Goal: Task Accomplishment & Management: Manage account settings

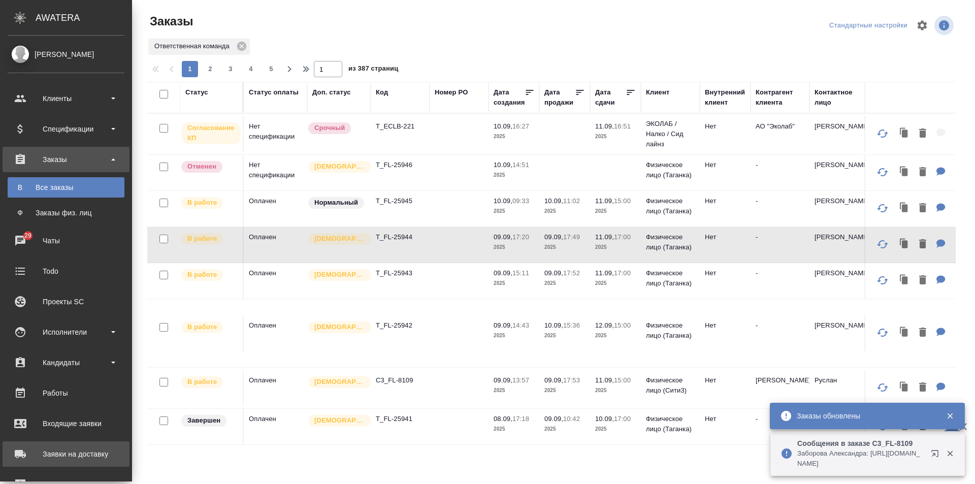
click at [47, 451] on div "Заявки на доставку" at bounding box center [66, 454] width 117 height 15
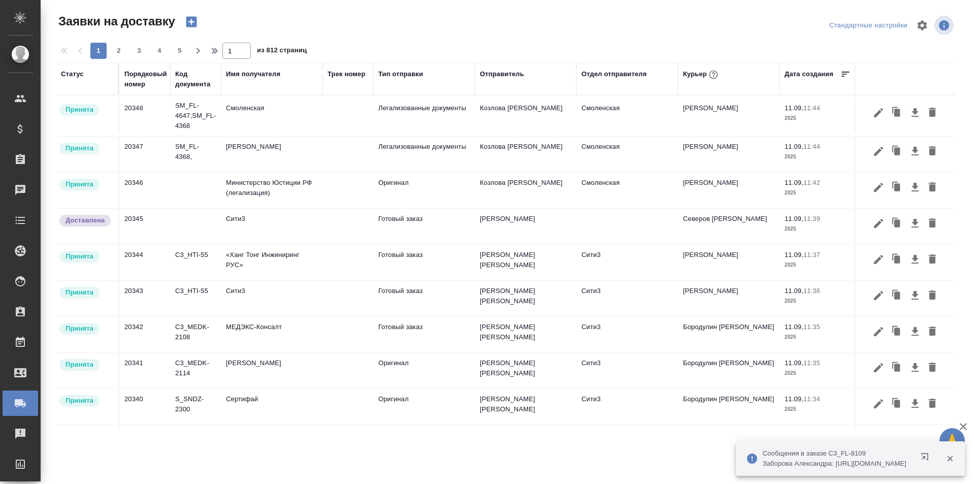
click at [949, 461] on icon "button" at bounding box center [950, 459] width 6 height 6
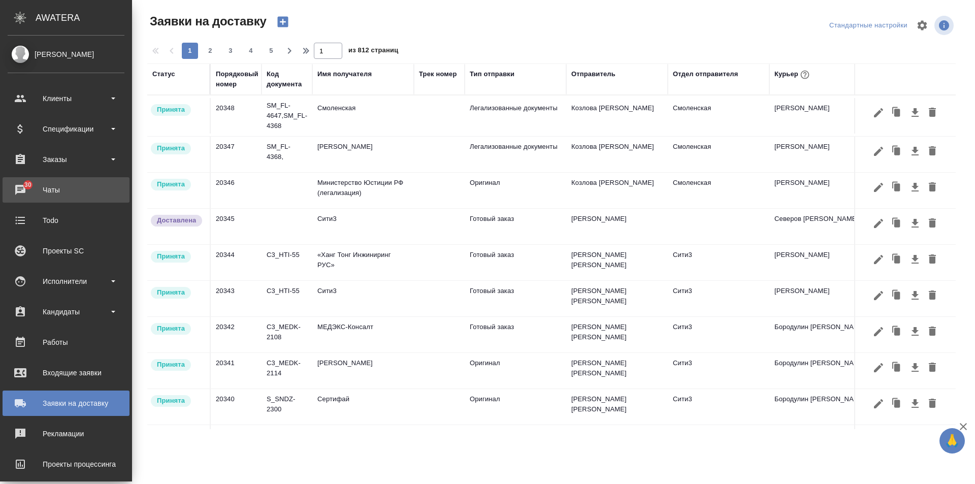
click at [26, 188] on div "Чаты" at bounding box center [66, 189] width 117 height 15
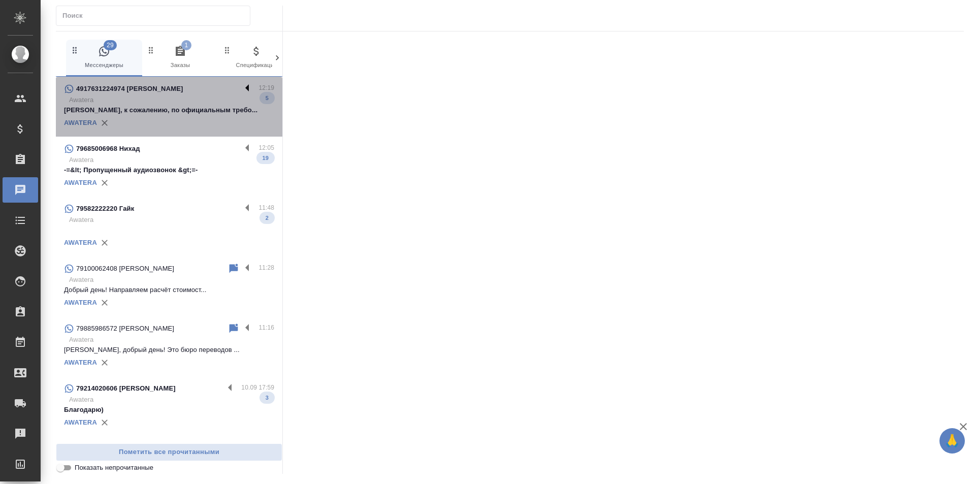
click at [242, 85] on label at bounding box center [249, 89] width 17 height 12
click at [0, 0] on input "checkbox" at bounding box center [0, 0] width 0 height 0
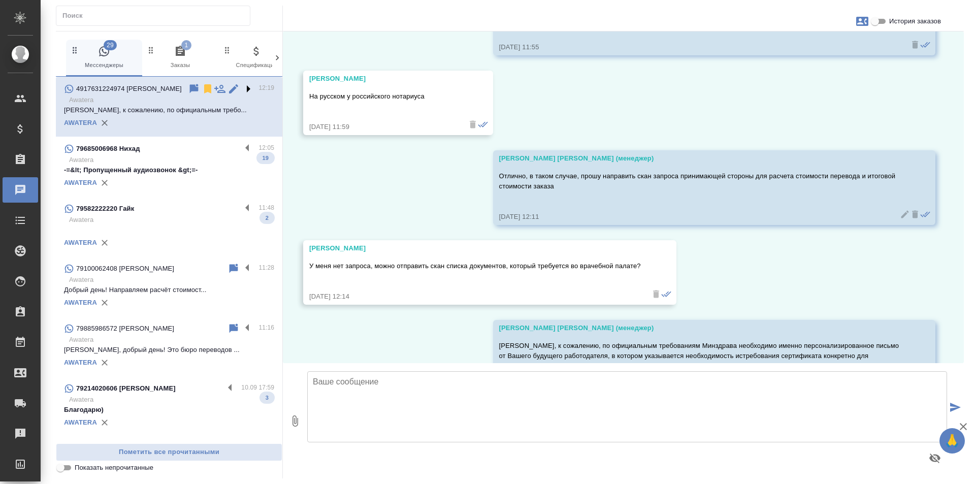
scroll to position [847, 0]
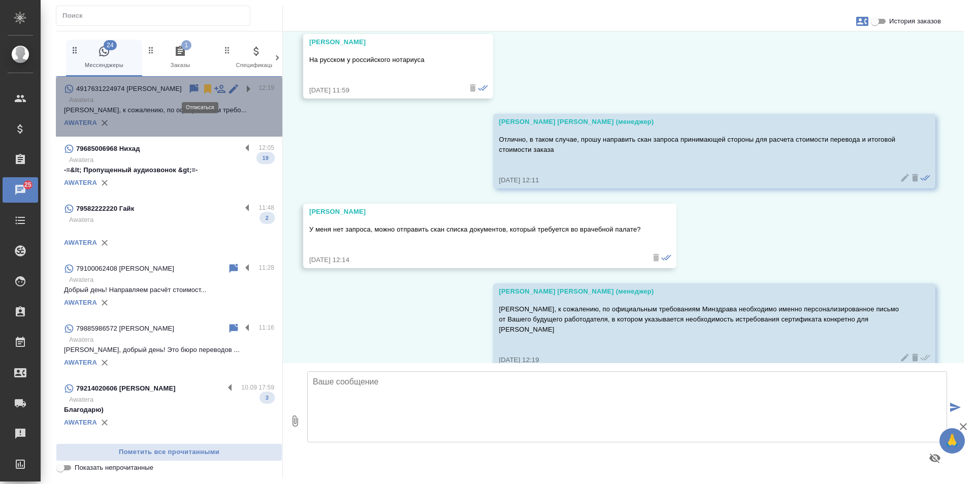
click at [204, 87] on icon at bounding box center [207, 88] width 7 height 9
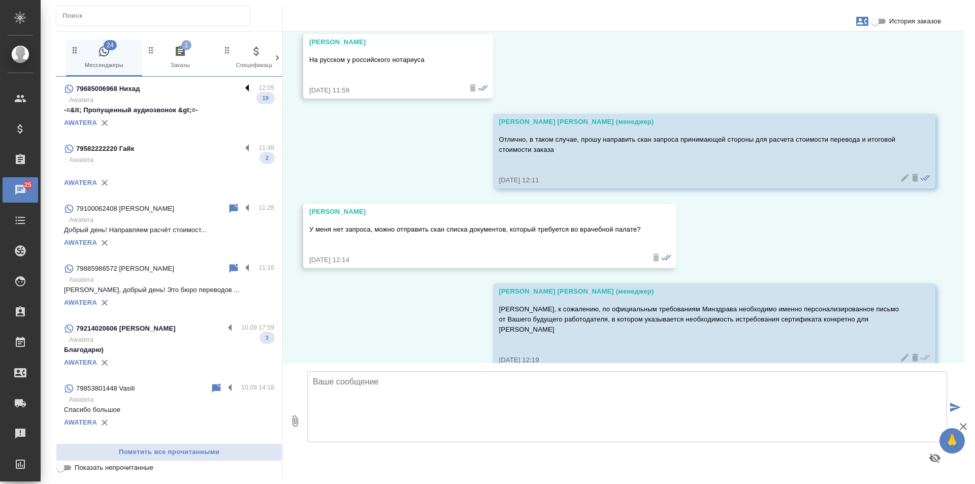
click at [241, 88] on label at bounding box center [249, 89] width 17 height 12
click at [0, 0] on input "checkbox" at bounding box center [0, 0] width 0 height 0
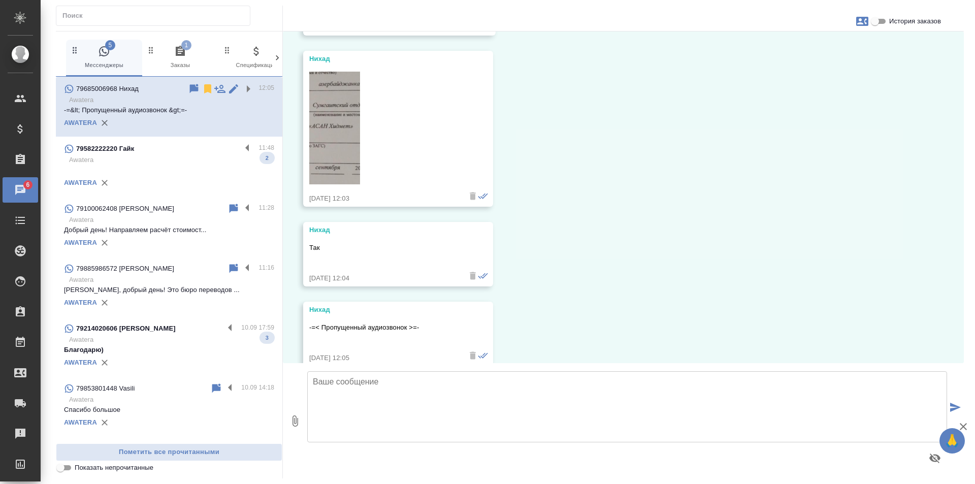
scroll to position [2203, 0]
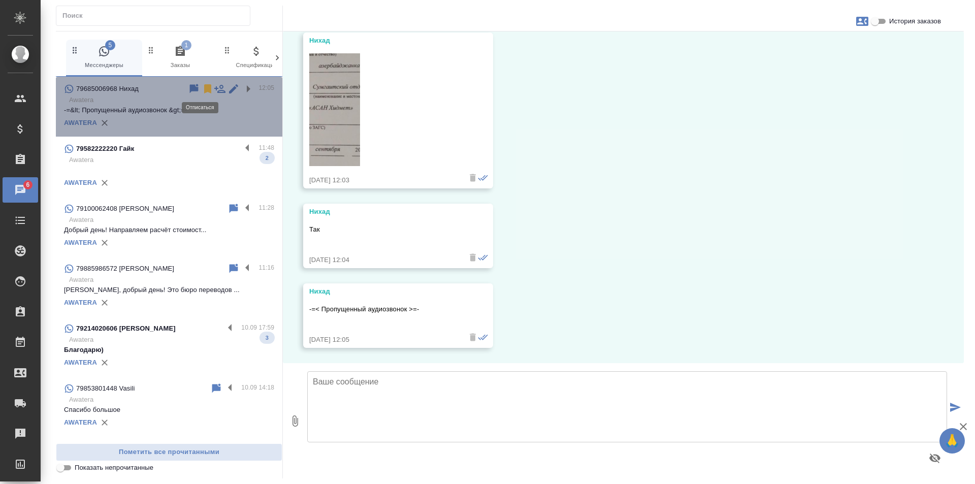
click at [204, 86] on icon at bounding box center [207, 88] width 7 height 9
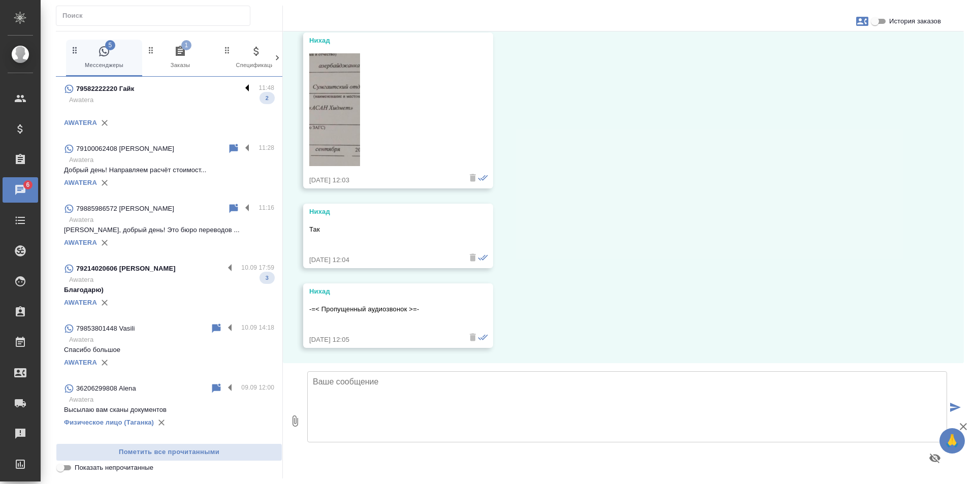
click at [243, 83] on label at bounding box center [249, 89] width 17 height 12
click at [0, 0] on input "checkbox" at bounding box center [0, 0] width 0 height 0
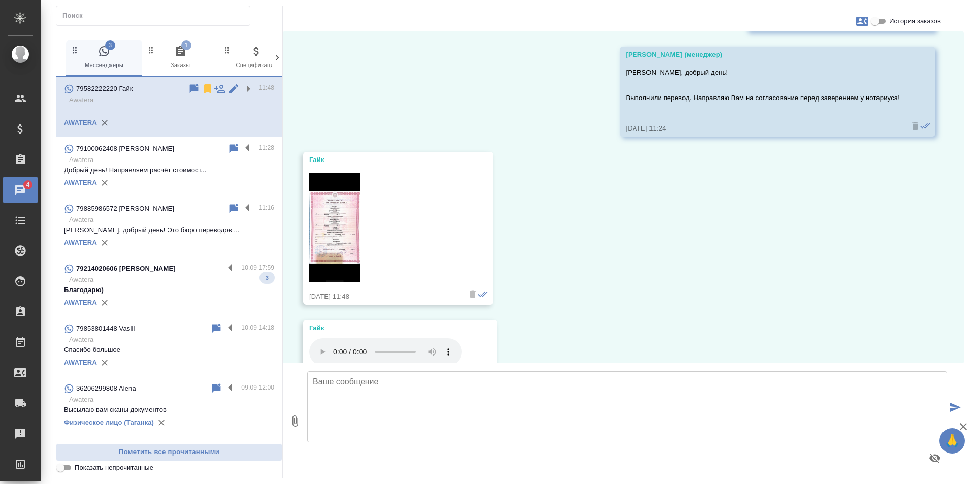
scroll to position [148, 0]
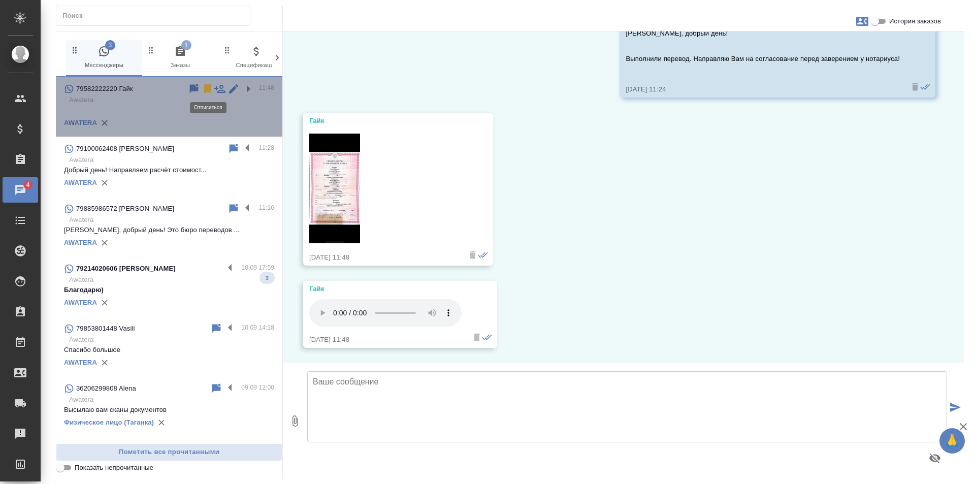
click at [207, 91] on icon at bounding box center [207, 88] width 7 height 9
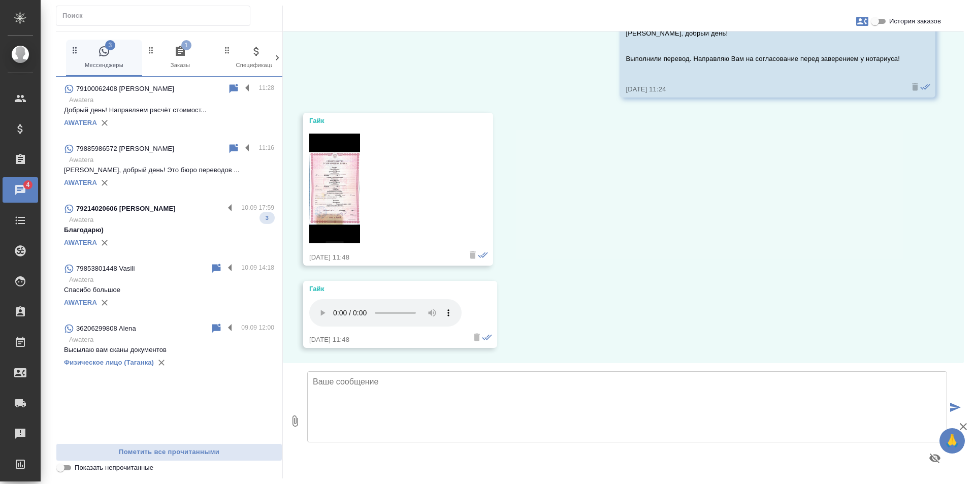
click at [249, 82] on div "79100062408 Тарасова Яна Сергеевна 11:28 Awatera Добрый день! Направляем расчёт…" at bounding box center [169, 107] width 227 height 60
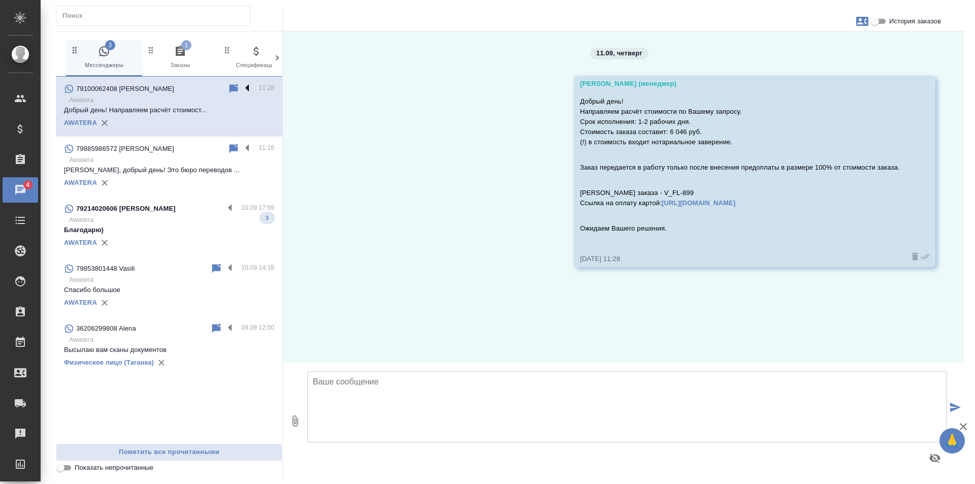
scroll to position [0, 0]
click at [249, 88] on label at bounding box center [249, 89] width 17 height 12
click at [0, 0] on input "checkbox" at bounding box center [0, 0] width 0 height 0
click at [208, 90] on icon at bounding box center [207, 88] width 7 height 9
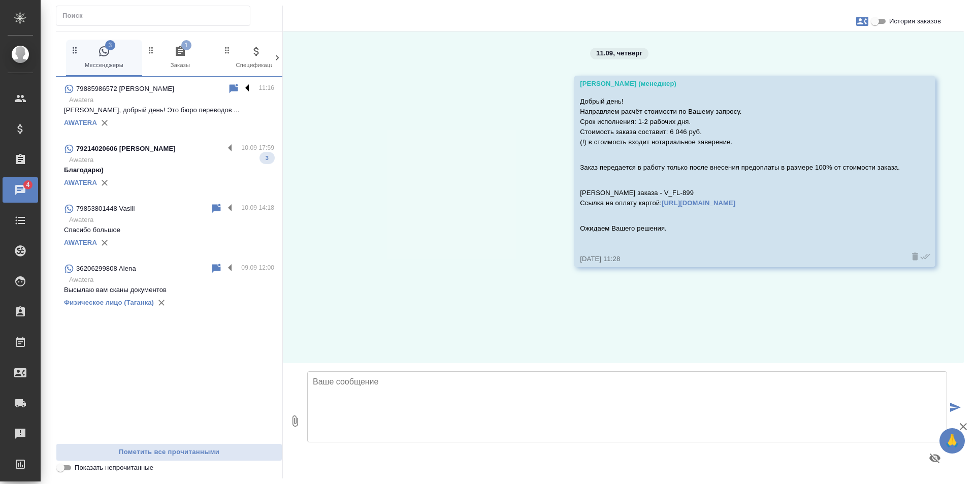
click at [250, 89] on label at bounding box center [249, 89] width 17 height 12
click at [0, 0] on input "checkbox" at bounding box center [0, 0] width 0 height 0
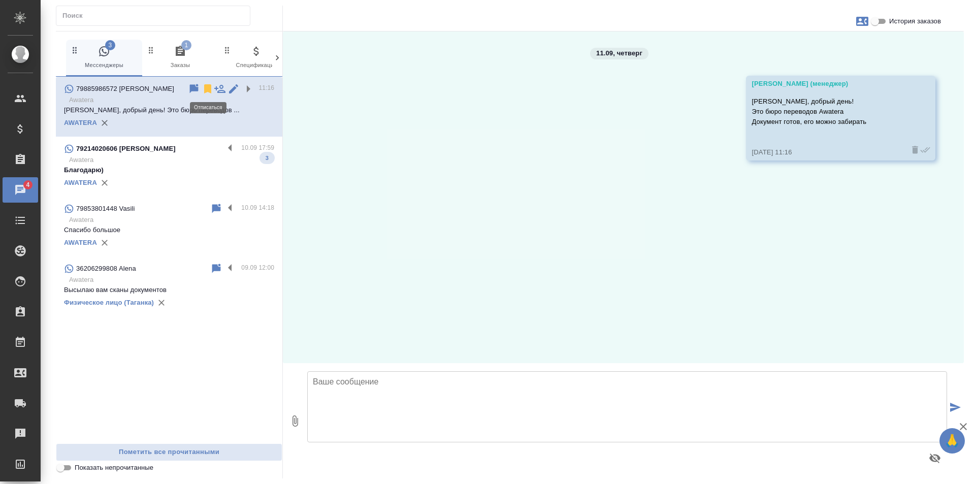
click at [209, 89] on icon at bounding box center [207, 88] width 7 height 9
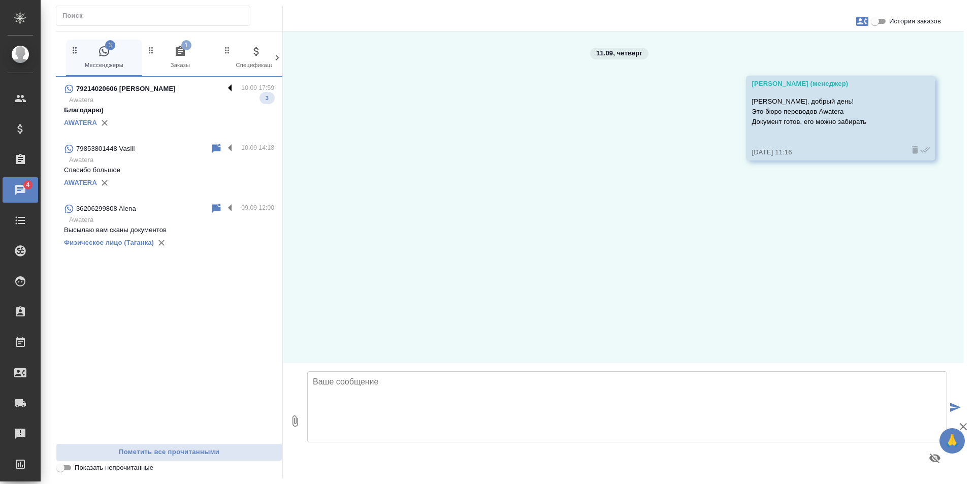
click at [232, 88] on label at bounding box center [232, 89] width 17 height 12
click at [0, 0] on input "checkbox" at bounding box center [0, 0] width 0 height 0
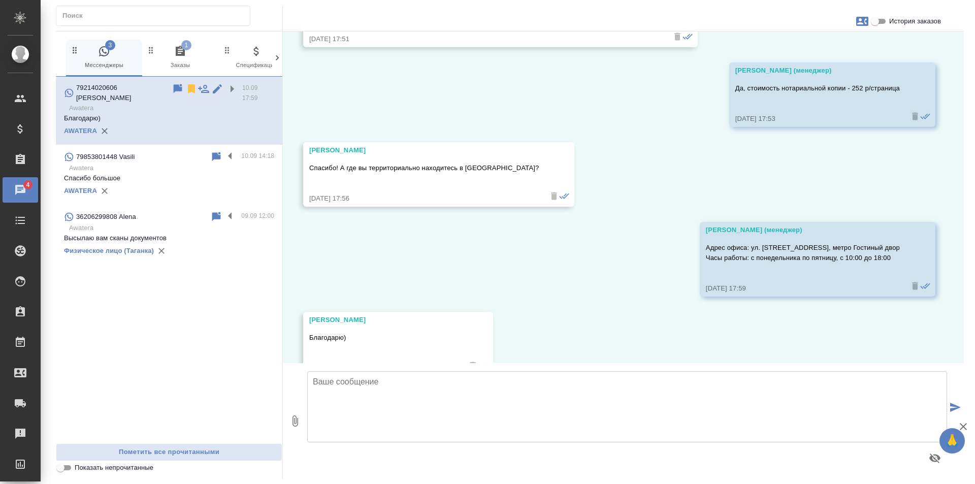
scroll to position [262, 0]
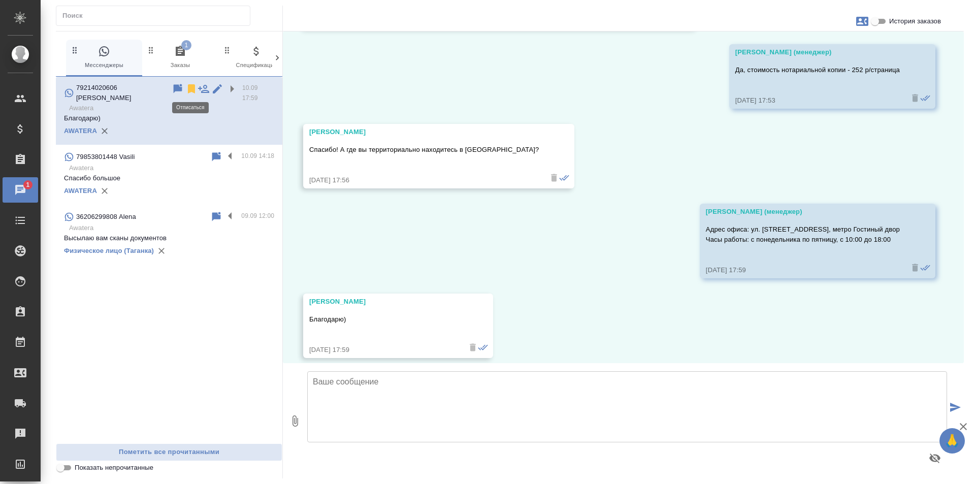
click at [188, 86] on icon at bounding box center [191, 88] width 7 height 9
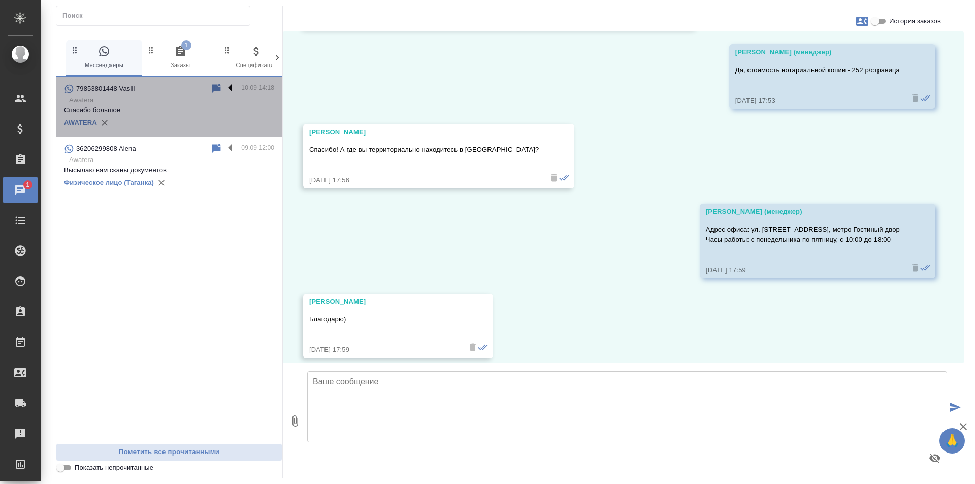
click at [232, 89] on label at bounding box center [232, 89] width 17 height 12
click at [0, 0] on input "checkbox" at bounding box center [0, 0] width 0 height 0
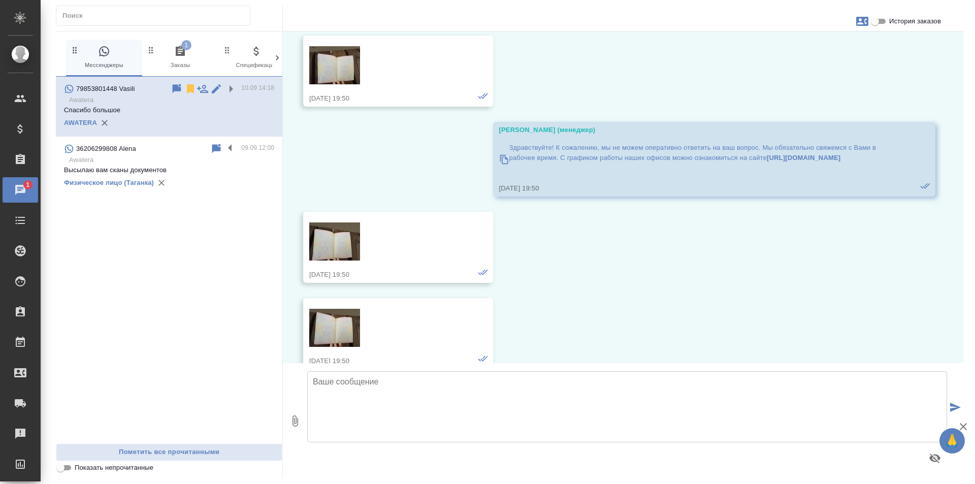
scroll to position [10162, 0]
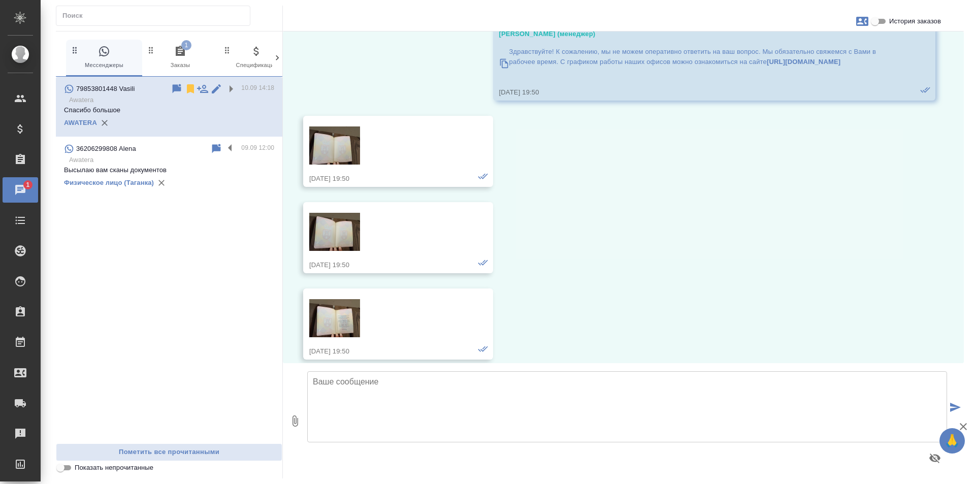
click at [218, 266] on div "79853801448 Vasili 10.09 14:18 Awatera Спасибо большое AWATERA 36206299808 Alen…" at bounding box center [169, 260] width 227 height 367
click at [185, 51] on icon "button" at bounding box center [180, 51] width 12 height 12
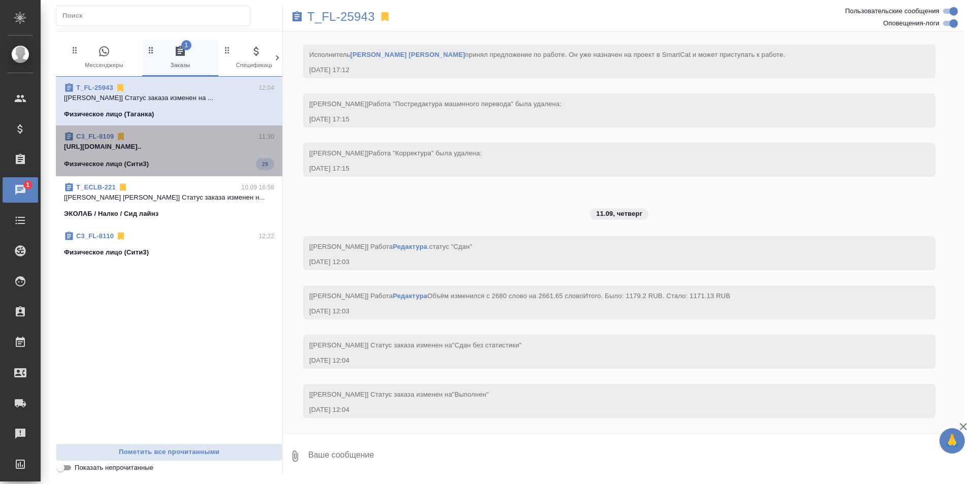
click at [205, 149] on p "https://drive.awatera.com/apps/files/?di..." at bounding box center [169, 147] width 210 height 10
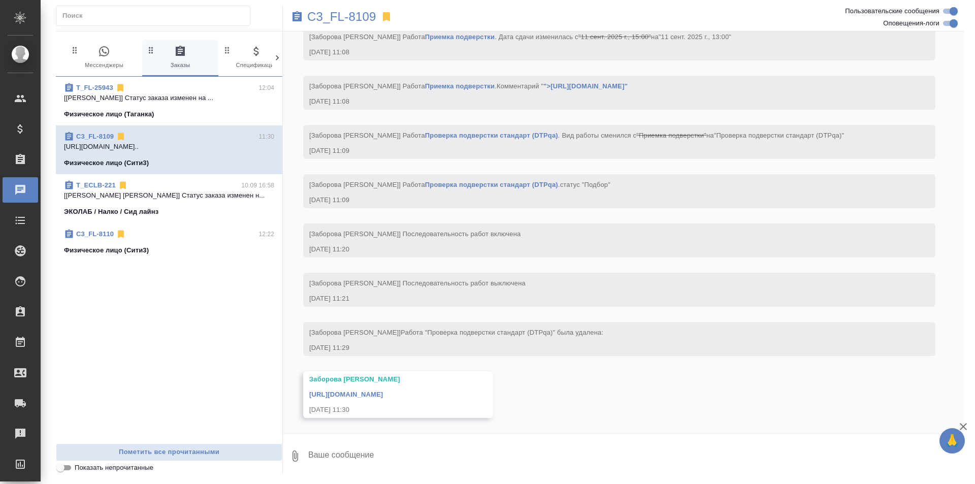
scroll to position [4842, 0]
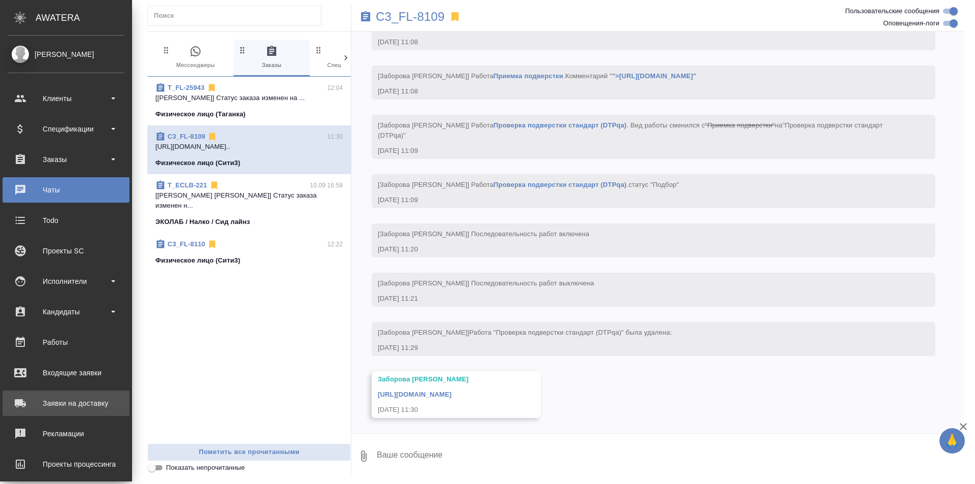
click at [42, 401] on div "Заявки на доставку" at bounding box center [66, 403] width 117 height 15
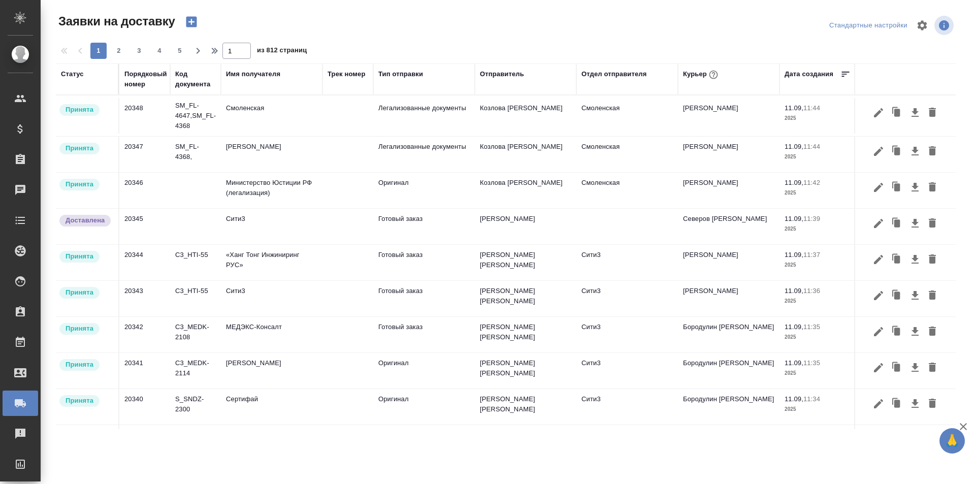
click at [189, 18] on icon "button" at bounding box center [191, 22] width 11 height 11
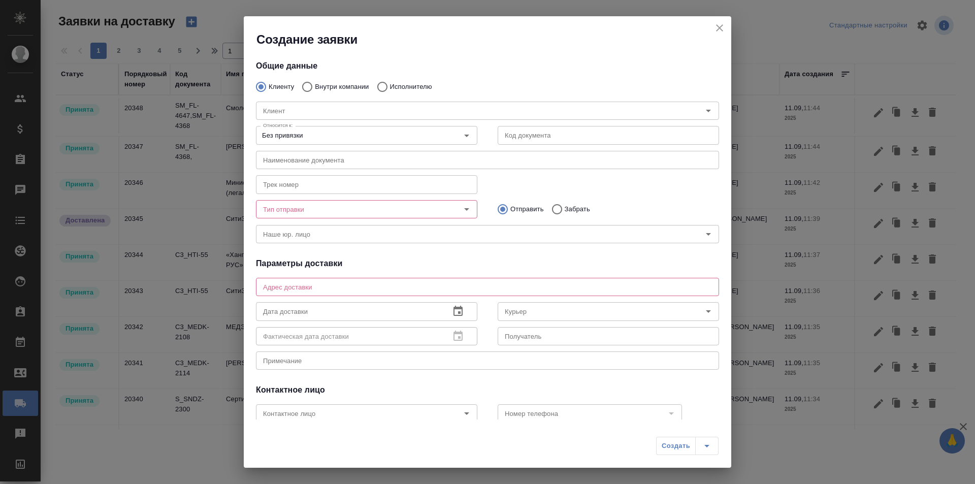
click at [310, 87] on input "Внутри компании" at bounding box center [306, 86] width 18 height 21
radio input "true"
click at [335, 113] on input "Команда" at bounding box center [470, 111] width 423 height 12
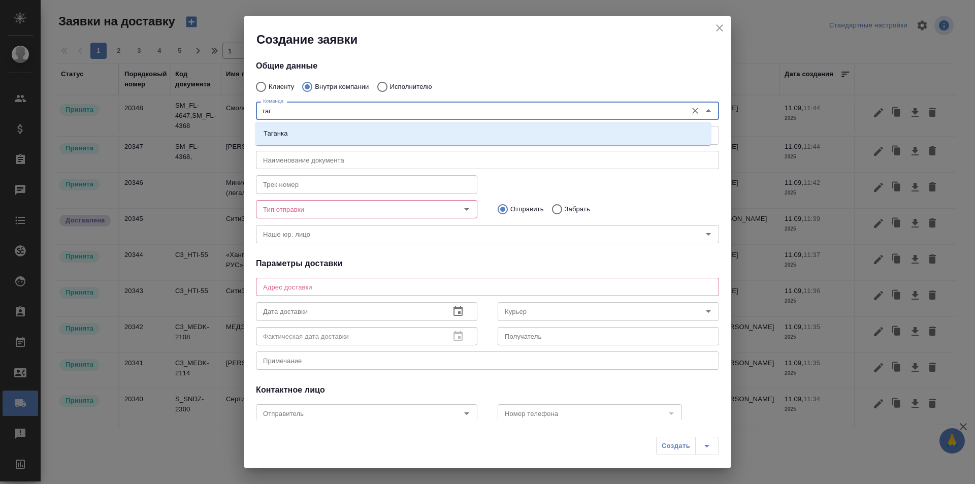
type input "тага"
click at [416, 123] on div "Таганка" at bounding box center [484, 133] width 456 height 23
click at [418, 128] on li "Таганка" at bounding box center [484, 133] width 456 height 18
type textarea "ул. Нижняя Радищевская, д. 5, стр. 1"
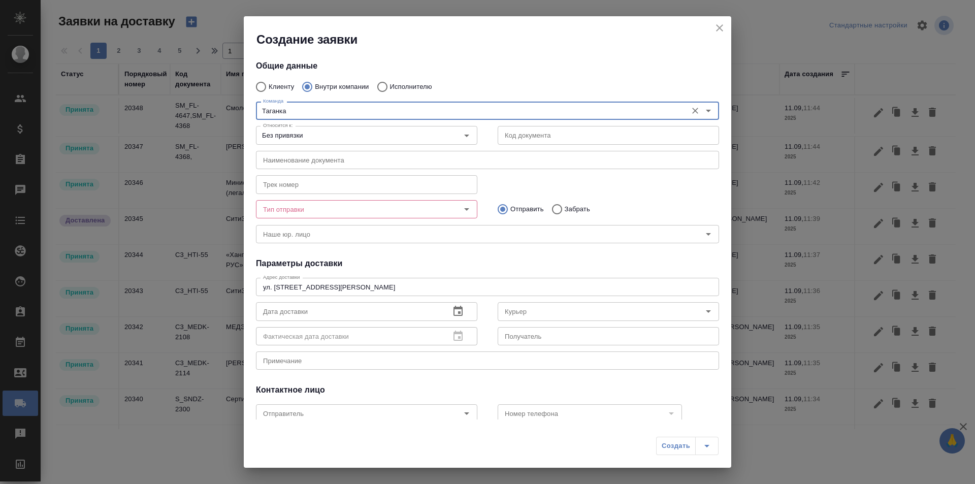
click at [419, 160] on input "text" at bounding box center [487, 160] width 463 height 18
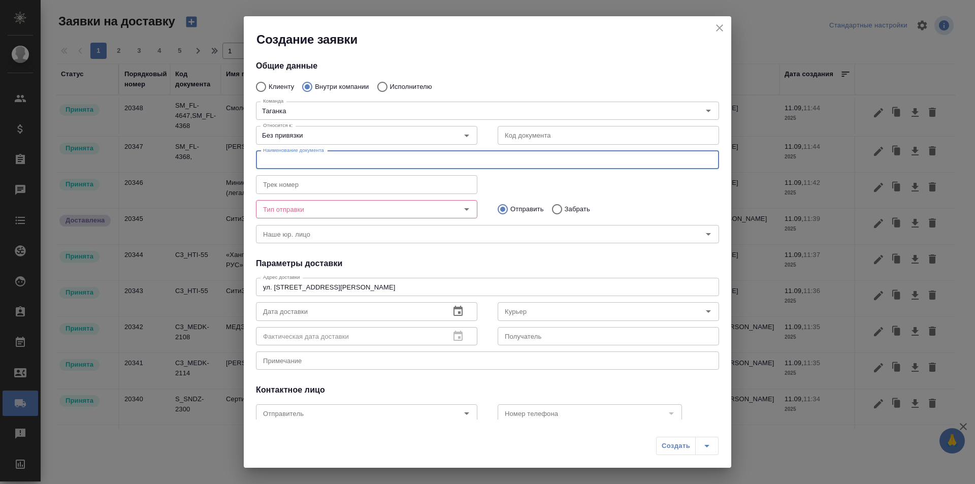
click at [410, 201] on div "Тип отправки" at bounding box center [366, 209] width 221 height 18
click at [470, 208] on button "Open" at bounding box center [467, 209] width 14 height 14
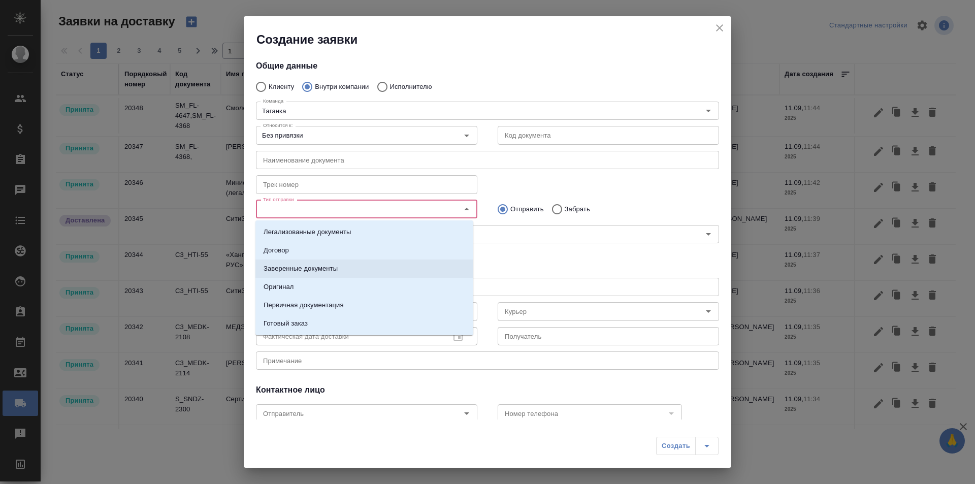
scroll to position [16, 0]
click at [427, 248] on li "Заверенные документы" at bounding box center [365, 252] width 218 height 18
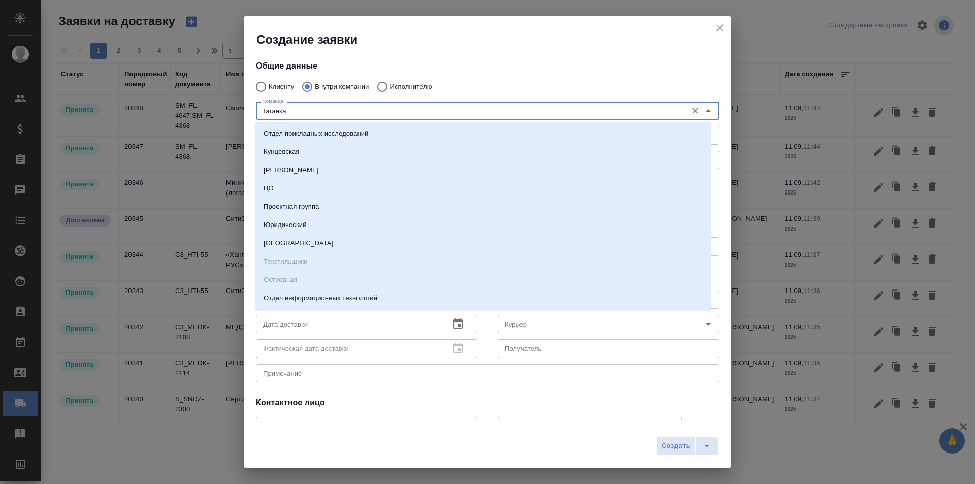
click at [336, 106] on input "Таганка" at bounding box center [470, 111] width 423 height 12
type input "сер"
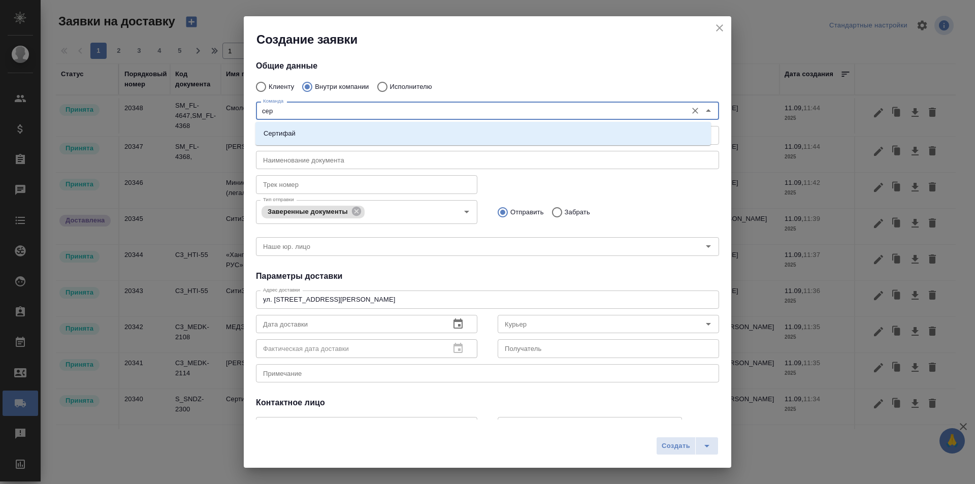
click at [329, 124] on div "Сертифай" at bounding box center [484, 133] width 456 height 23
click at [334, 128] on li "Сертифай" at bounding box center [484, 133] width 456 height 18
type textarea "Кузнецкий мост, д.7"
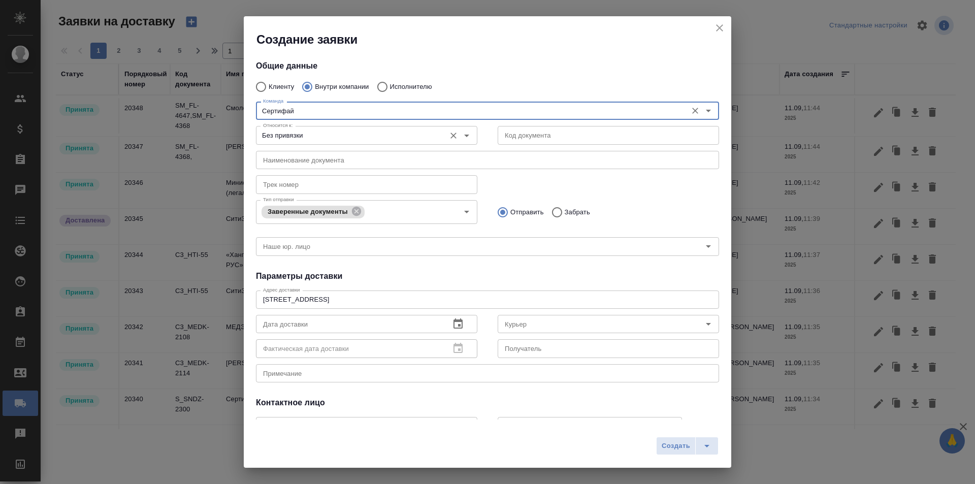
click at [345, 129] on div "Без привязки Относится к:" at bounding box center [366, 135] width 221 height 18
type input "Сертифай"
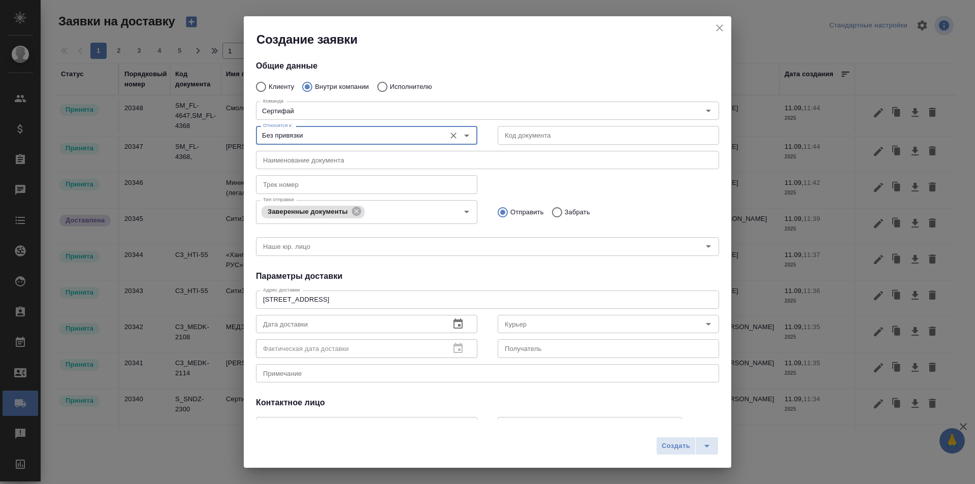
click at [467, 132] on icon "Open" at bounding box center [467, 136] width 12 height 12
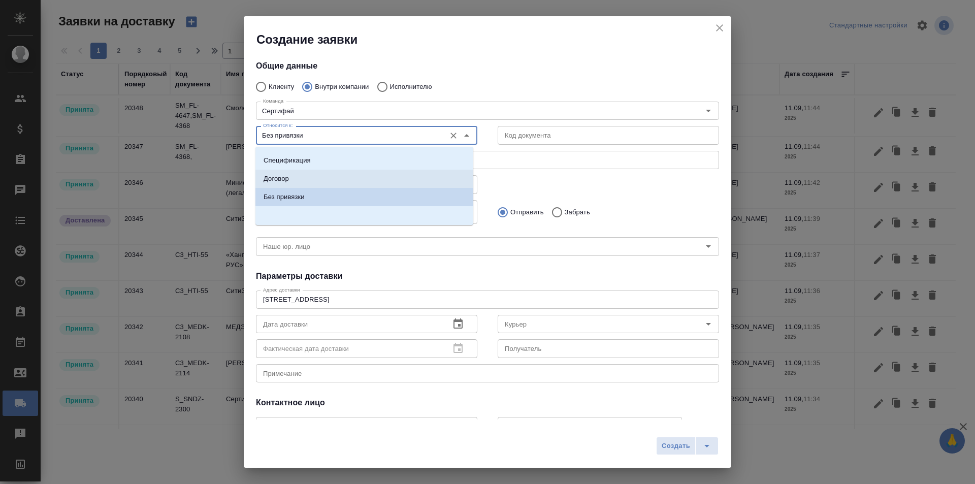
scroll to position [0, 0]
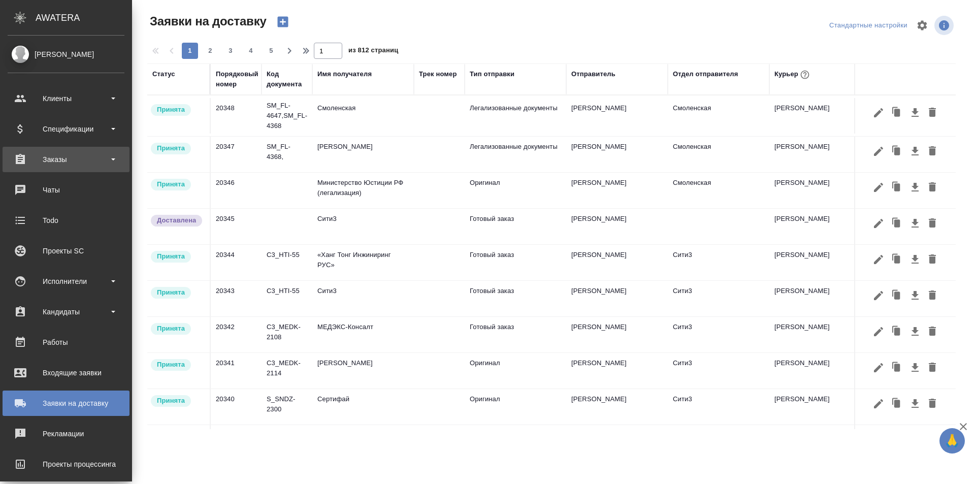
click at [50, 164] on div "Заказы" at bounding box center [66, 159] width 117 height 15
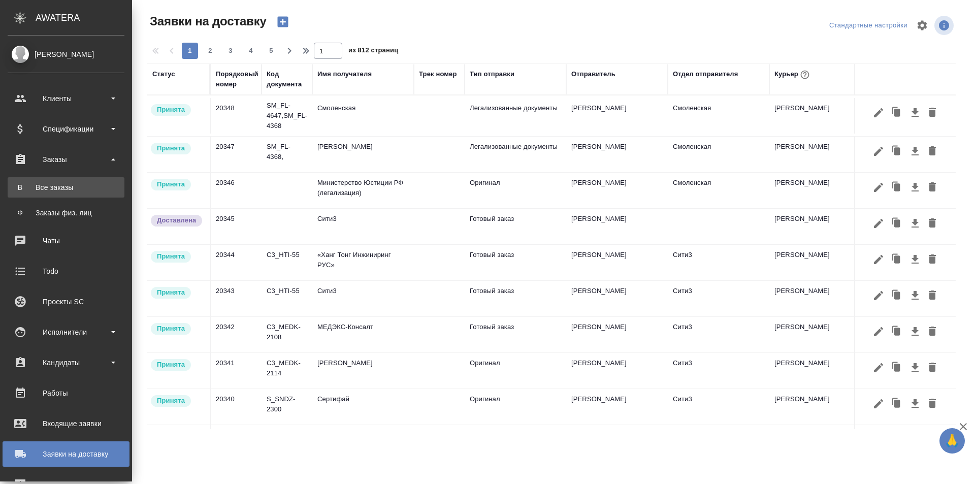
click at [59, 182] on div "Все заказы" at bounding box center [66, 187] width 107 height 10
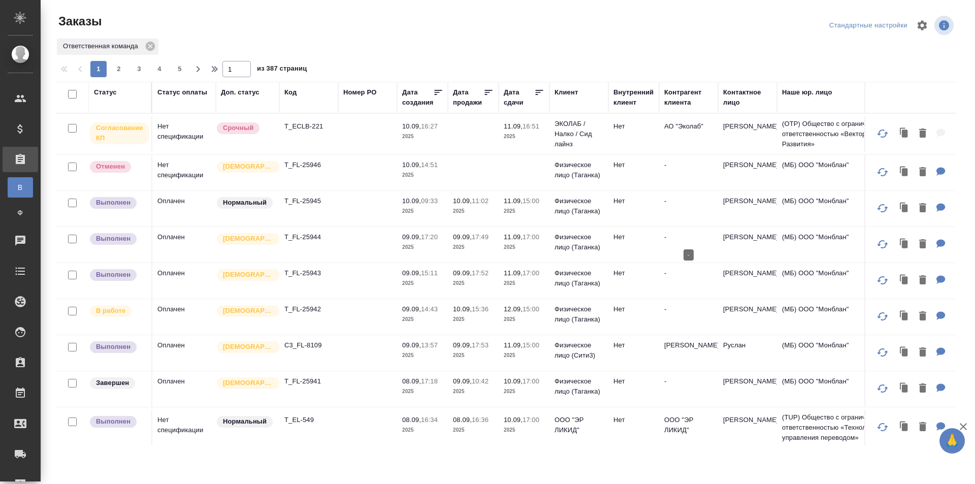
click at [706, 241] on p "-" at bounding box center [688, 237] width 49 height 10
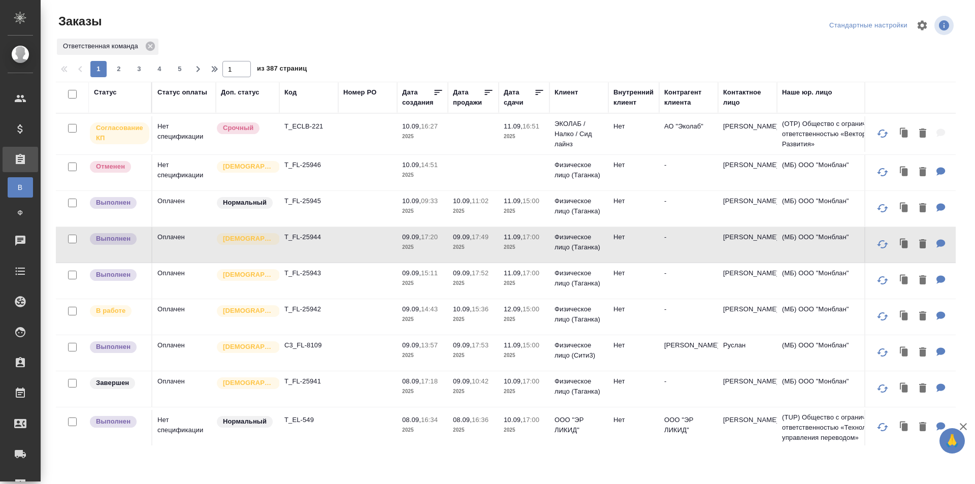
click at [744, 247] on td "Наталья" at bounding box center [747, 245] width 59 height 36
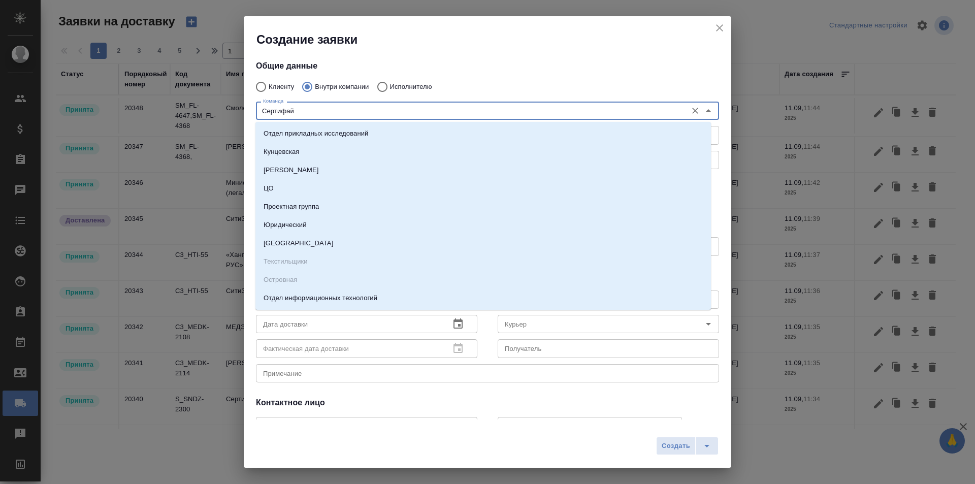
click at [332, 111] on input "Сертифай" at bounding box center [470, 111] width 423 height 12
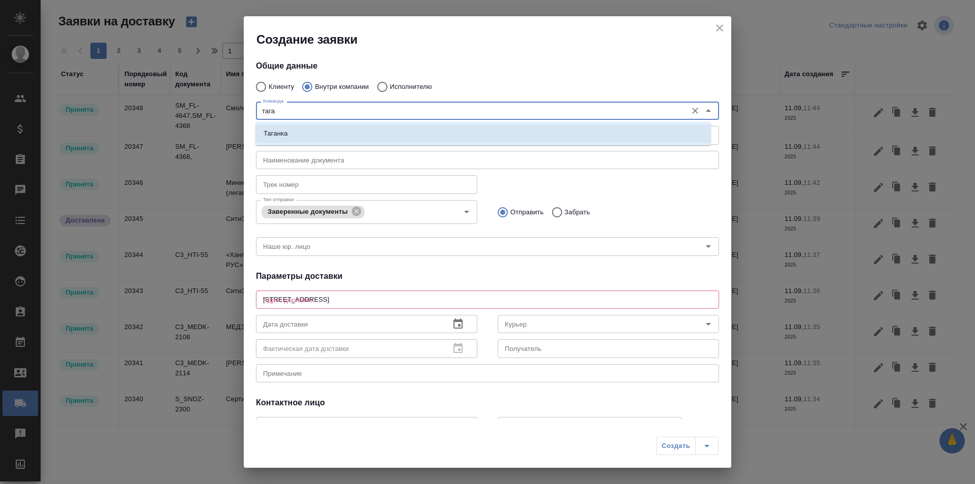
click at [402, 137] on li "Таганка" at bounding box center [484, 133] width 456 height 18
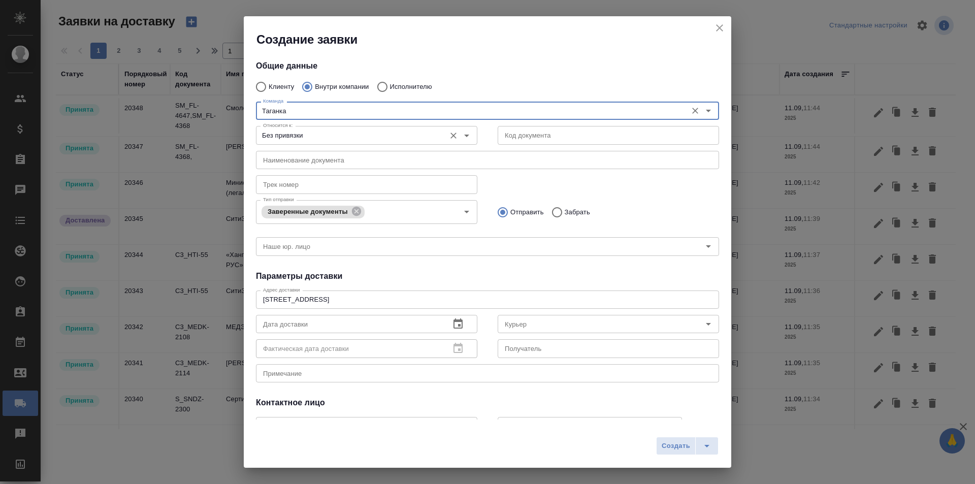
click at [466, 139] on icon "Open" at bounding box center [467, 136] width 12 height 12
type input "Таганка"
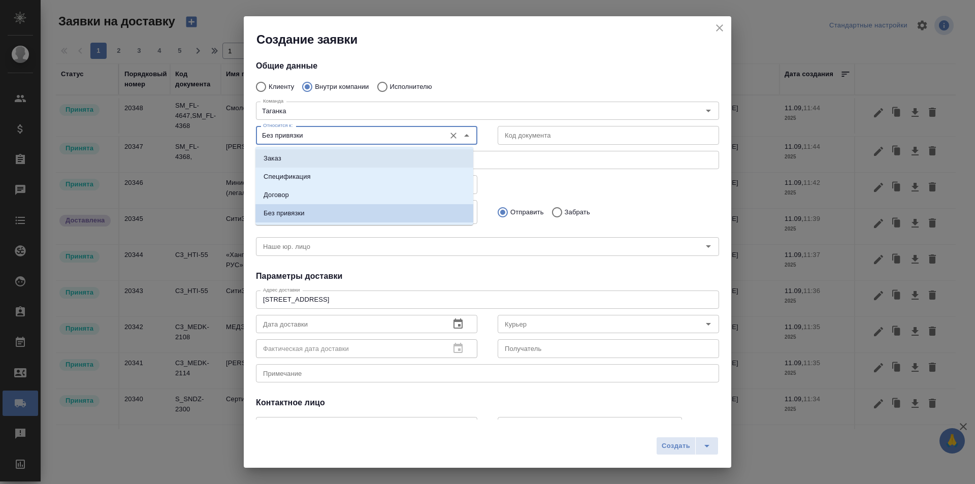
click at [426, 153] on li "Заказ" at bounding box center [365, 158] width 218 height 18
type input "Заказ"
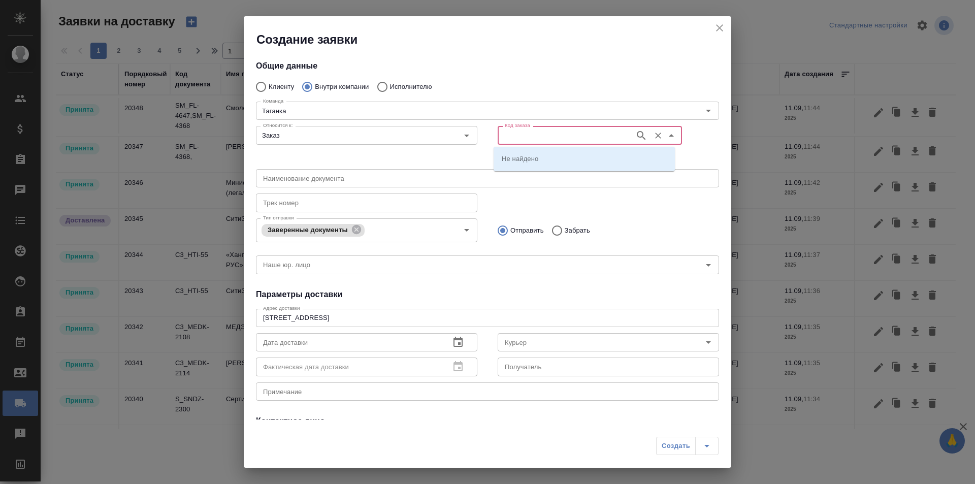
click at [577, 137] on input "Код заказа" at bounding box center [565, 135] width 129 height 12
paste input "T_FL-25944"
type input "T_FL-25944"
click at [635, 134] on icon "button" at bounding box center [641, 136] width 12 height 12
click at [570, 155] on li "T_FL-25944" at bounding box center [584, 158] width 181 height 18
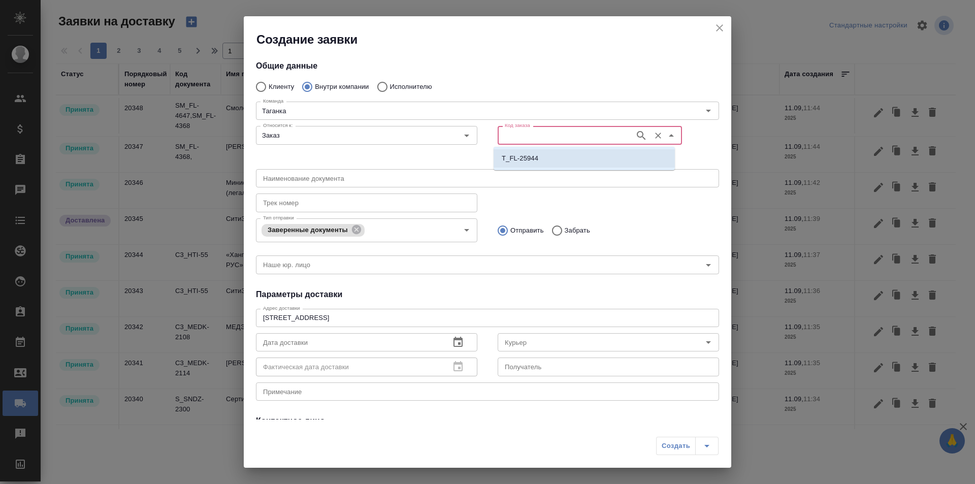
type input "(МБ) ООО "Монблан""
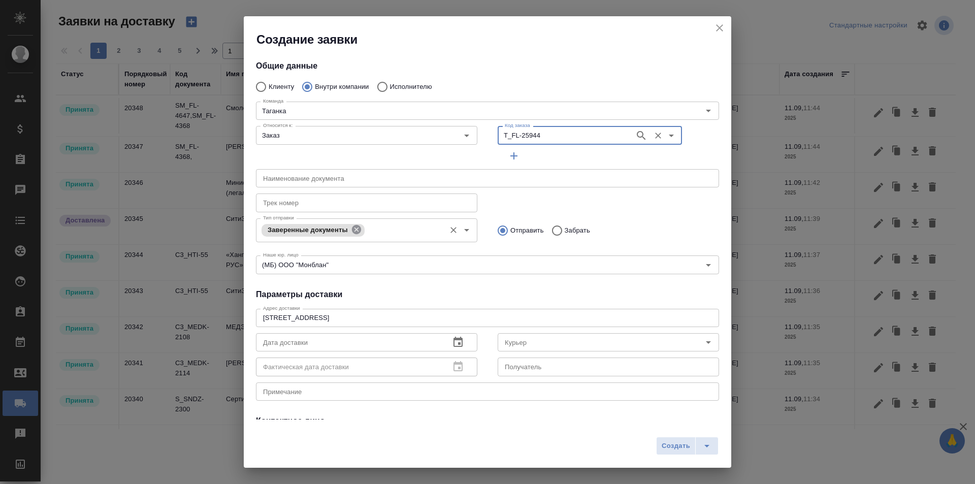
click at [359, 232] on icon at bounding box center [356, 229] width 9 height 9
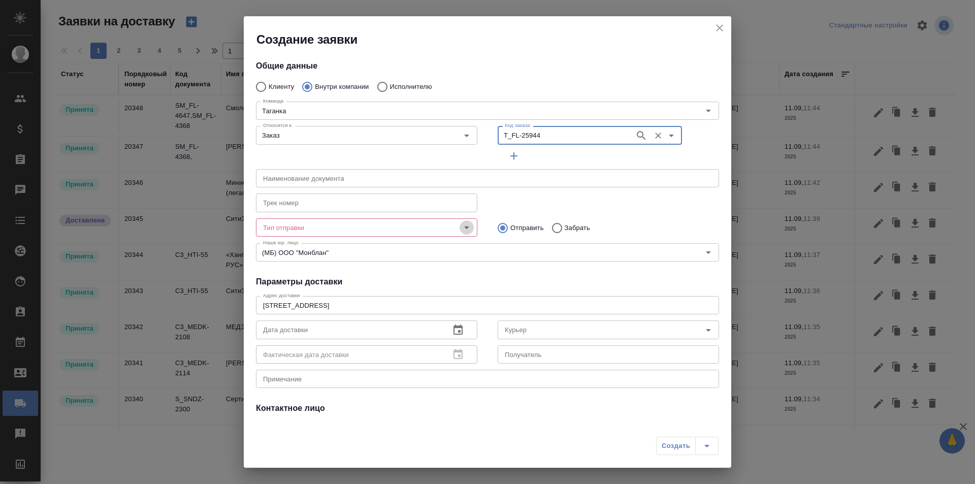
click at [462, 227] on icon "Open" at bounding box center [467, 227] width 12 height 12
type input "T_FL-25944"
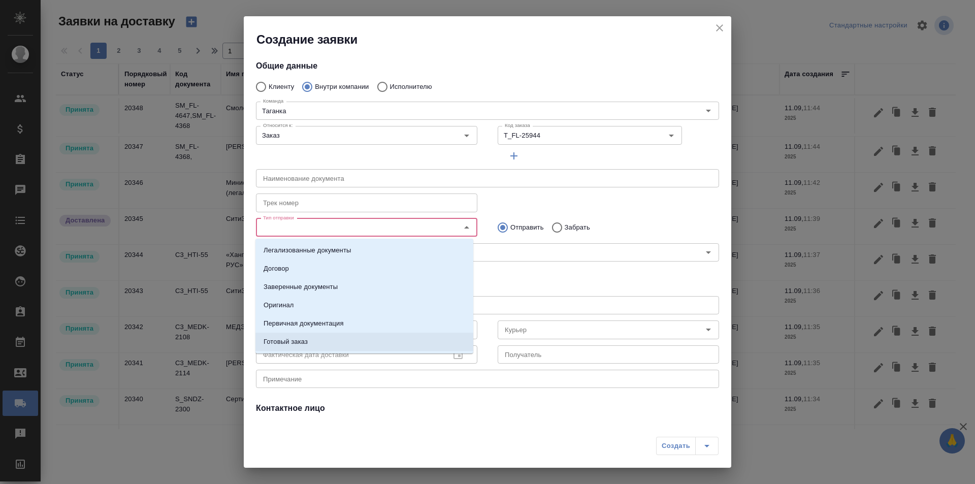
click at [388, 340] on li "Готовый заказ" at bounding box center [365, 342] width 218 height 18
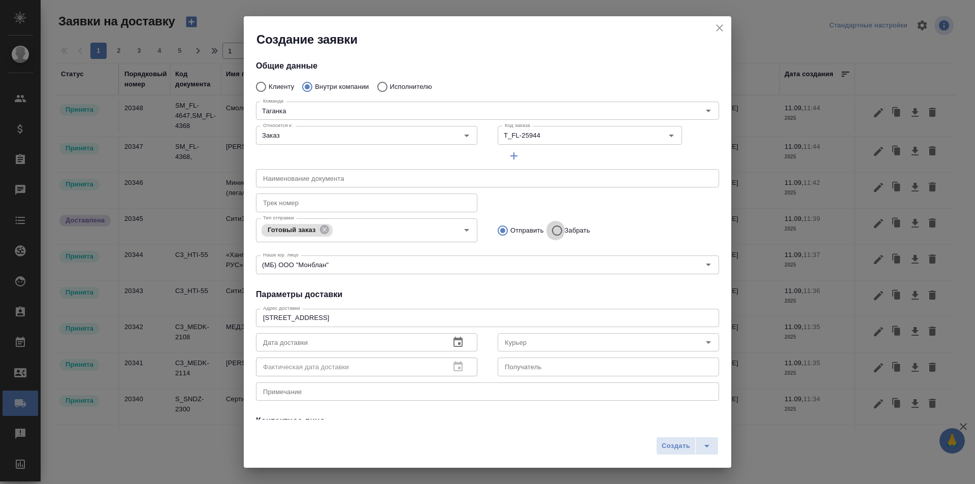
click at [557, 231] on input "Забрать" at bounding box center [556, 230] width 18 height 21
radio input "true"
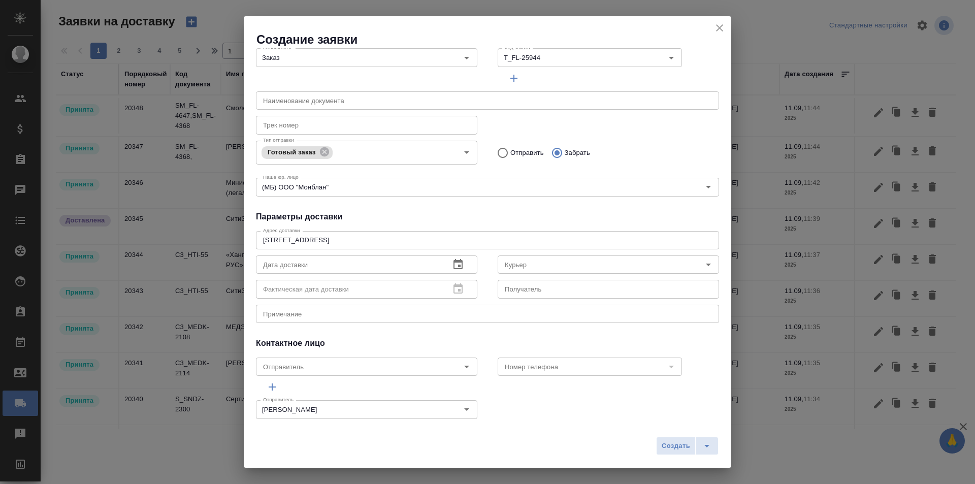
scroll to position [89, 0]
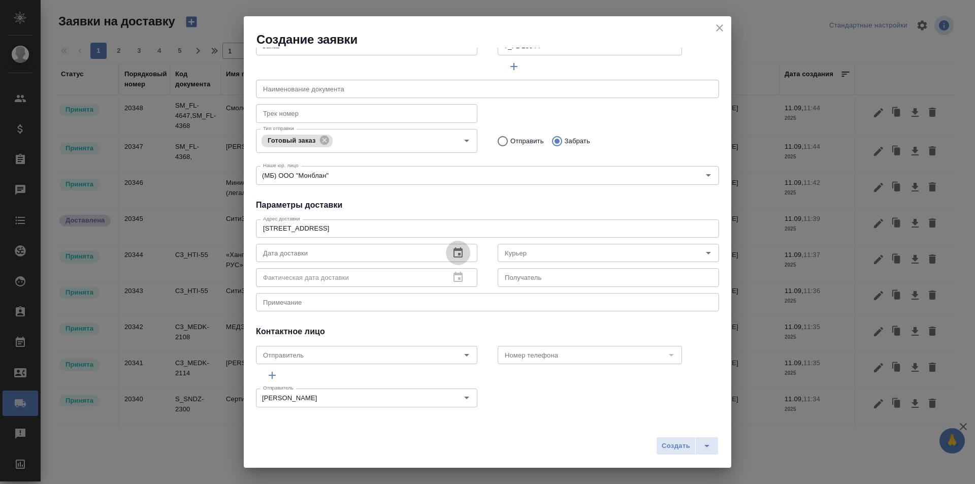
click at [460, 250] on icon "button" at bounding box center [458, 253] width 12 height 12
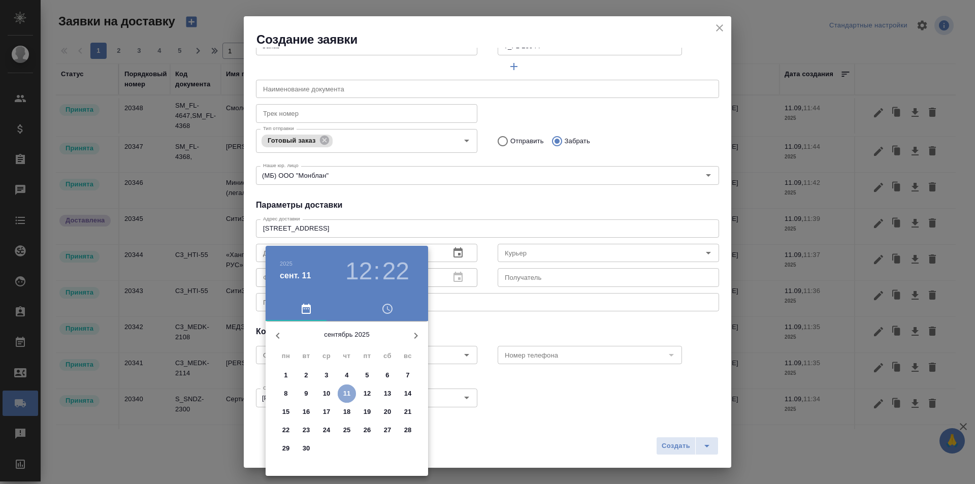
click at [344, 396] on p "11" at bounding box center [347, 394] width 8 height 10
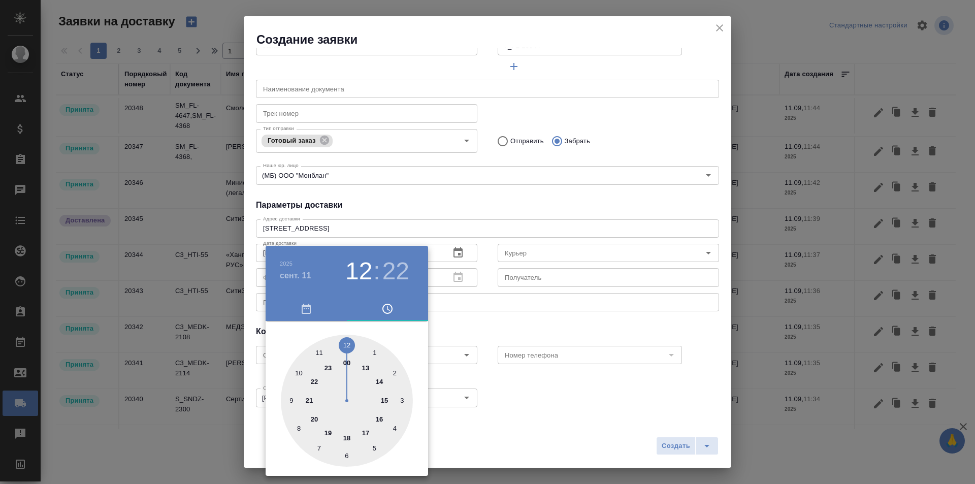
click at [382, 382] on div at bounding box center [347, 401] width 132 height 132
click at [346, 341] on div at bounding box center [347, 401] width 132 height 132
click at [366, 273] on h3 "14" at bounding box center [358, 271] width 27 height 28
click at [366, 369] on div at bounding box center [347, 401] width 132 height 132
click at [392, 435] on div at bounding box center [347, 401] width 132 height 132
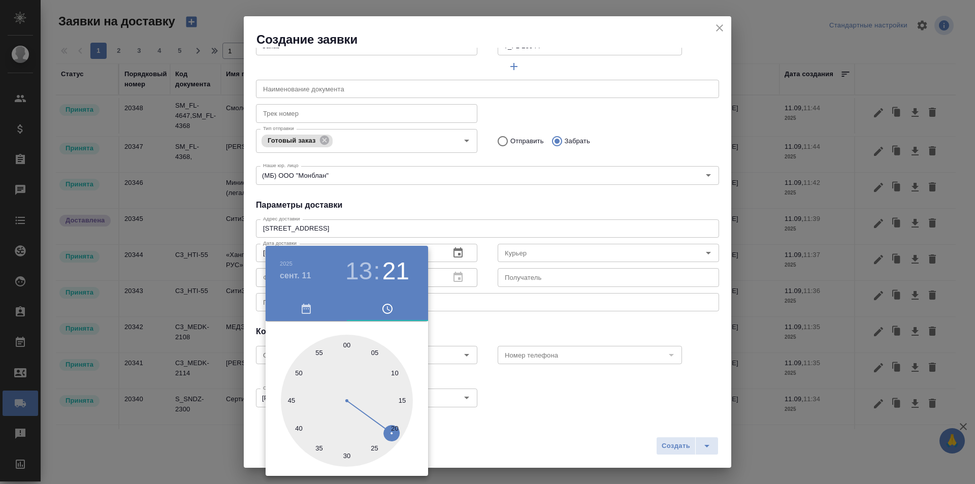
click at [396, 426] on div at bounding box center [347, 401] width 132 height 132
click at [405, 342] on div at bounding box center [347, 401] width 132 height 132
click at [393, 428] on div at bounding box center [347, 401] width 132 height 132
type input "11.09.2025 13:20"
click at [523, 325] on div at bounding box center [487, 242] width 975 height 484
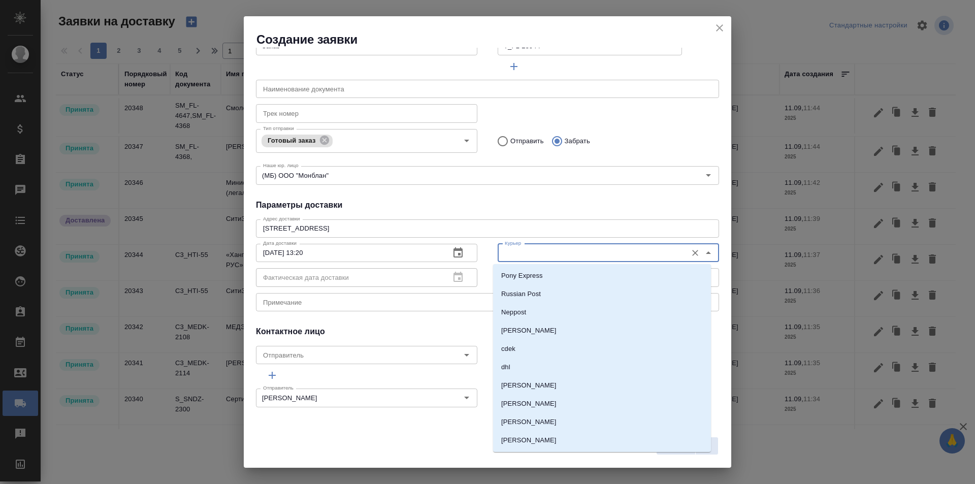
click at [517, 259] on input "Курьер" at bounding box center [591, 253] width 181 height 12
type input "\"
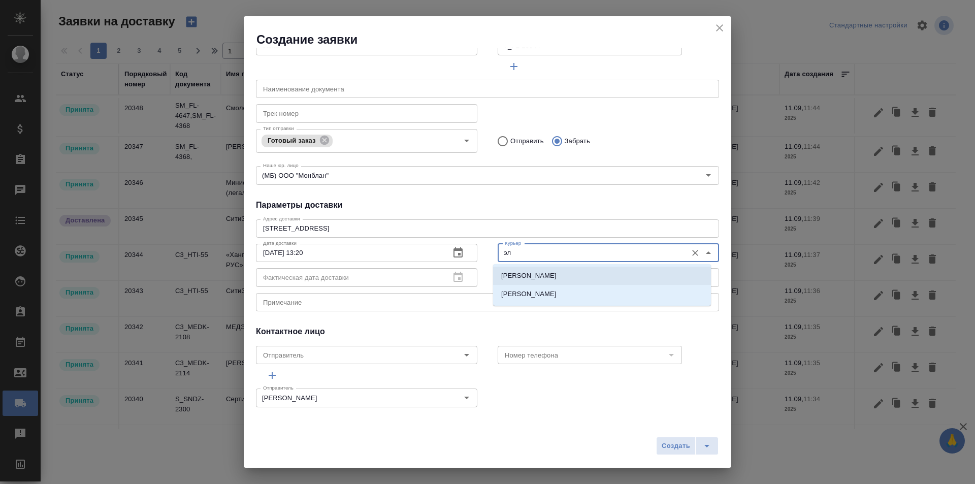
click at [560, 270] on li "Шаабан Эльмира" at bounding box center [602, 276] width 218 height 18
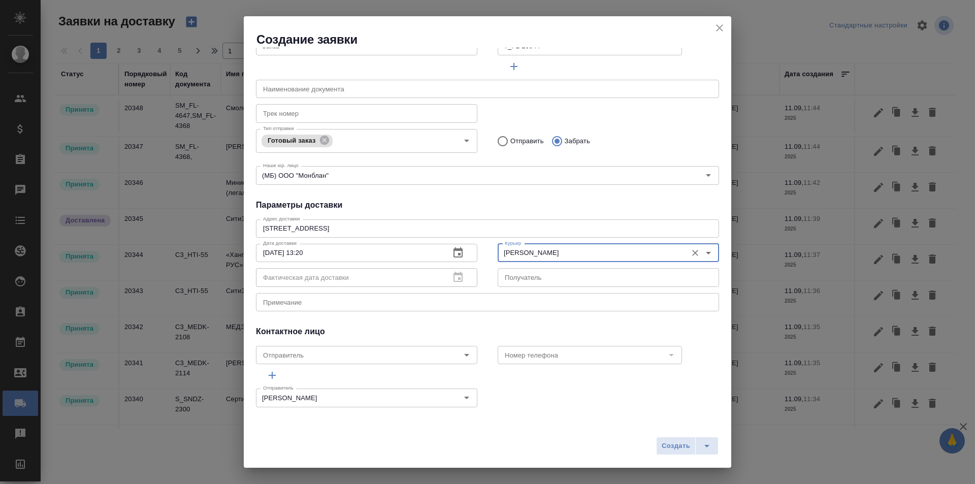
type input "Шаабан Эльмира"
click at [384, 308] on div "x Примечание" at bounding box center [487, 302] width 463 height 18
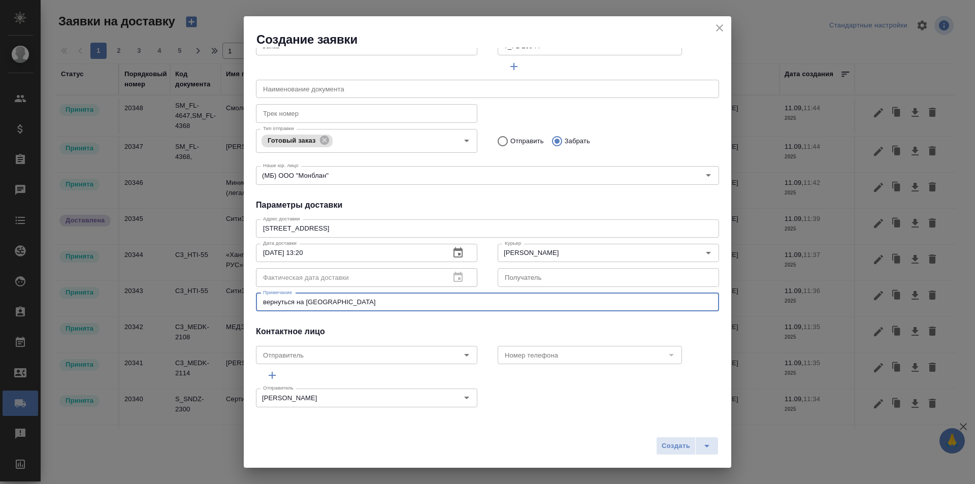
type textarea "вернуться на Таганку"
click at [403, 321] on div "Общие данные Клиенту Внутри компании Исполнителю Команда Таганка Команда Относи…" at bounding box center [488, 234] width 488 height 372
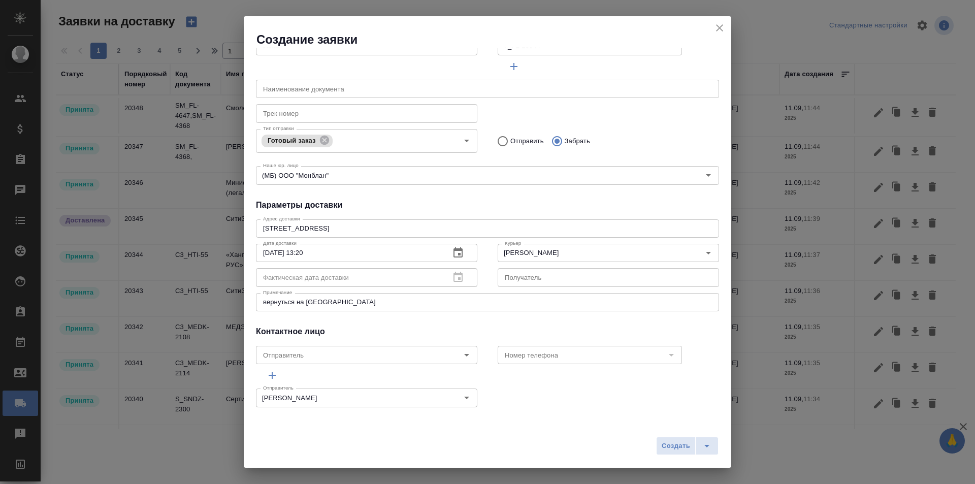
scroll to position [0, 0]
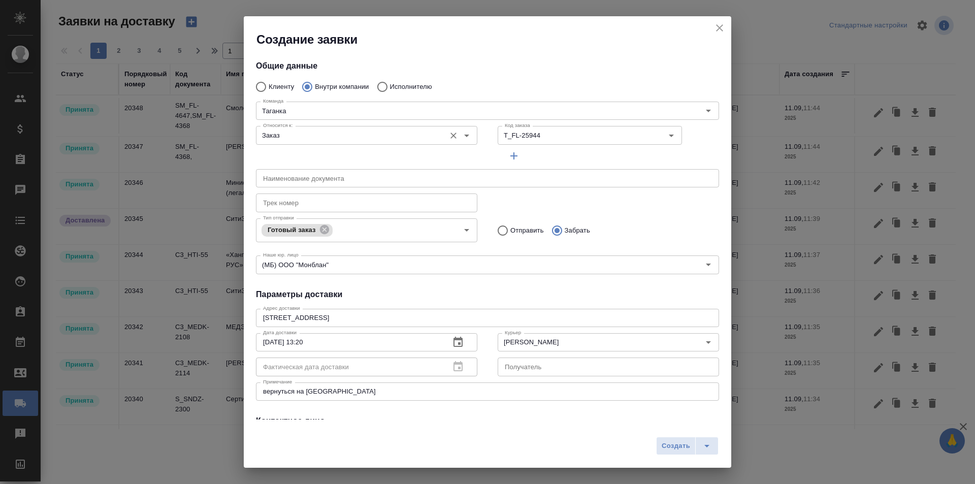
click at [461, 136] on icon "Open" at bounding box center [467, 136] width 12 height 12
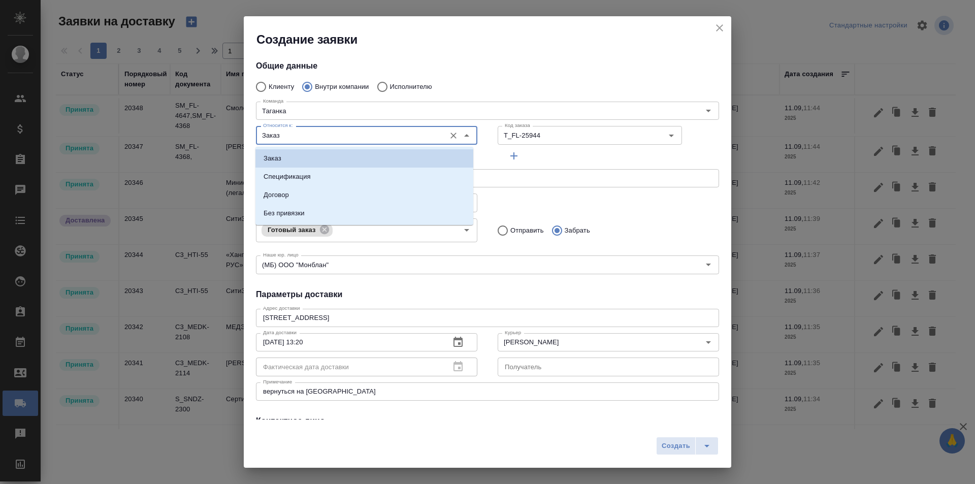
click at [461, 136] on icon "Close" at bounding box center [467, 136] width 12 height 12
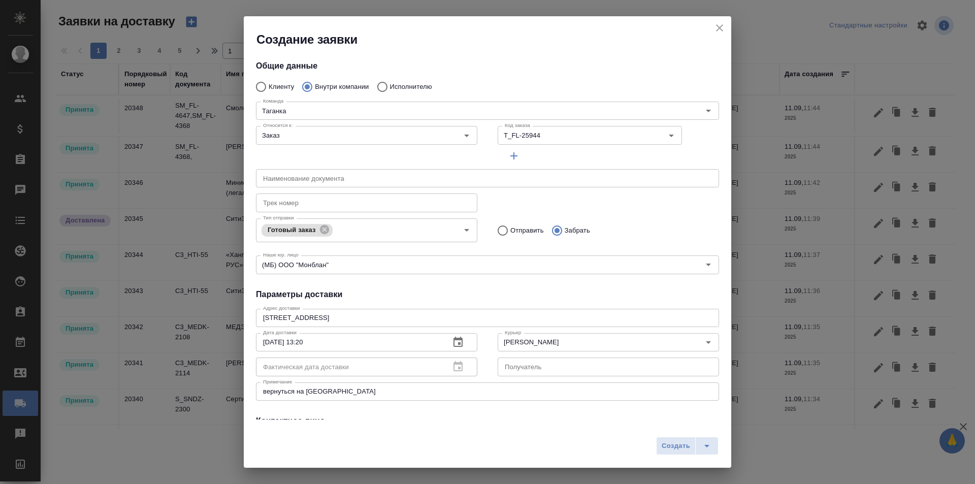
click at [603, 200] on div "Трек номер Трек номер" at bounding box center [488, 201] width 484 height 45
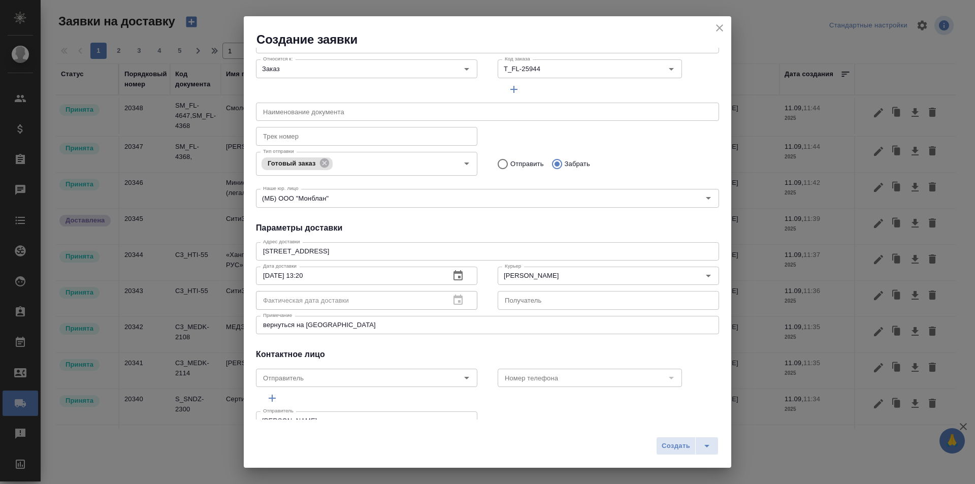
scroll to position [89, 0]
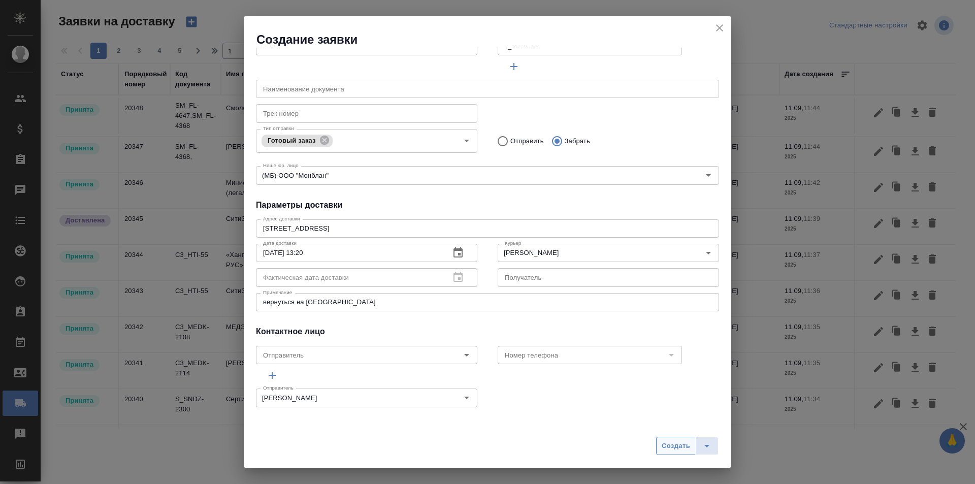
click at [680, 441] on span "Создать" at bounding box center [676, 446] width 28 height 12
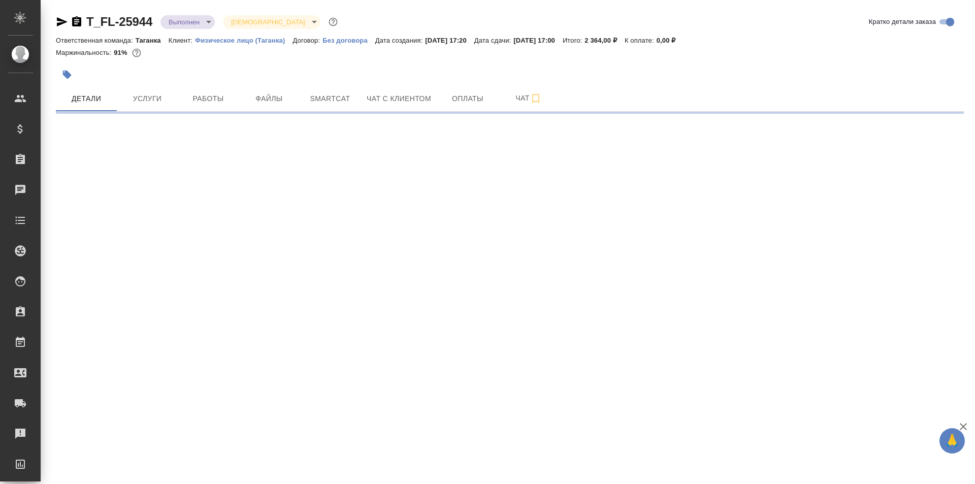
select select "RU"
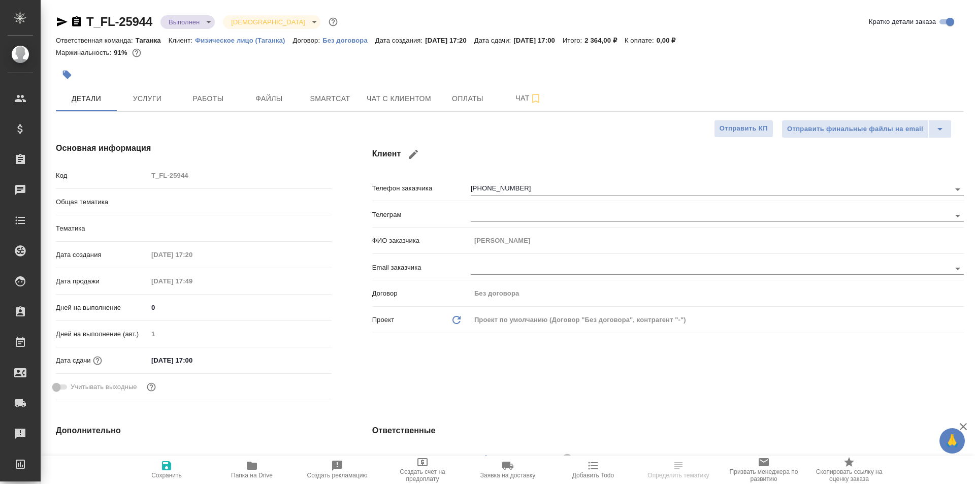
type textarea "x"
click at [77, 17] on icon "button" at bounding box center [76, 21] width 9 height 10
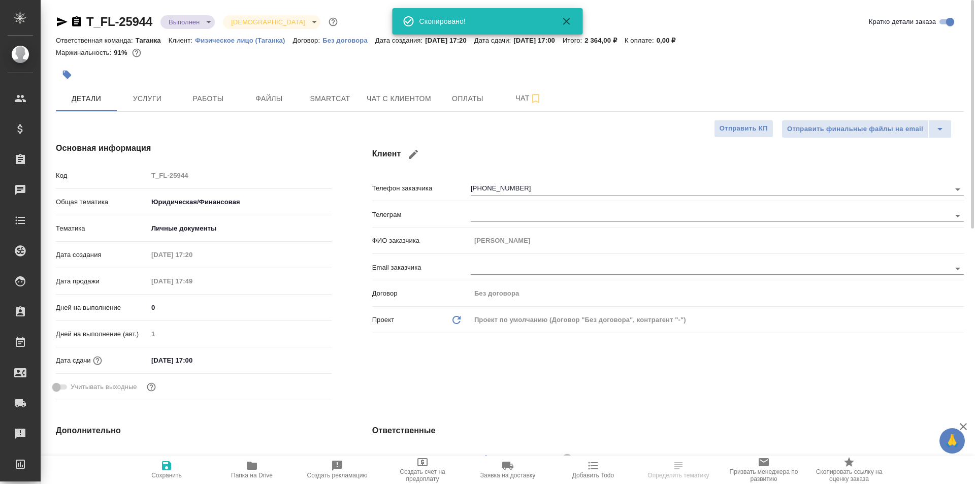
type textarea "x"
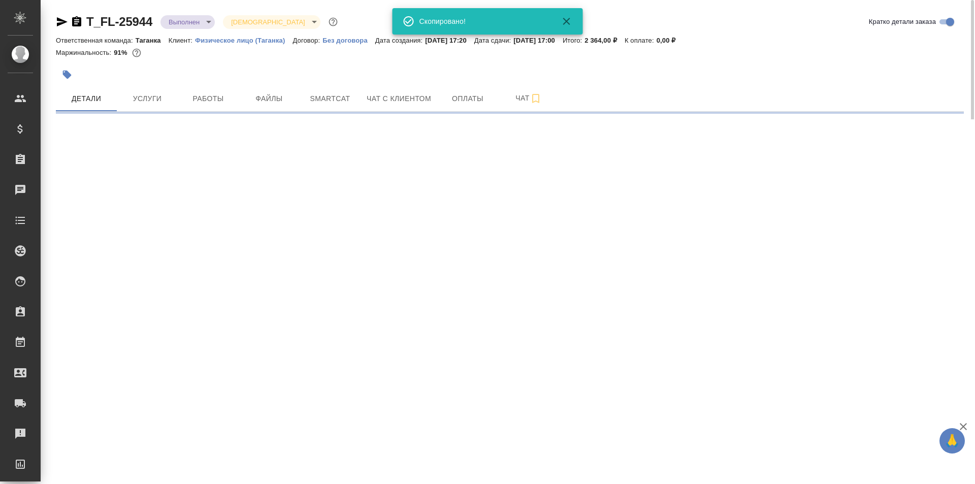
select select "RU"
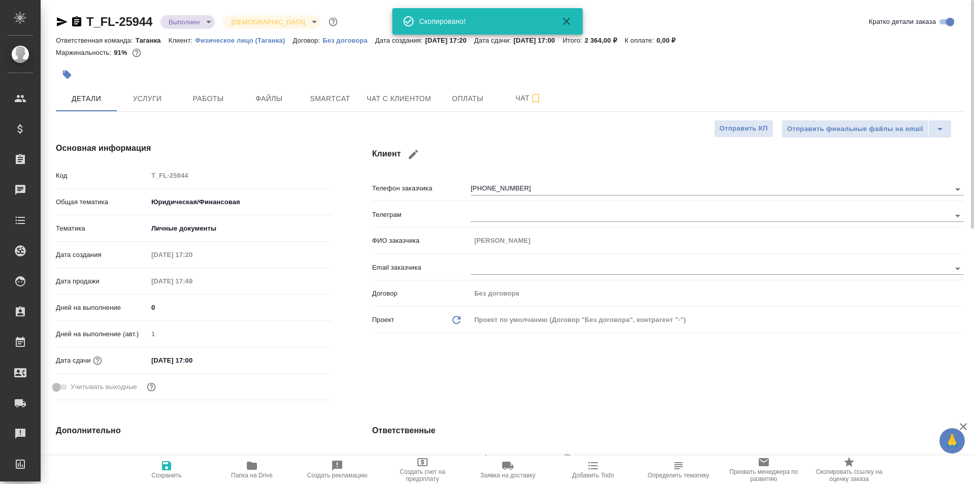
type textarea "x"
click at [569, 25] on icon "button" at bounding box center [567, 21] width 12 height 12
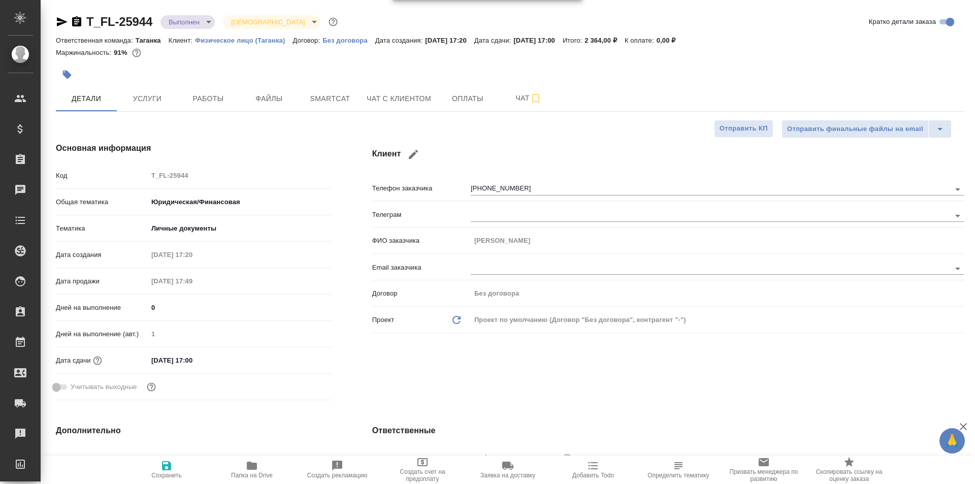
click at [568, 23] on div "Скопировано!" at bounding box center [488, 21] width 190 height 26
click at [214, 101] on span "Работы" at bounding box center [208, 98] width 49 height 13
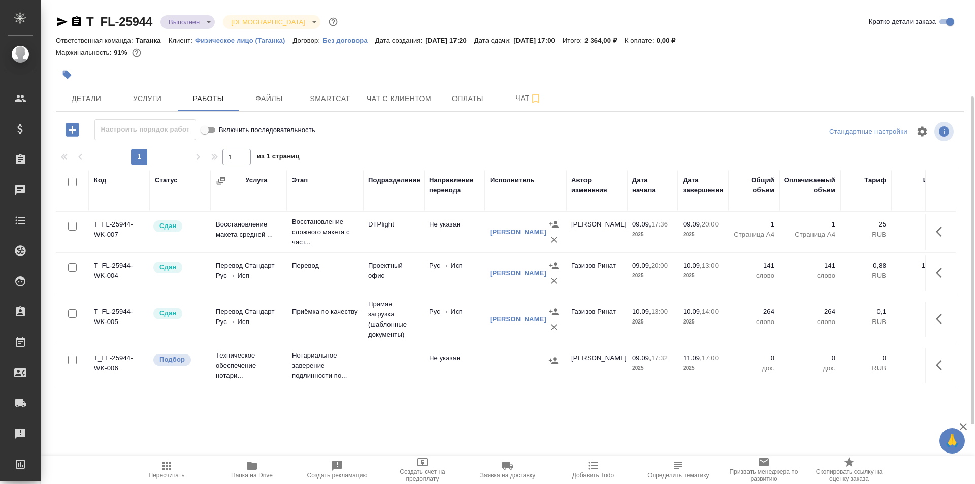
scroll to position [51, 0]
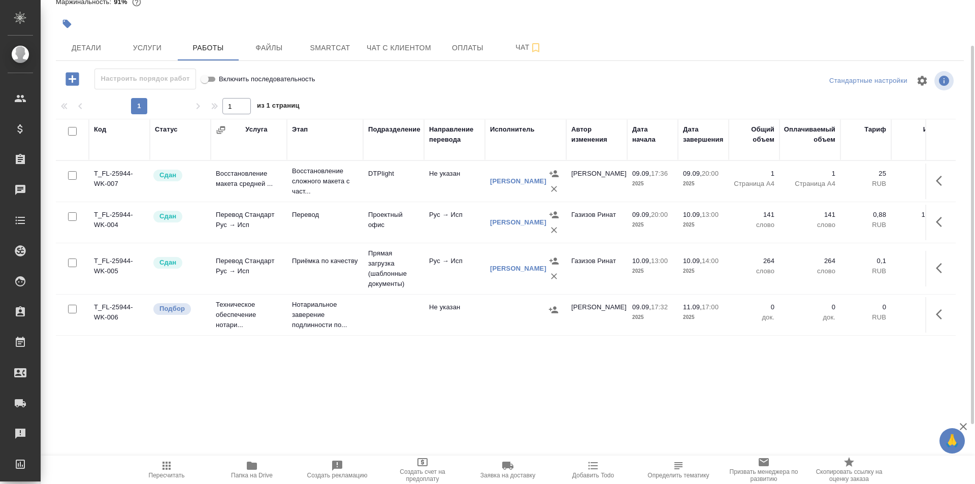
click at [388, 307] on td at bounding box center [393, 315] width 61 height 36
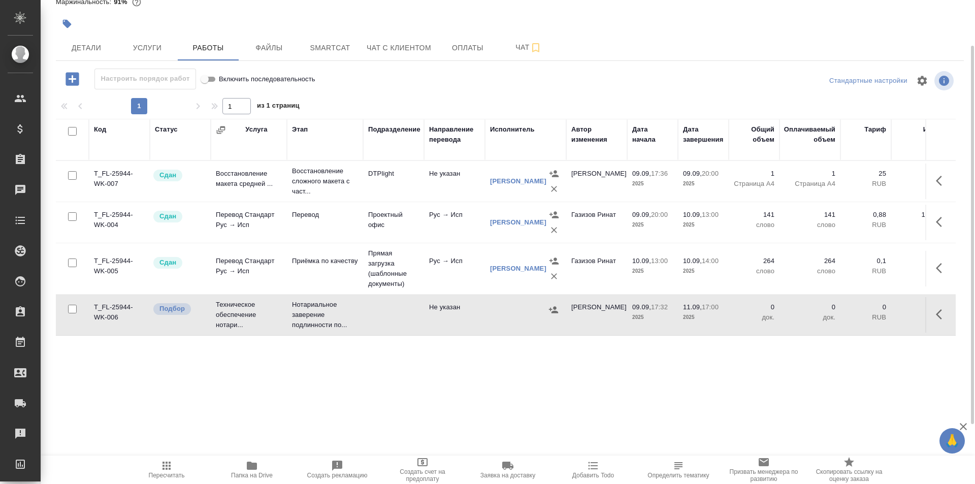
click at [387, 307] on td at bounding box center [393, 315] width 61 height 36
click at [369, 312] on td at bounding box center [393, 315] width 61 height 36
click at [440, 311] on td "Не указан" at bounding box center [454, 315] width 61 height 36
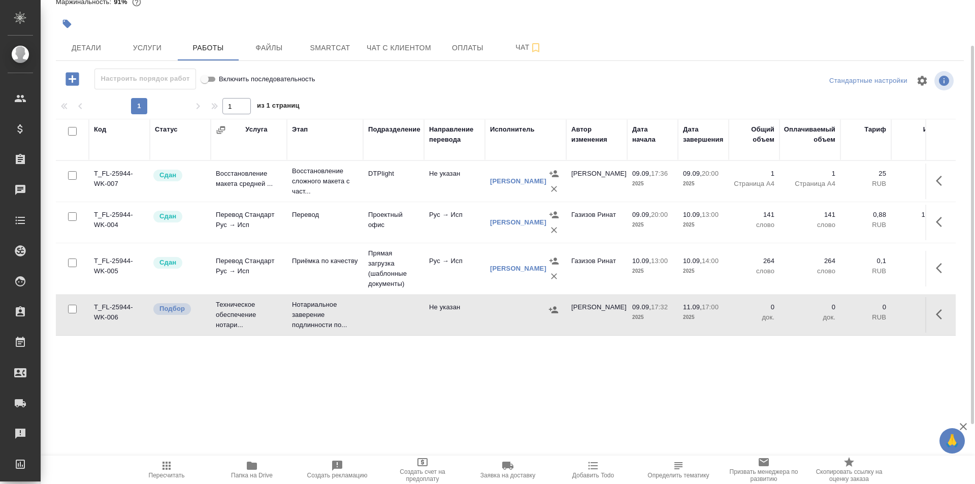
scroll to position [0, 0]
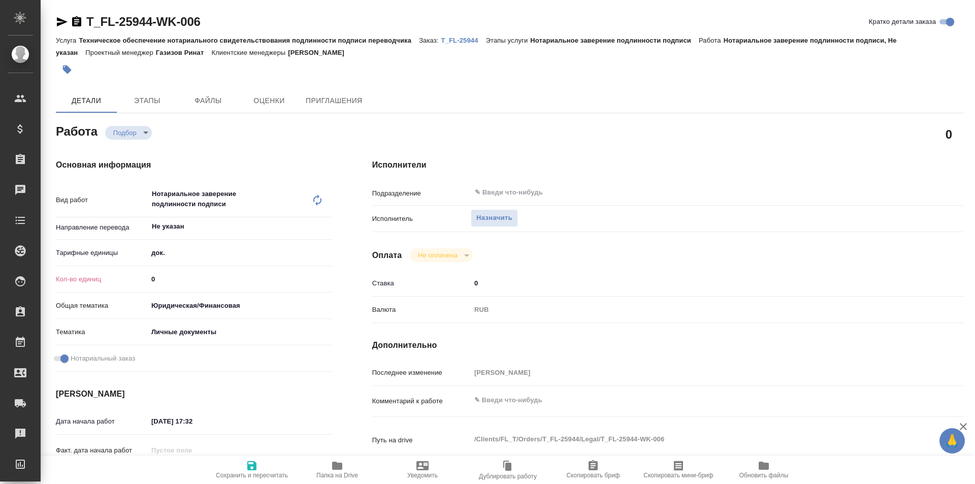
type textarea "x"
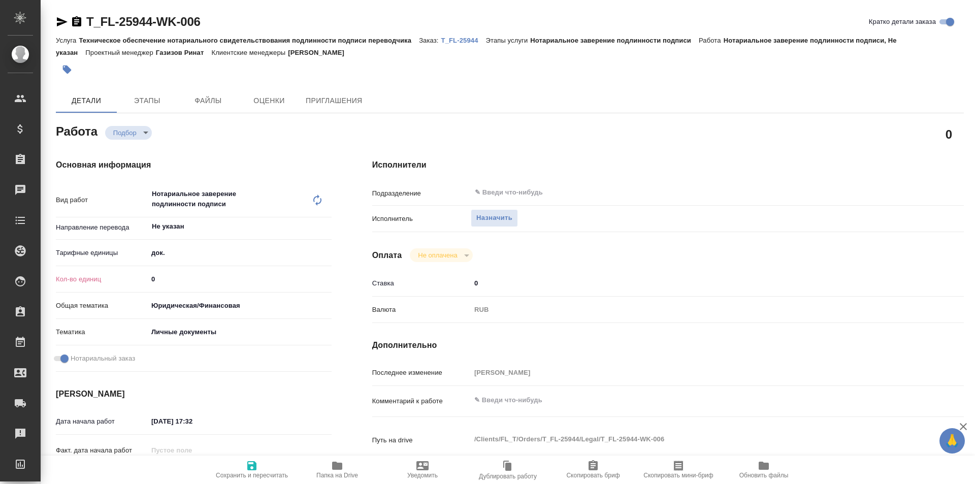
type textarea "x"
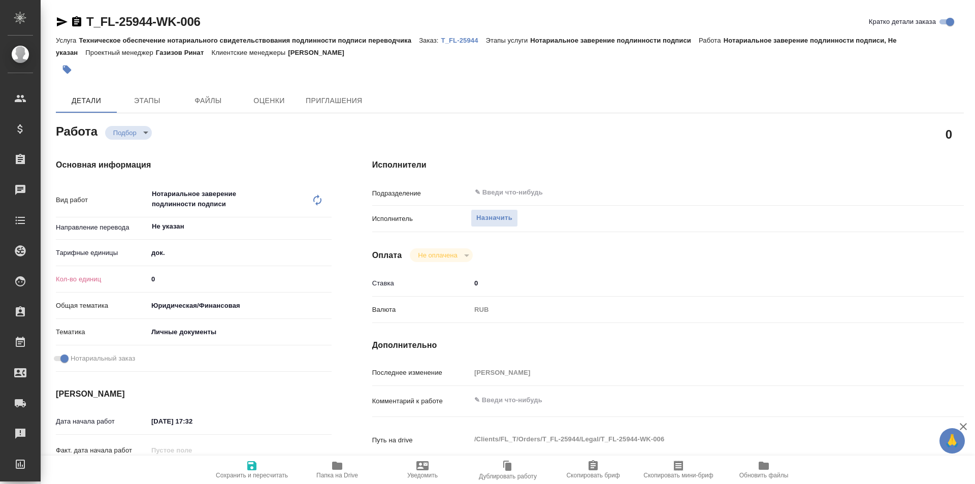
type textarea "x"
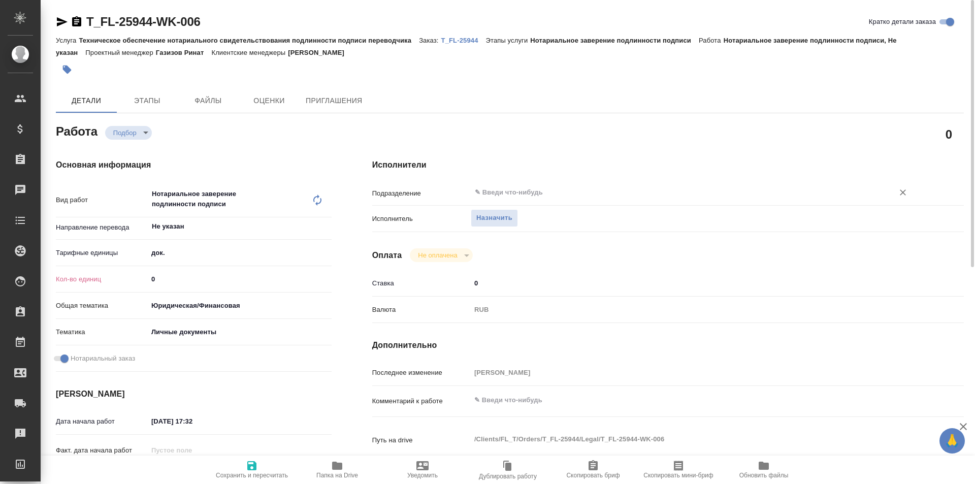
type textarea "x"
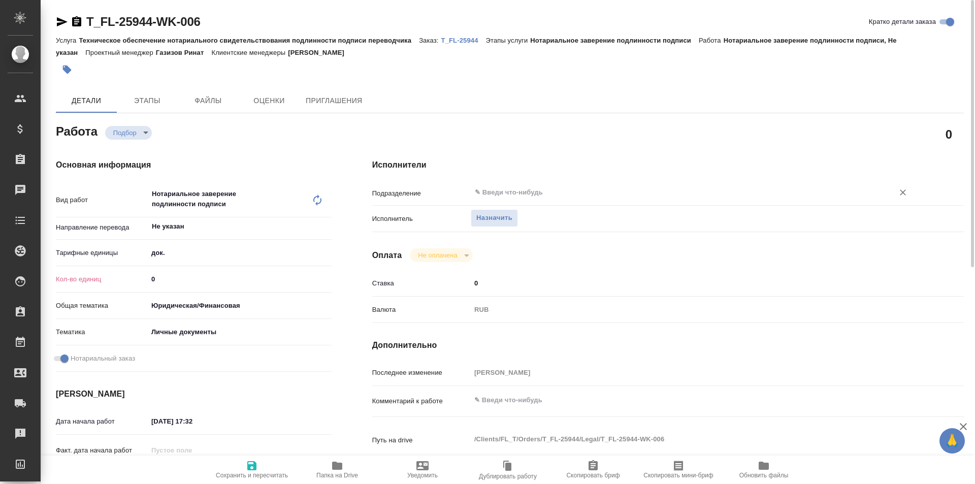
click at [503, 197] on input "text" at bounding box center [676, 192] width 404 height 12
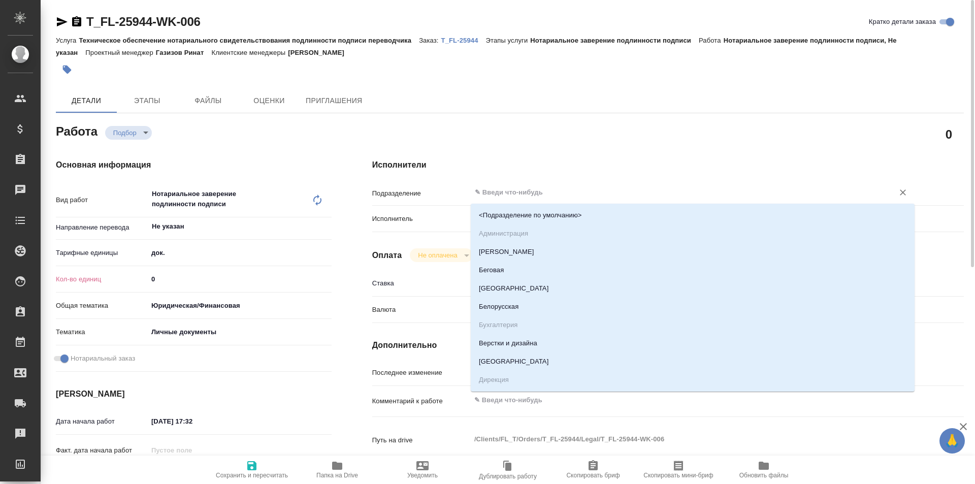
type textarea "x"
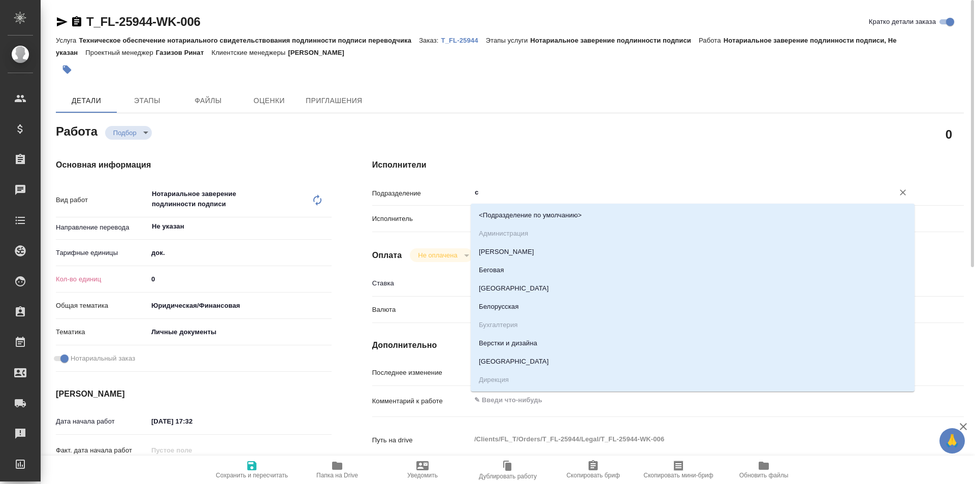
type input "се"
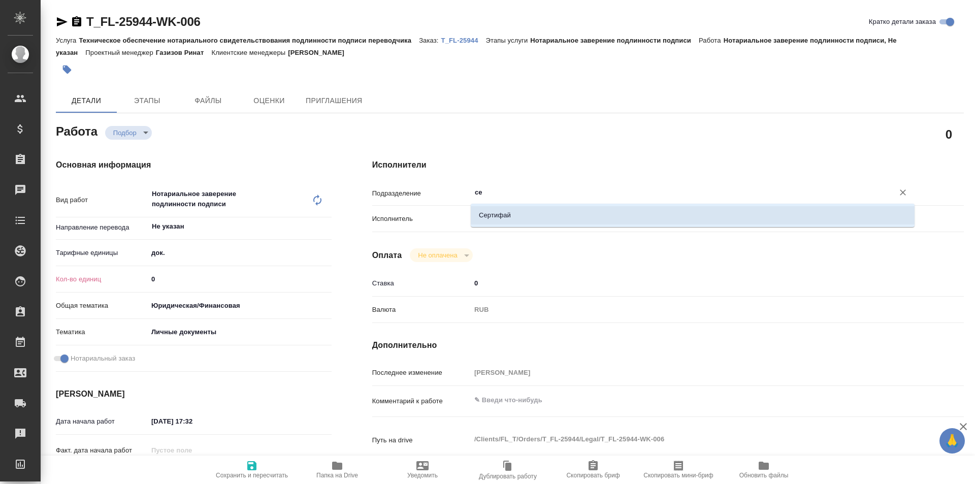
click at [506, 207] on li "Сертифай" at bounding box center [693, 215] width 444 height 18
type textarea "x"
type input "Сертифай"
type textarea "x"
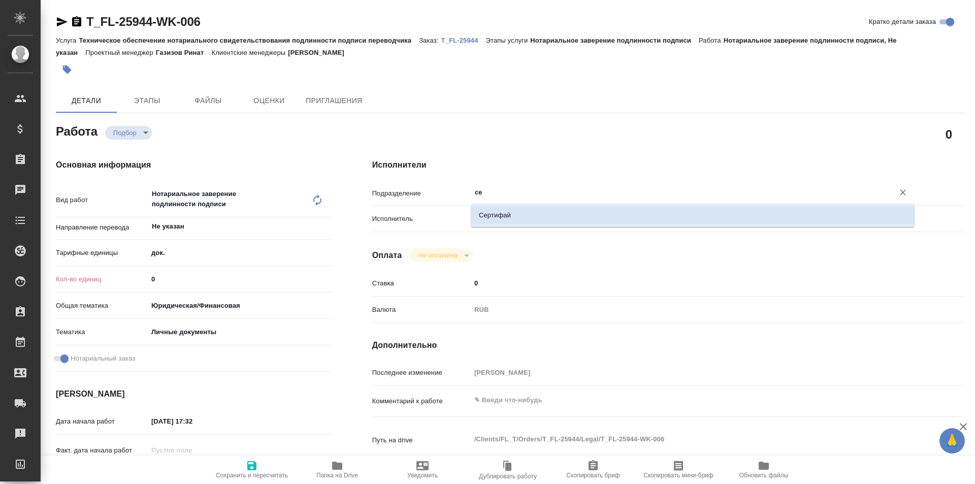
type textarea "x"
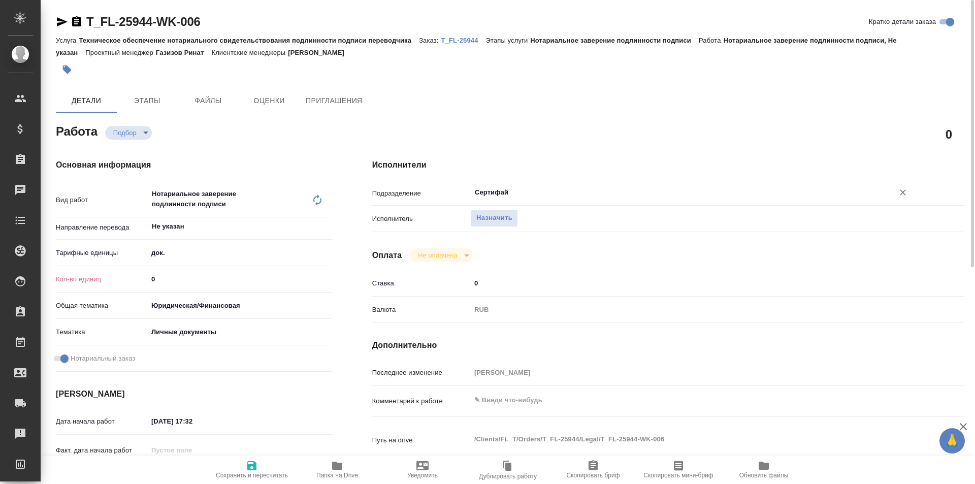
type input "Сертифай"
click at [170, 279] on input "0" at bounding box center [240, 279] width 184 height 15
type textarea "x"
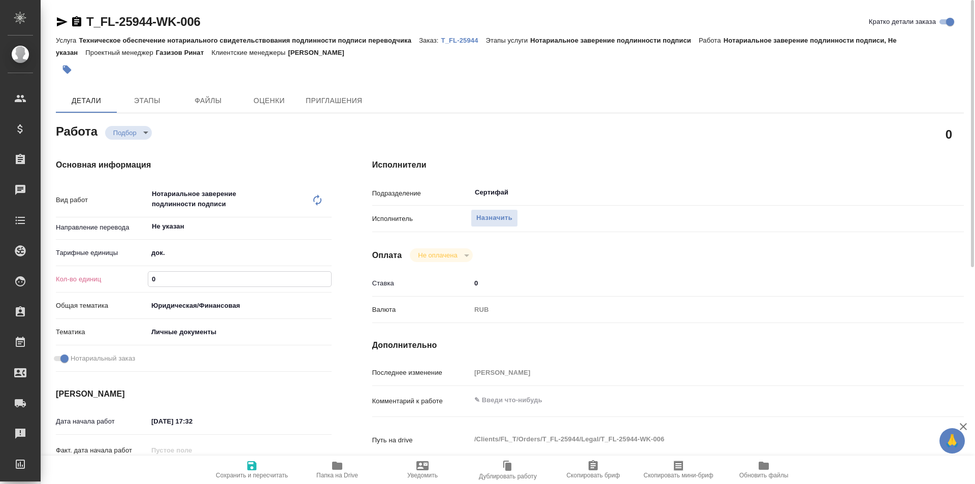
type textarea "x"
type input "1"
type textarea "x"
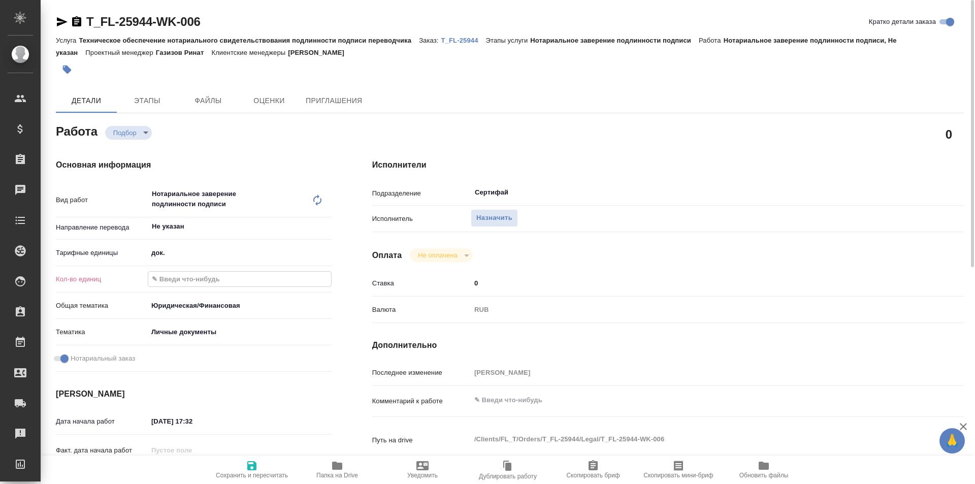
type textarea "x"
type input "1"
click at [528, 268] on div "Исполнители Подразделение Сертифай ​ Исполнитель Назначить Оплата Не оплачена n…" at bounding box center [668, 361] width 632 height 444
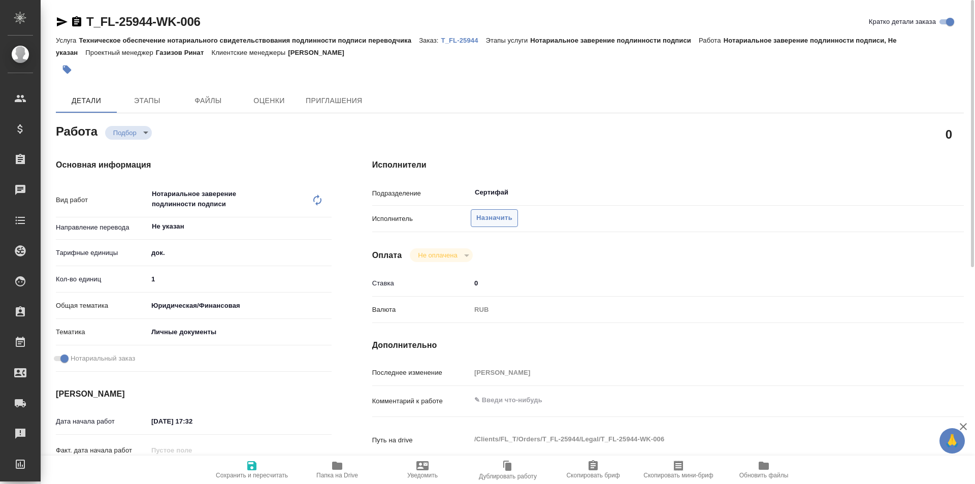
click at [510, 223] on span "Назначить" at bounding box center [494, 218] width 36 height 12
type textarea "x"
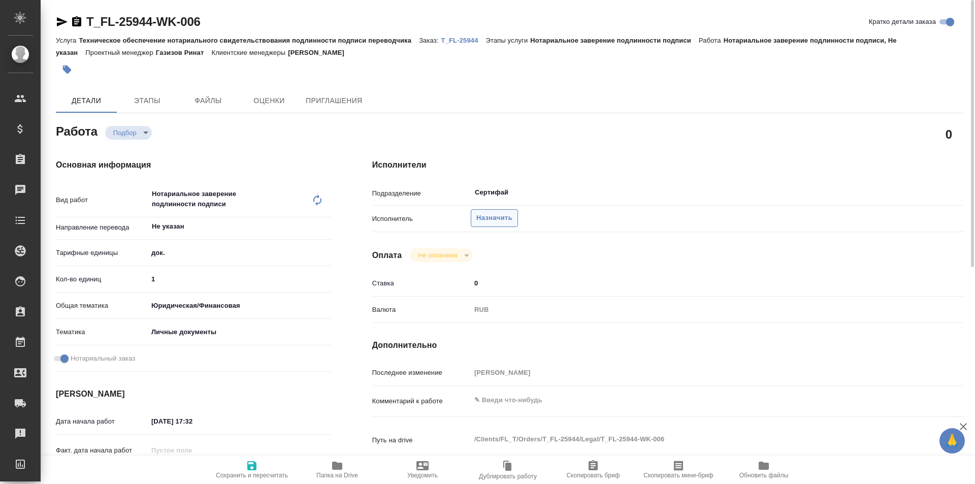
type textarea "x"
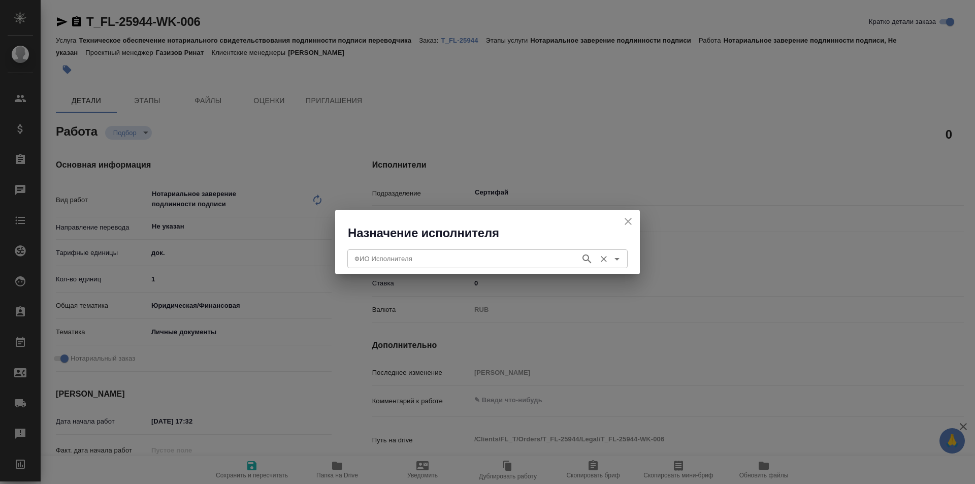
click at [460, 262] on input "ФИО Исполнителя" at bounding box center [462, 258] width 225 height 12
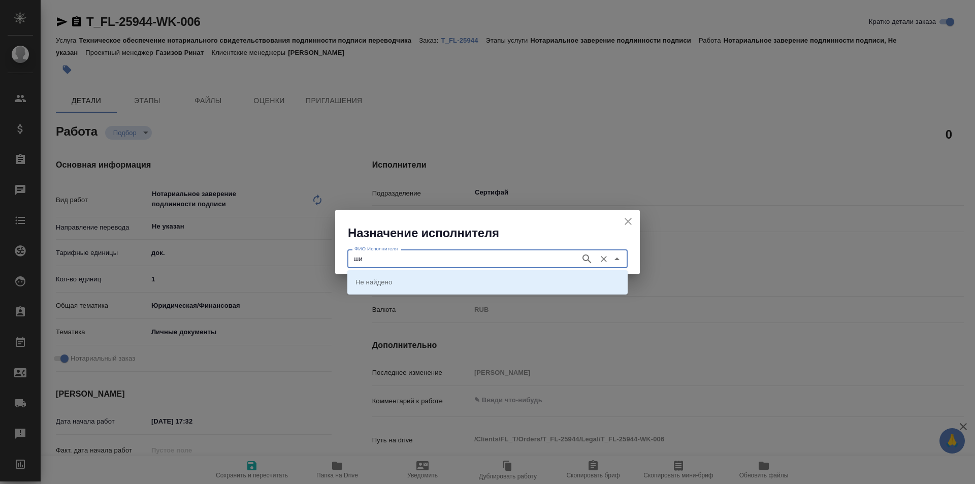
type input "ш"
click at [624, 221] on icon "close" at bounding box center [628, 221] width 12 height 12
type textarea "x"
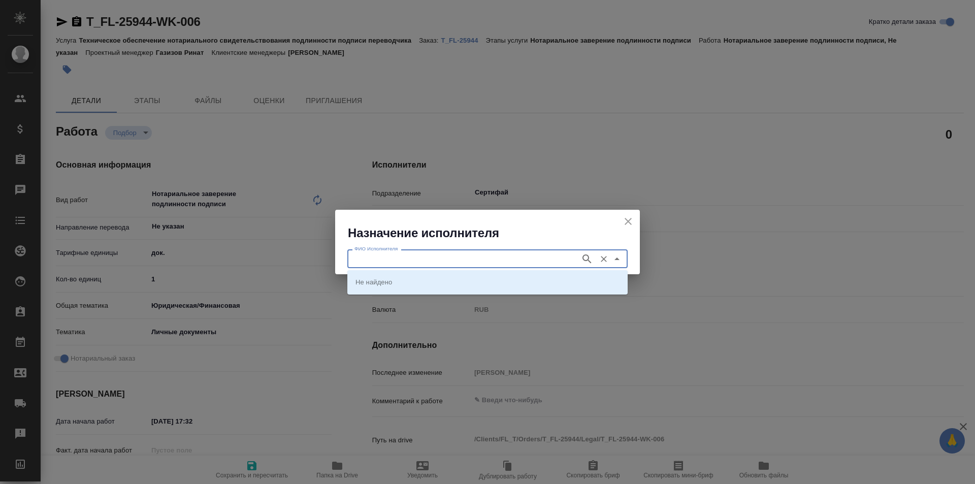
type textarea "x"
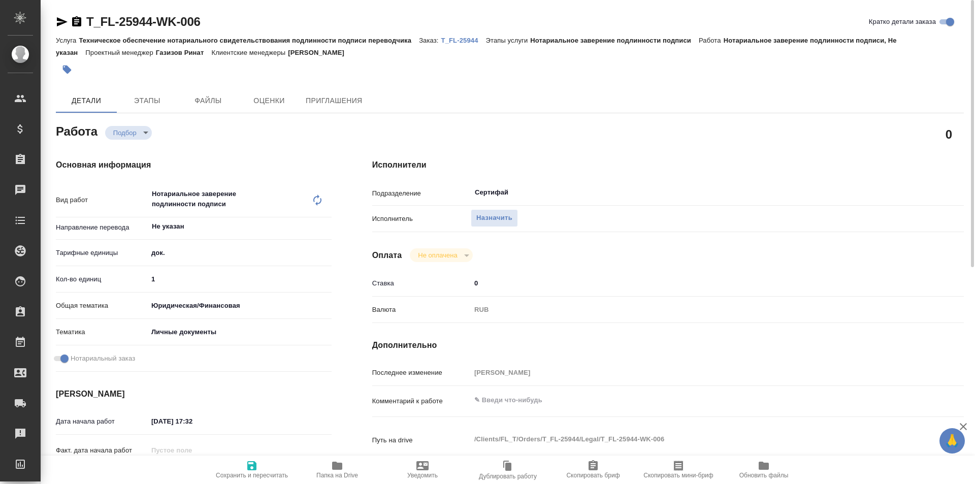
click at [236, 464] on span "Сохранить и пересчитать" at bounding box center [251, 469] width 73 height 19
type textarea "x"
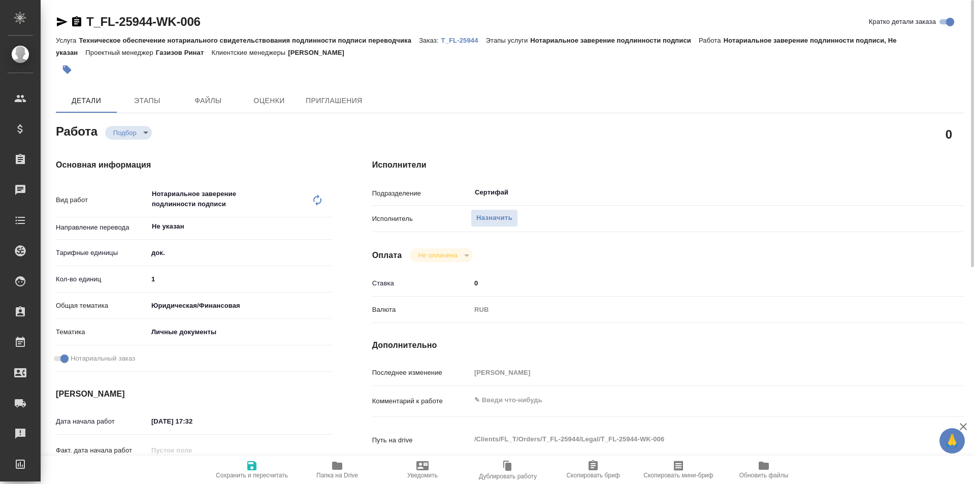
type textarea "x"
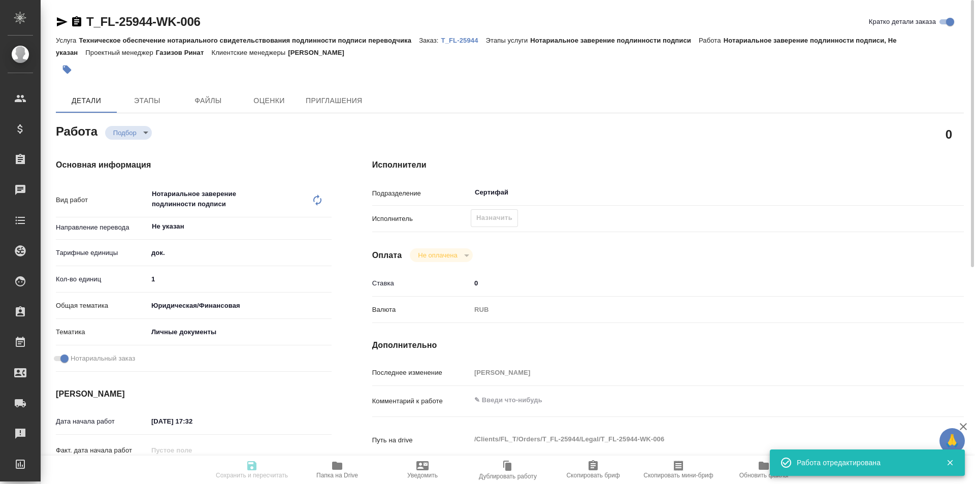
type textarea "x"
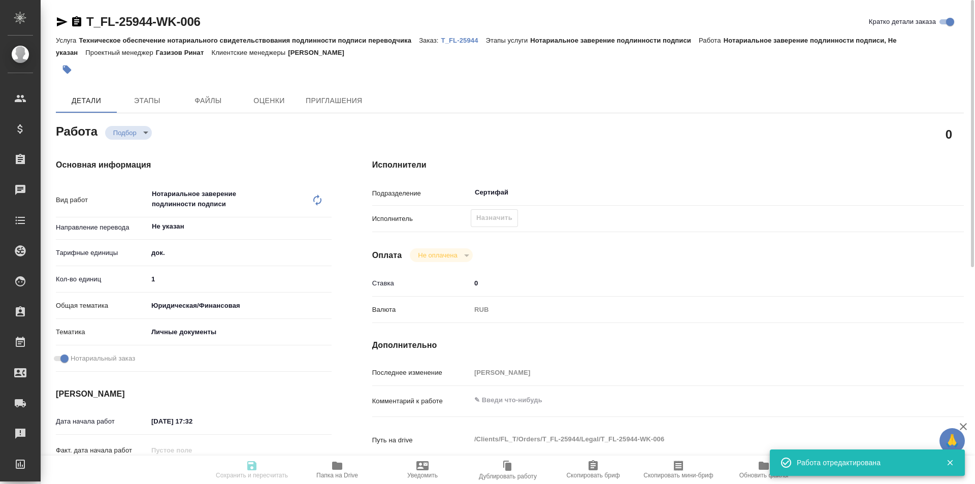
type input "recruiting"
type textarea "Нотариальное заверение подлинности подписи"
type textarea "x"
type input "Не указан"
type input "5a8b1489cc6b4906c91bfd8b"
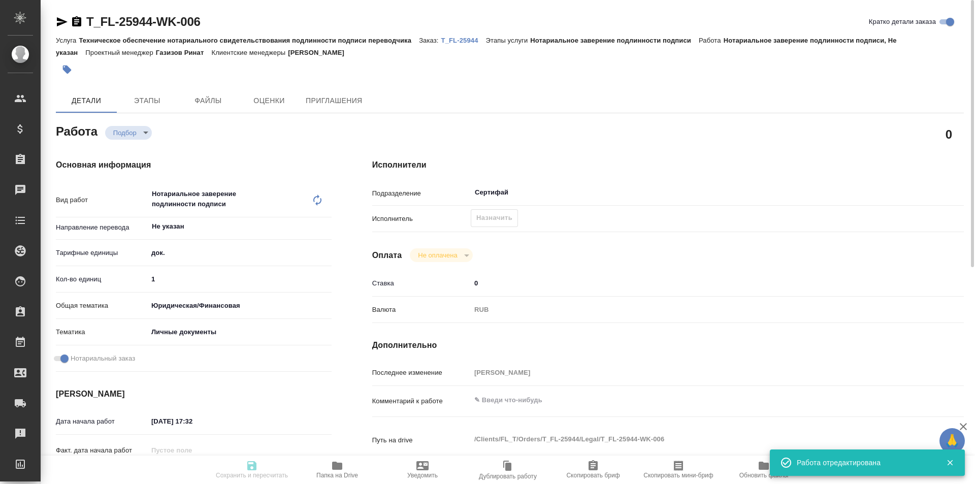
type input "1"
type input "yr-fn"
type input "5a8b8b956a9677013d343cfe"
checkbox input "true"
type input "[DATE] 17:32"
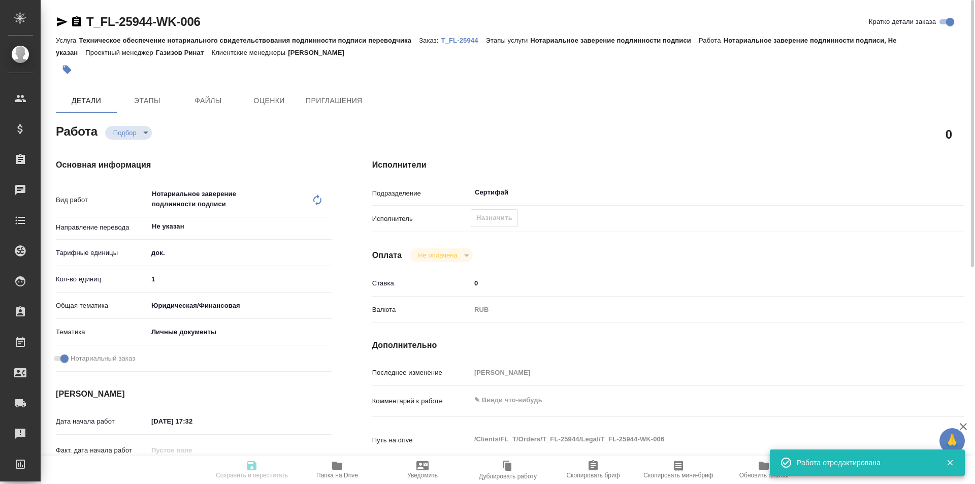
type input "[DATE] 17:00"
type input "Сертифай"
type input "notPayed"
type input "0"
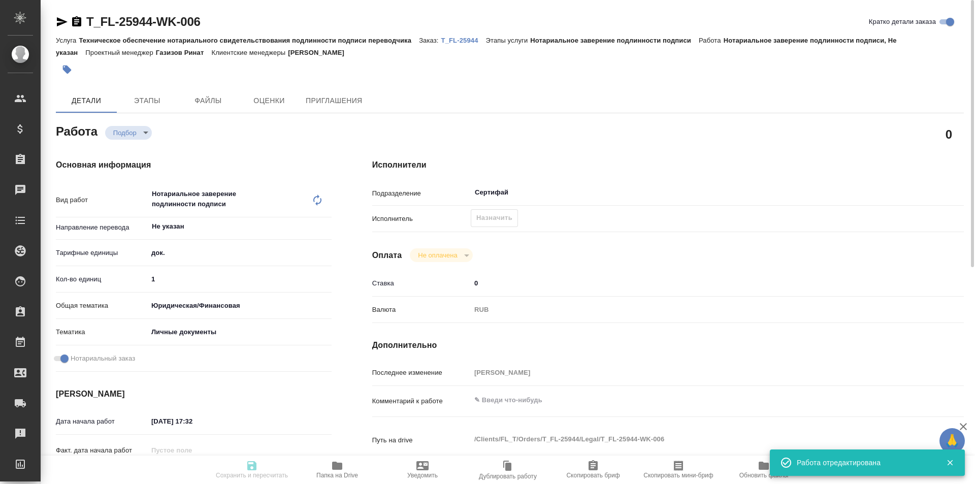
type input "RUB"
type input "[PERSON_NAME]"
type textarea "x"
type textarea "/Clients/FL_T/Orders/T_FL-25944/Legal/T_FL-25944-WK-006"
type textarea "x"
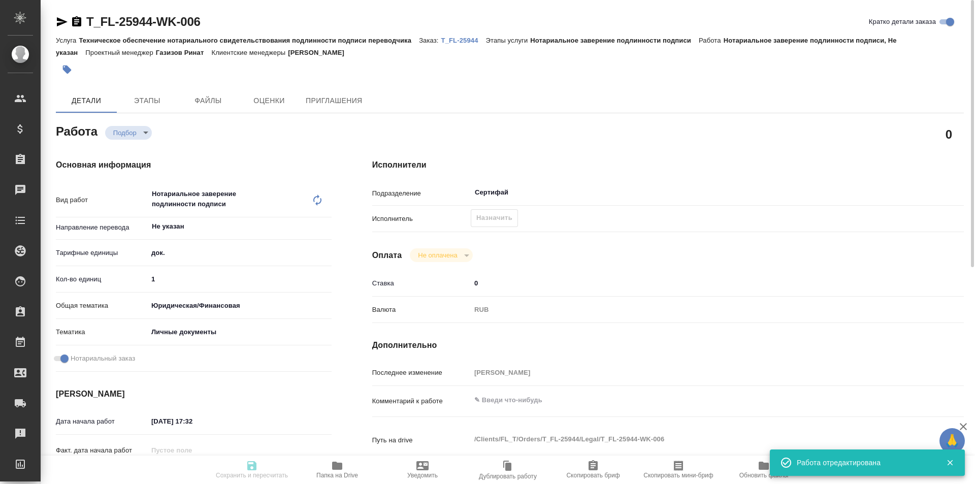
type input "T_FL-25944"
type input "Техническое обеспечение нотариального свидетельствования подлинности подписи пе…"
type input "Нотариальное заверение подлинности подписи"
type input "[PERSON_NAME]"
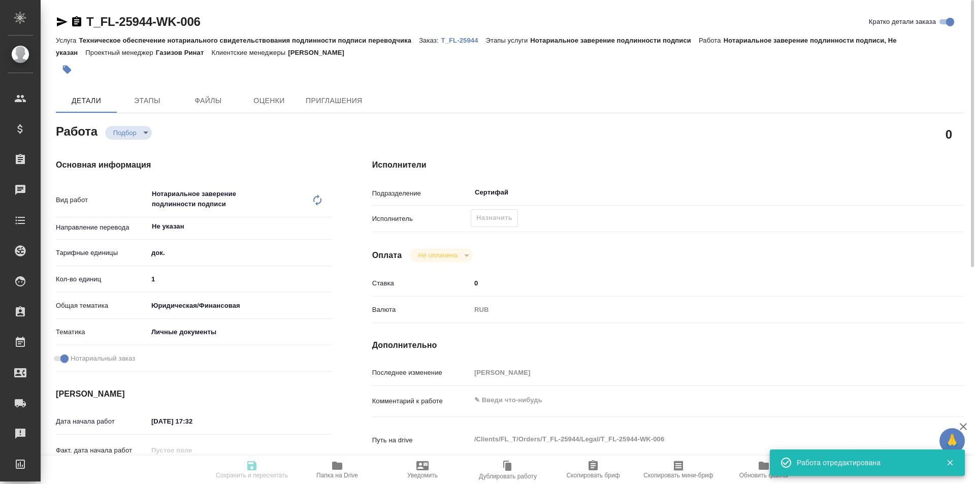
type input "/Clients/FL_T/Orders/T_FL-25944"
type textarea "x"
type textarea "рус-исп под нот перевод домовой книги"
type textarea "x"
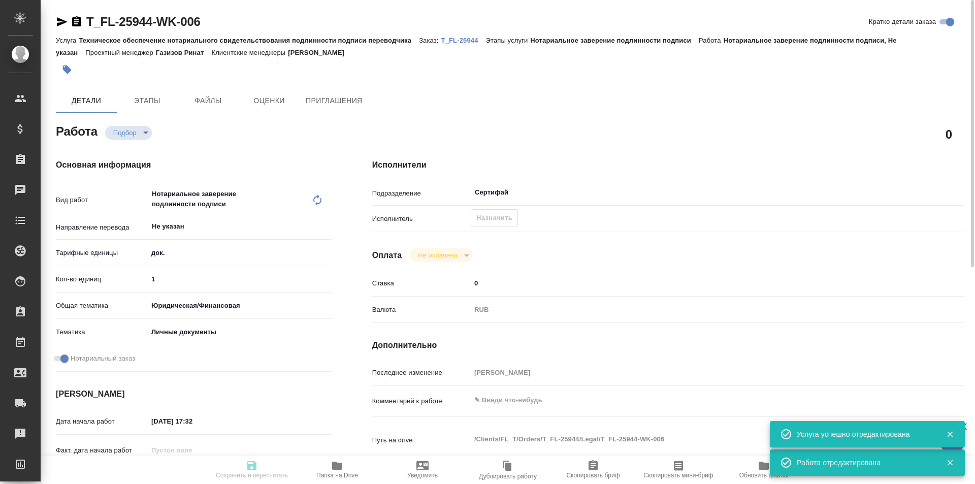
type textarea "x"
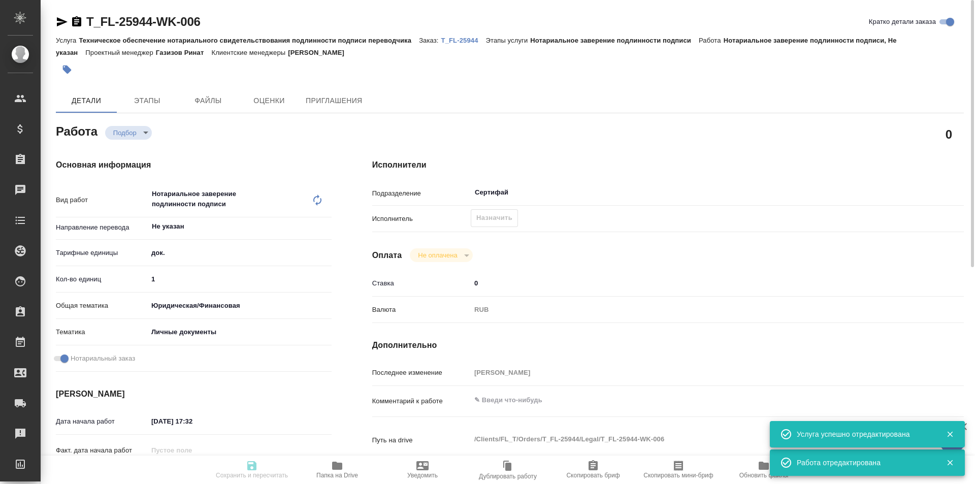
type textarea "x"
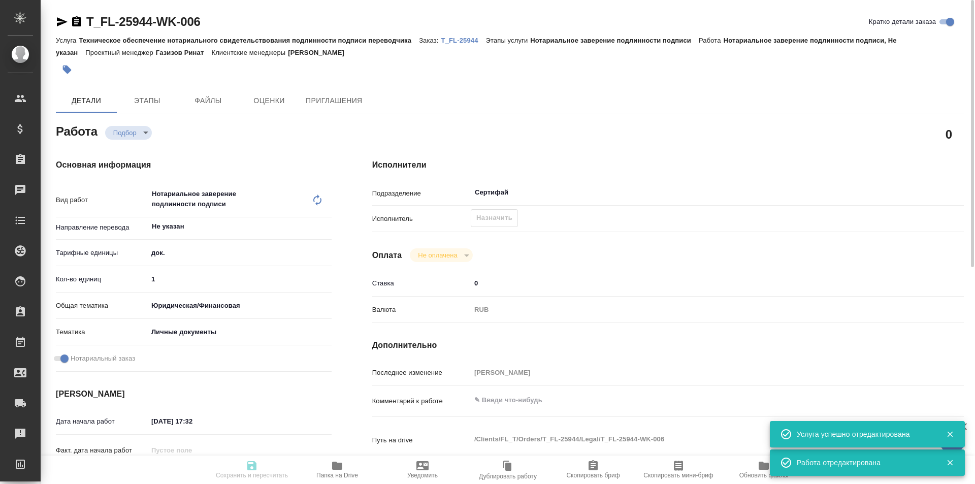
type textarea "x"
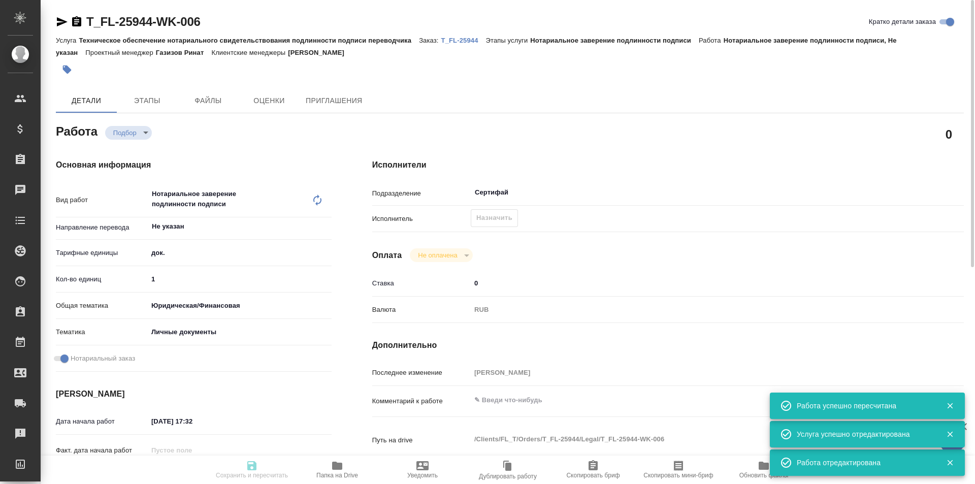
type input "recruiting"
type textarea "Нотариальное заверение подлинности подписи"
type textarea "x"
type input "Не указан"
type input "5a8b1489cc6b4906c91bfd8b"
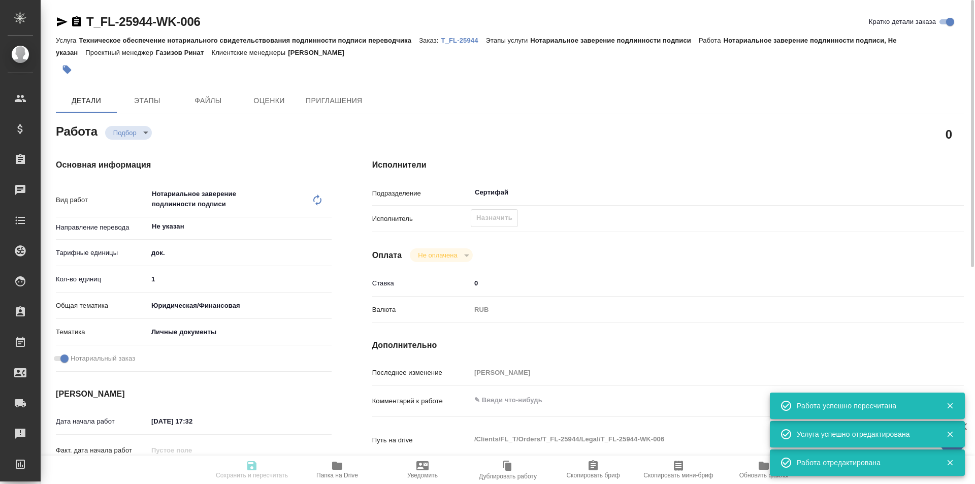
type input "1"
type input "yr-fn"
type input "5a8b8b956a9677013d343cfe"
checkbox input "true"
type input "[DATE] 17:32"
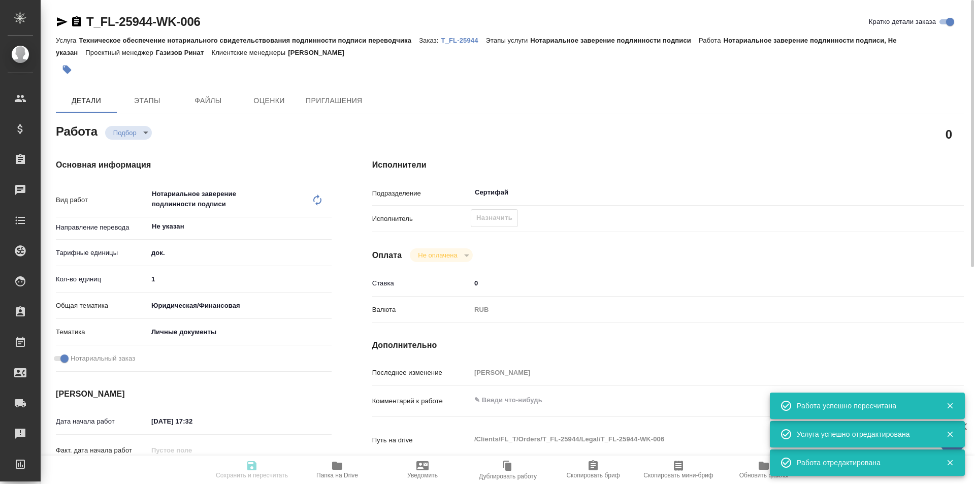
type input "[DATE] 17:00"
type input "Сертифай"
type input "notPayed"
type input "0"
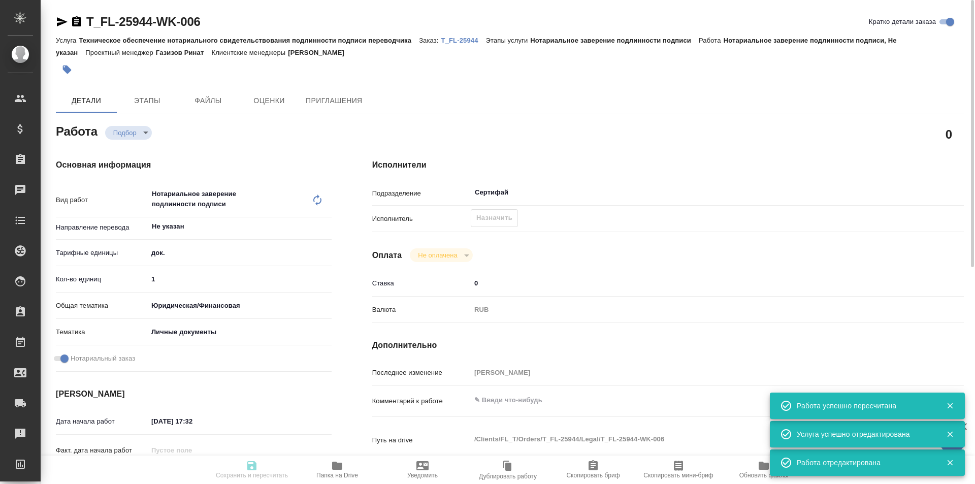
type input "RUB"
type input "[PERSON_NAME]"
type textarea "x"
type textarea "/Clients/FL_T/Orders/T_FL-25944/Legal/T_FL-25944-WK-006"
type textarea "x"
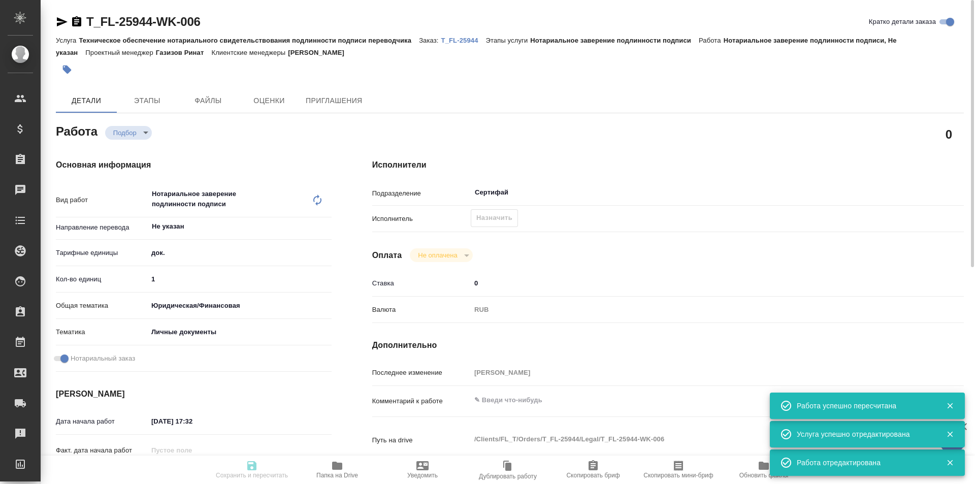
type input "T_FL-25944"
type input "Техническое обеспечение нотариального свидетельствования подлинности подписи пе…"
type input "Нотариальное заверение подлинности подписи"
type input "[PERSON_NAME]"
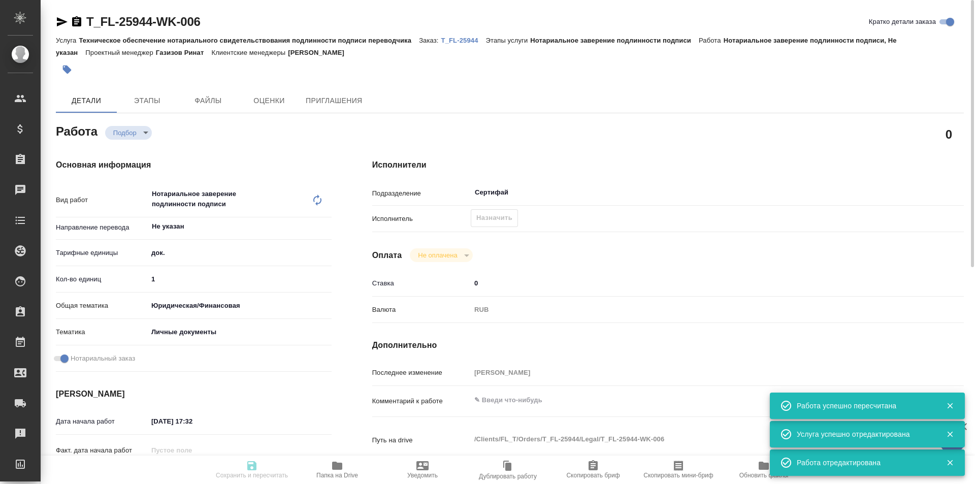
type input "/Clients/FL_T/Orders/T_FL-25944"
type textarea "x"
type textarea "рус-исп под нот перевод домовой книги"
type textarea "x"
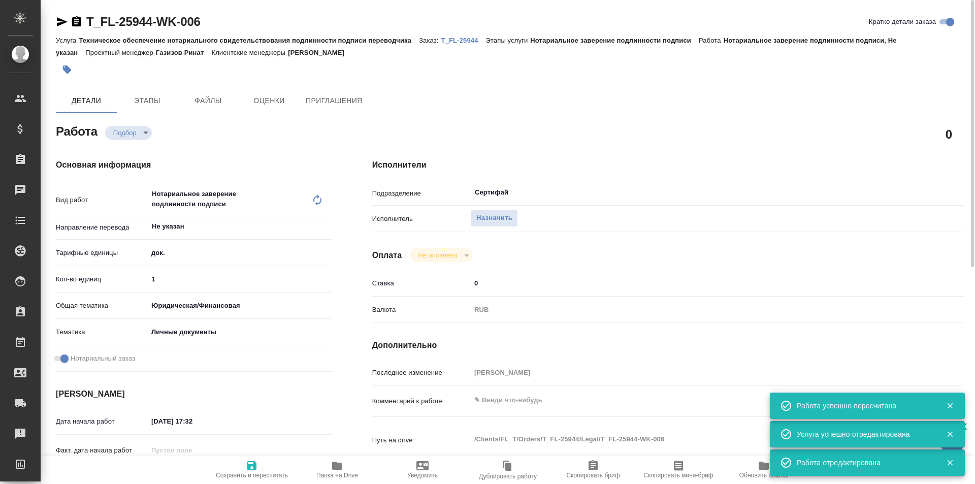
type textarea "x"
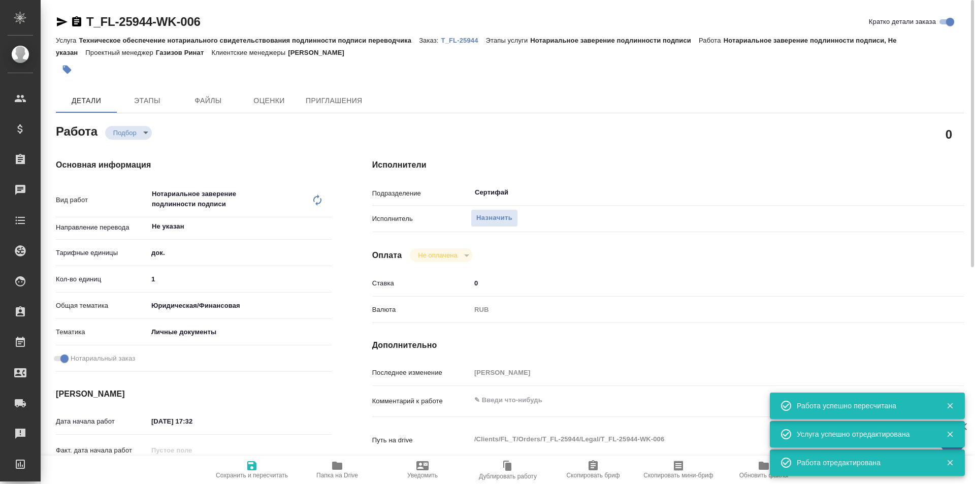
type textarea "x"
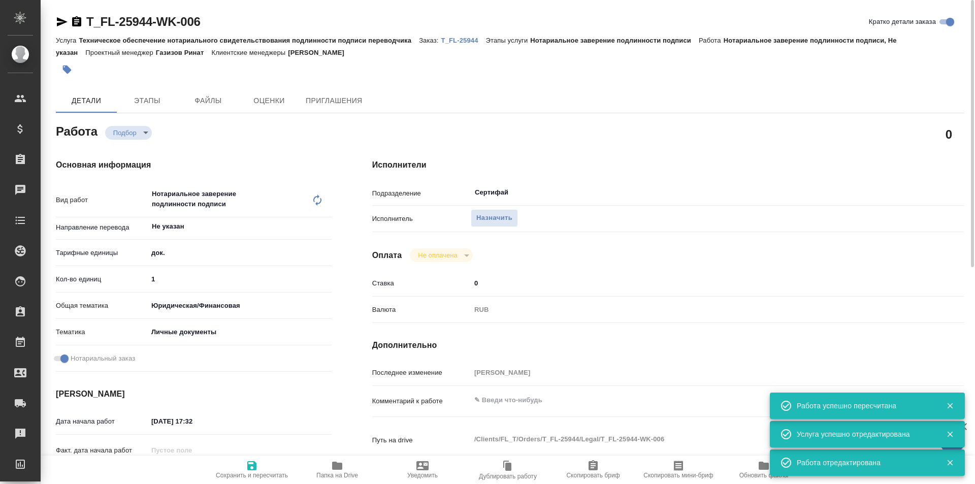
type textarea "x"
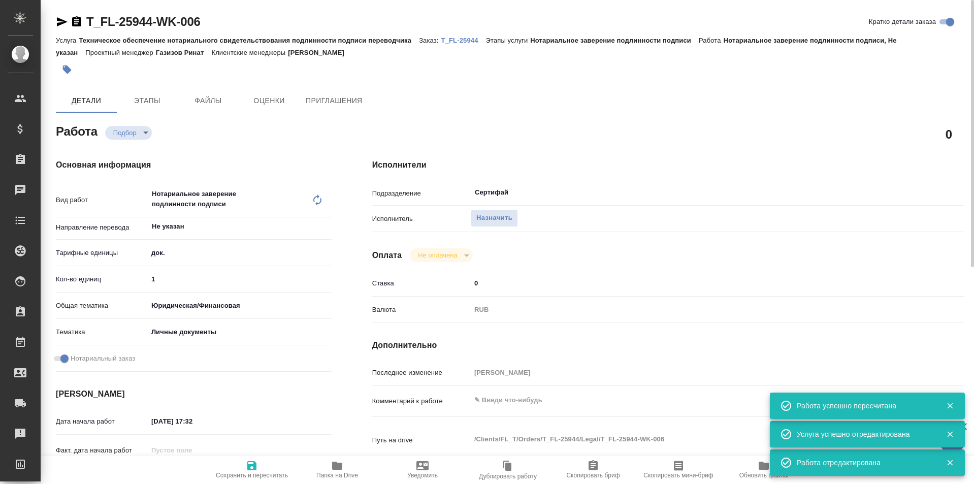
type textarea "x"
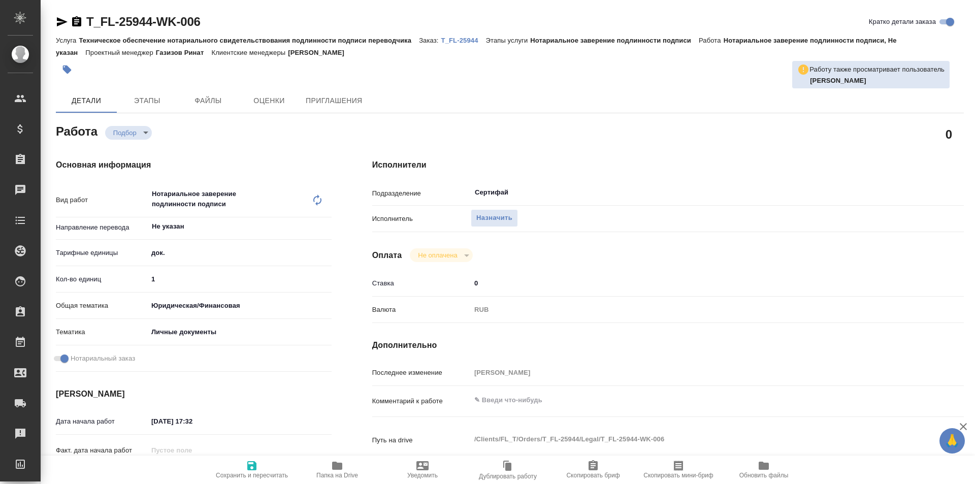
type textarea "x"
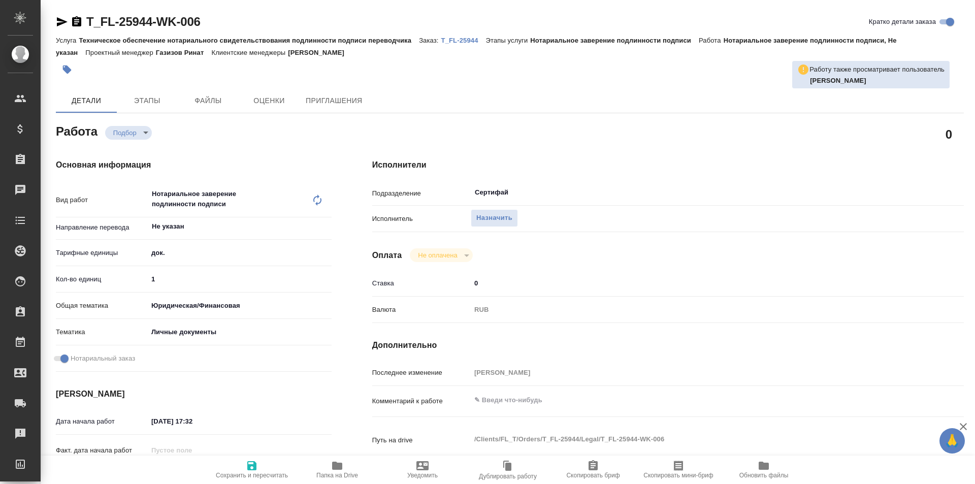
type textarea "x"
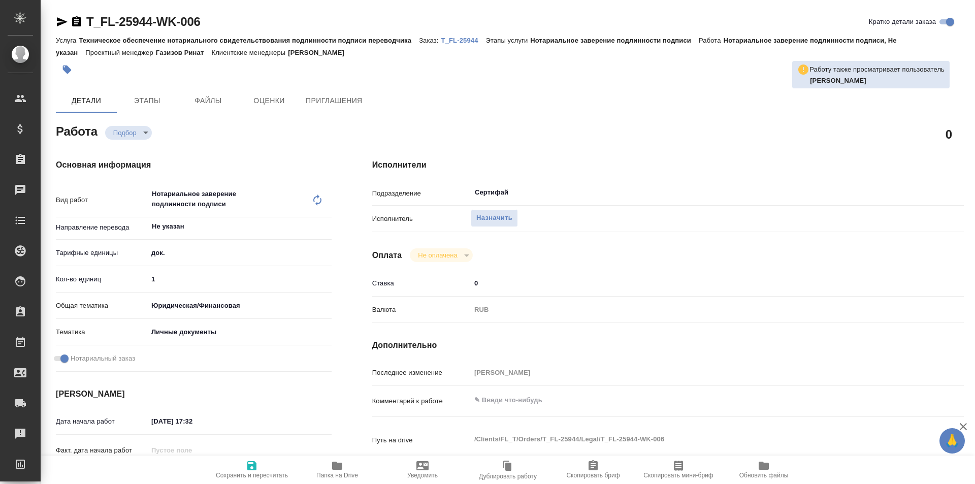
type textarea "x"
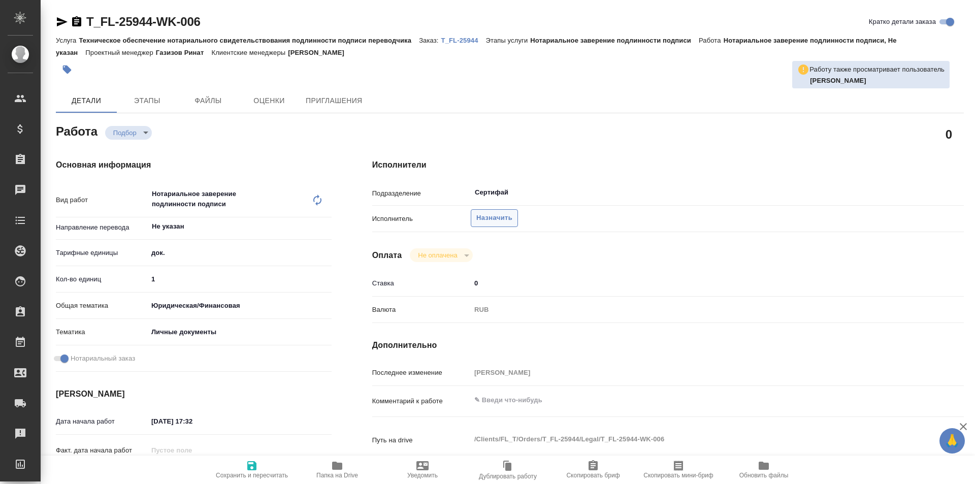
type textarea "x"
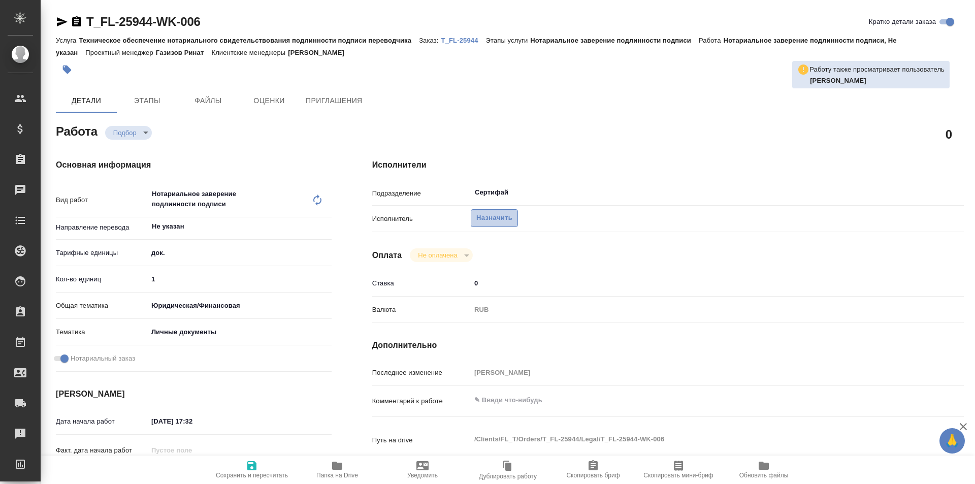
click at [505, 215] on span "Назначить" at bounding box center [494, 218] width 36 height 12
type textarea "x"
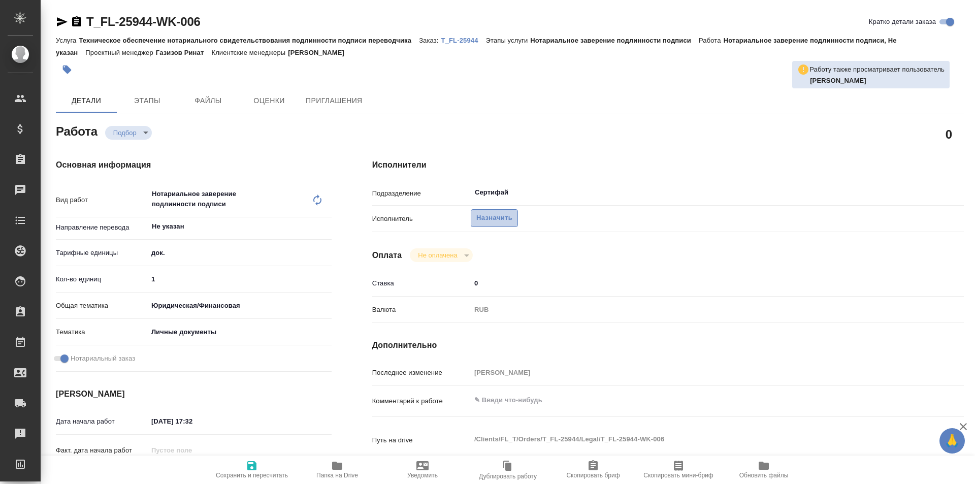
type textarea "x"
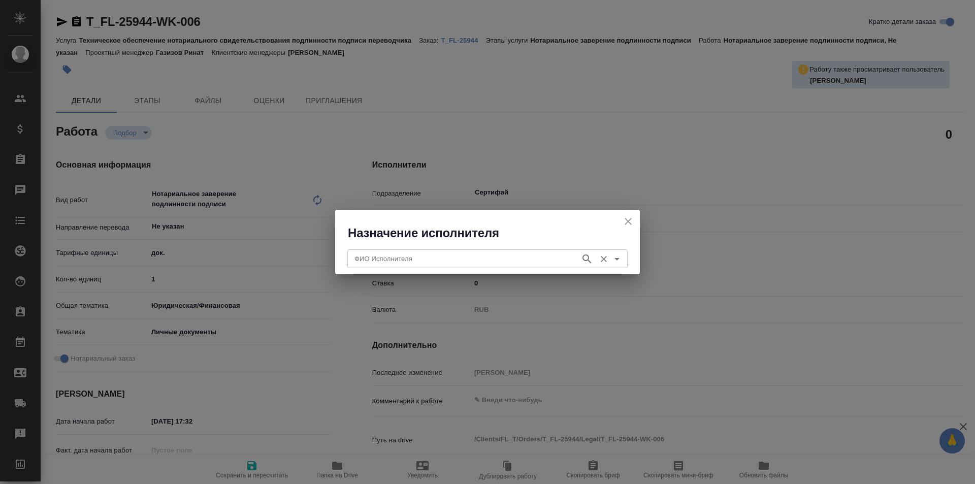
click at [505, 265] on input "ФИО Исполнителя" at bounding box center [462, 258] width 225 height 12
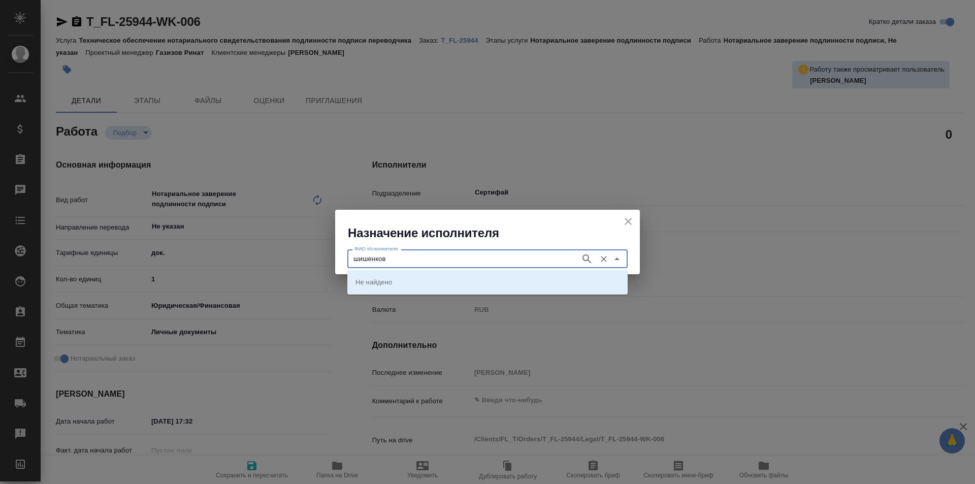
type input "шишенков"
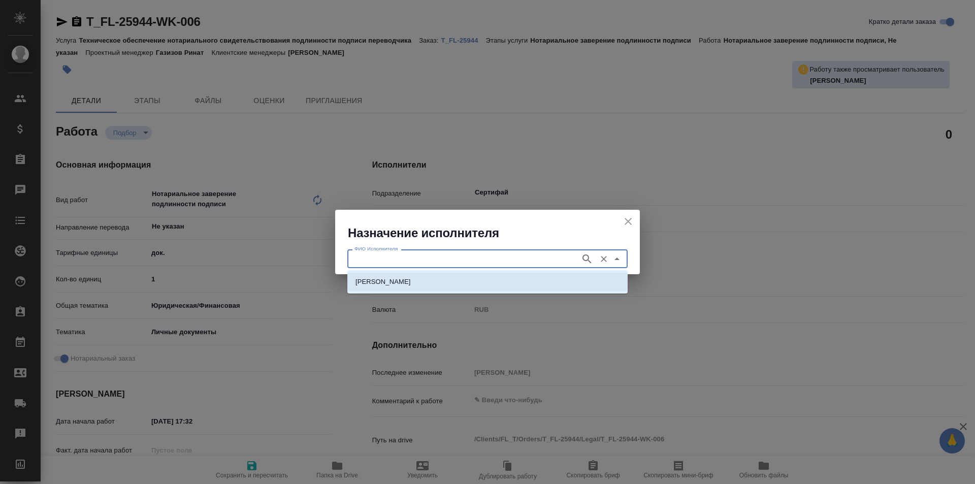
click at [411, 282] on p "[PERSON_NAME]" at bounding box center [383, 282] width 55 height 10
type input "[PERSON_NAME]"
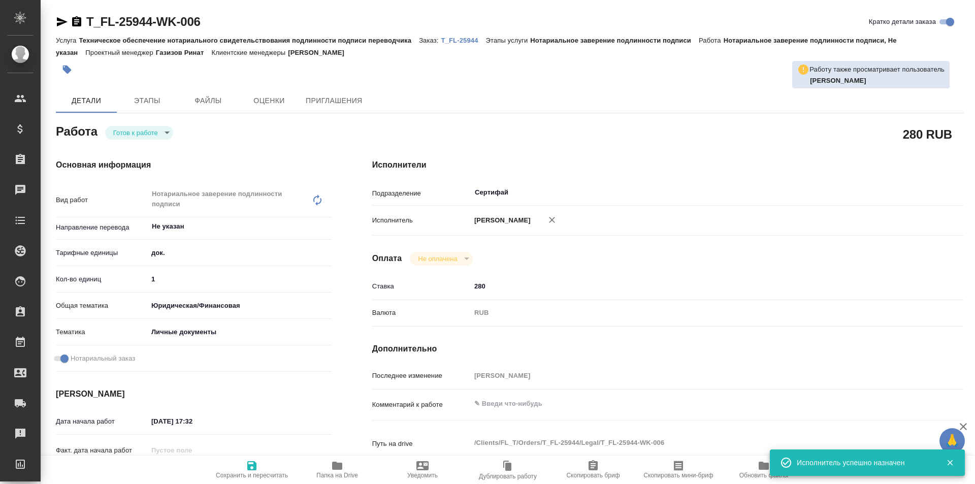
type textarea "x"
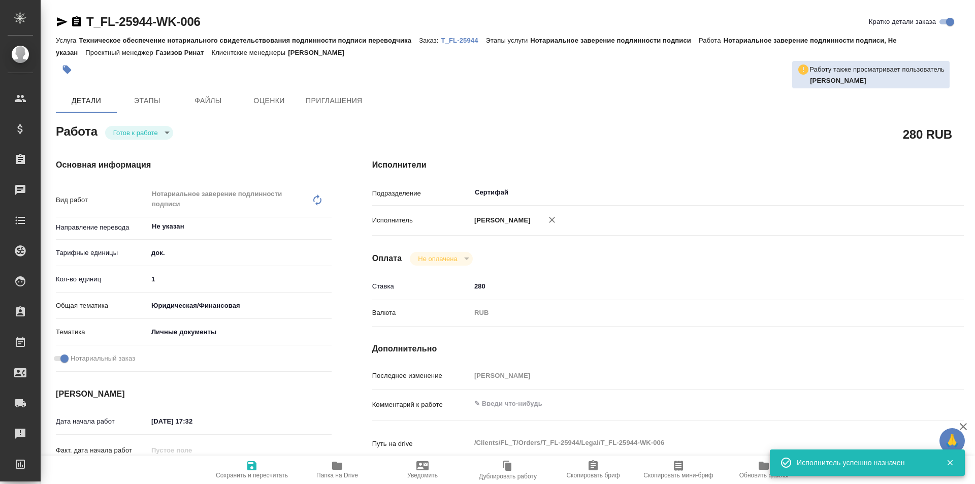
type textarea "x"
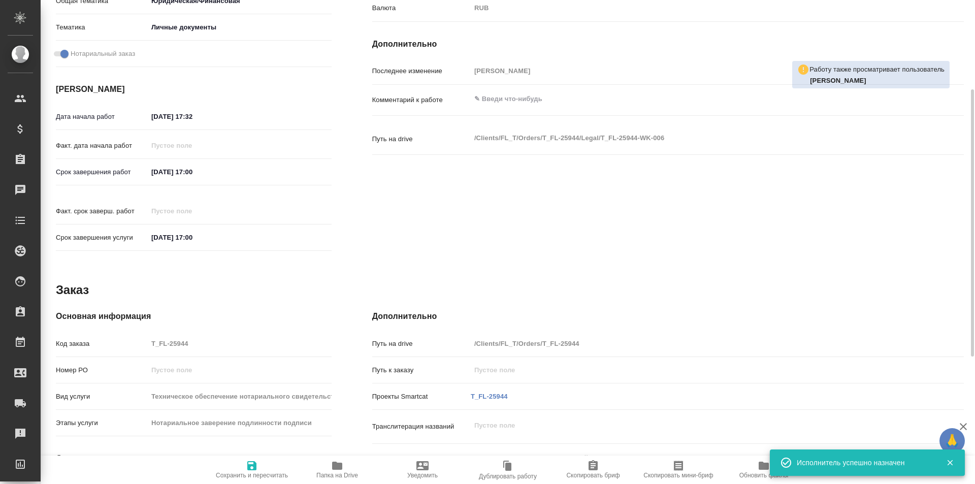
type textarea "x"
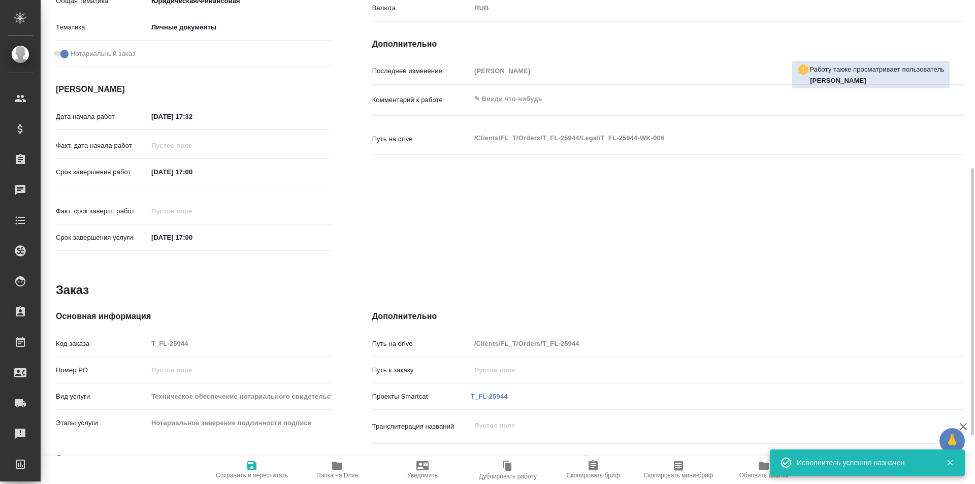
scroll to position [393, 0]
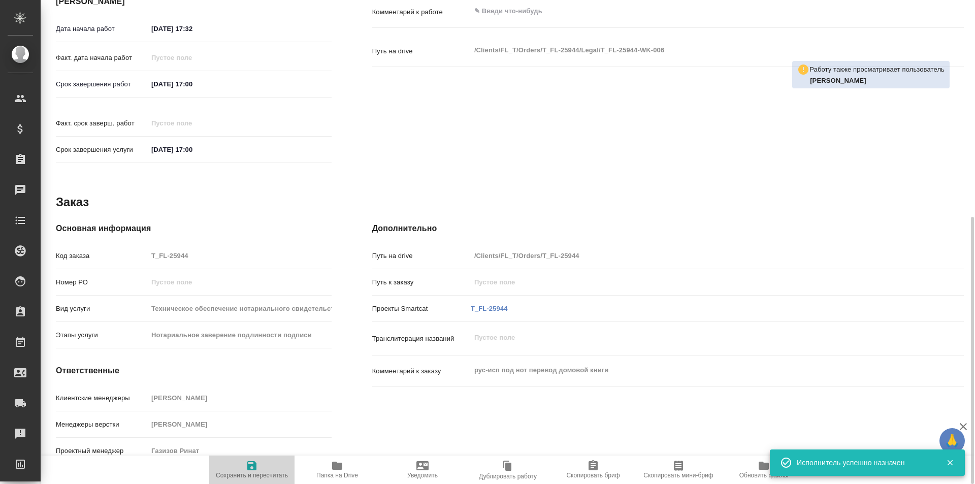
click at [260, 463] on span "Сохранить и пересчитать" at bounding box center [251, 469] width 73 height 19
type textarea "x"
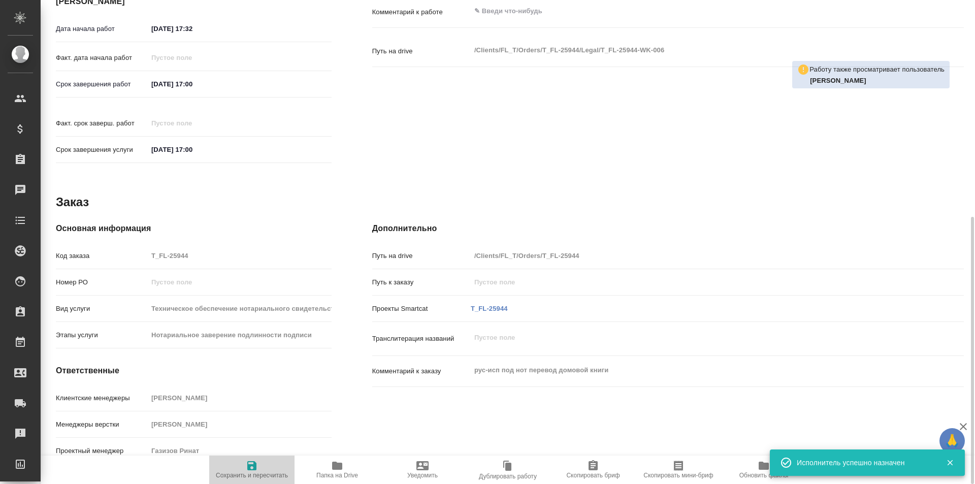
type textarea "x"
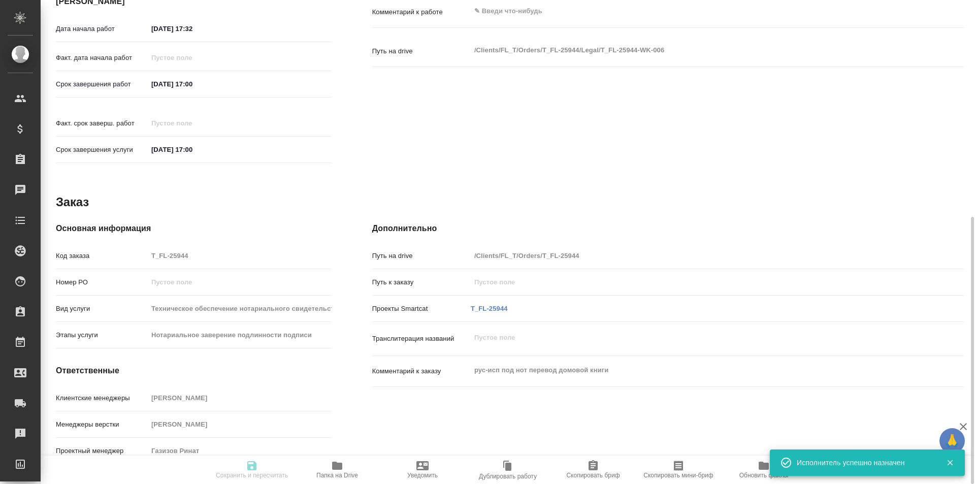
type textarea "x"
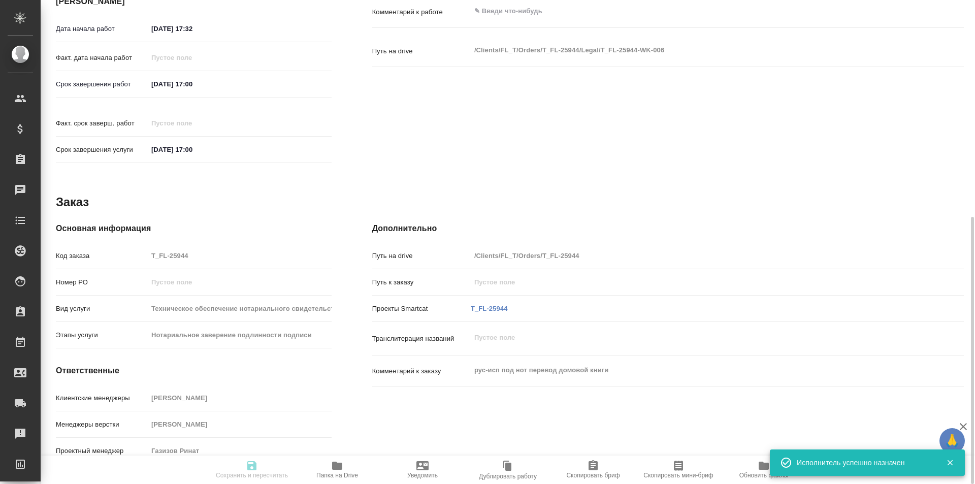
type textarea "x"
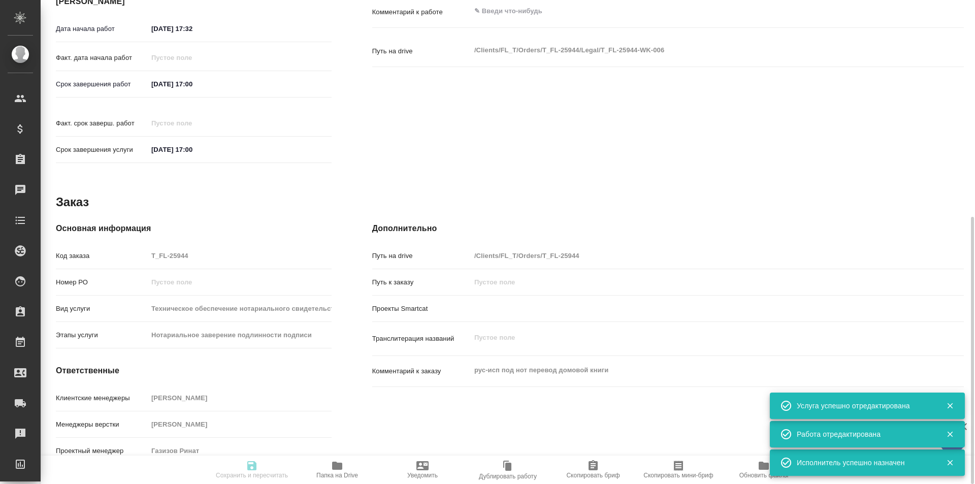
type input "readyForWork"
type textarea "Нотариальное заверение подлинности подписи"
type textarea "x"
type input "Не указан"
type input "5a8b1489cc6b4906c91bfd8b"
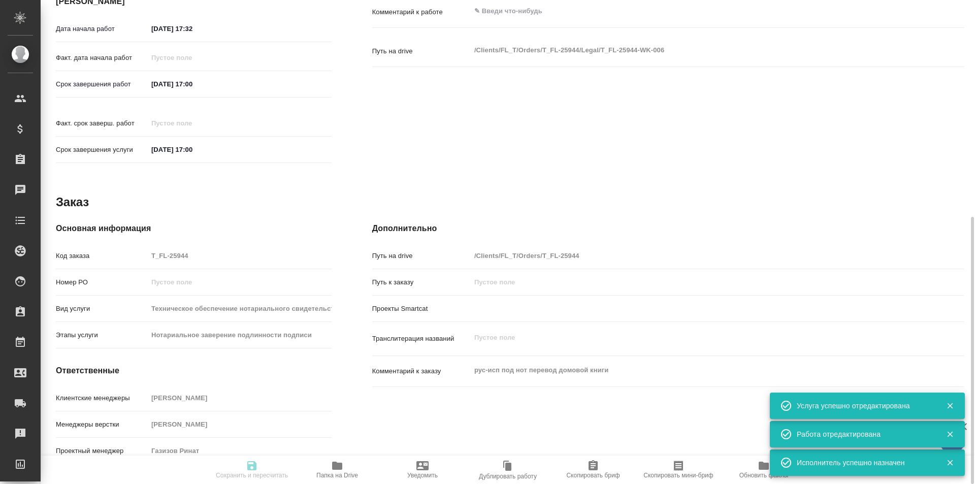
type input "1"
type input "yr-fn"
type input "5a8b8b956a9677013d343cfe"
checkbox input "true"
type input "[DATE] 17:32"
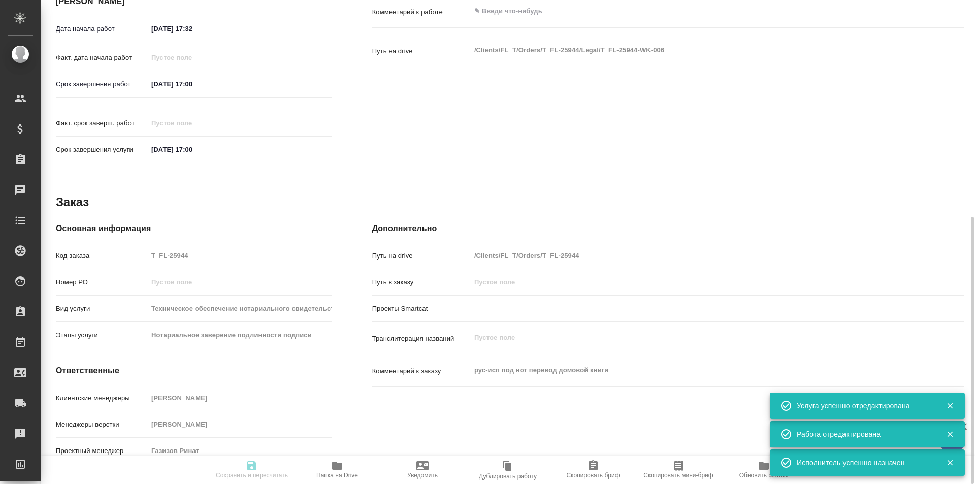
type input "[DATE] 17:00"
type input "Сертифай"
type input "notPayed"
type input "280"
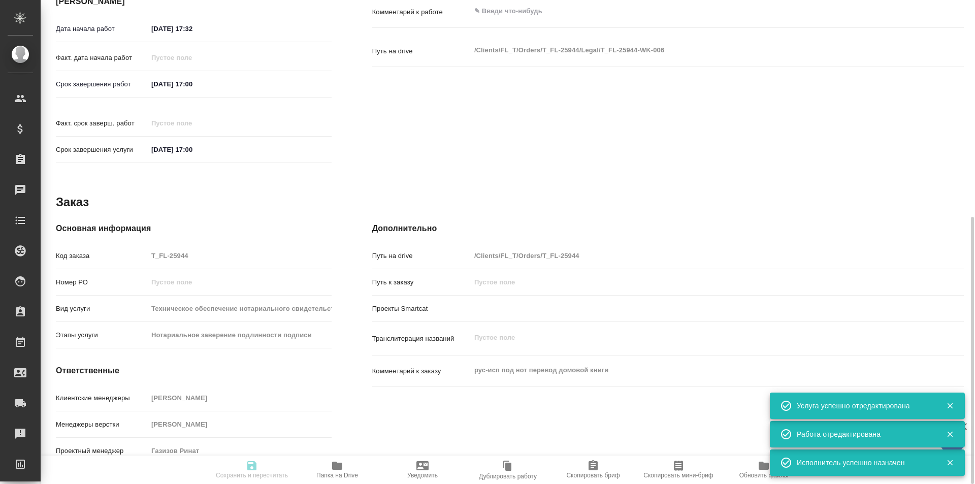
type input "RUB"
type input "[PERSON_NAME]"
type textarea "x"
type textarea "/Clients/FL_T/Orders/T_FL-25944/Legal/T_FL-25944-WK-006"
type textarea "x"
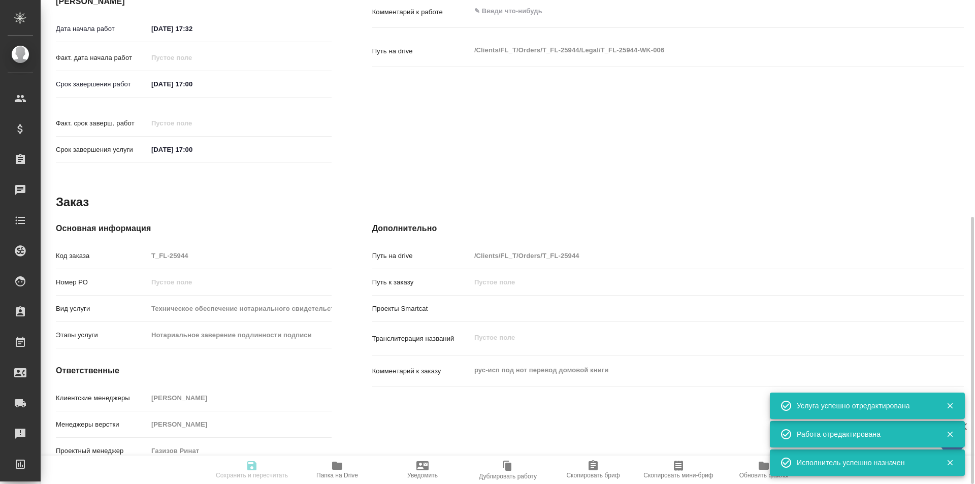
type input "T_FL-25944"
type input "Техническое обеспечение нотариального свидетельствования подлинности подписи пе…"
type input "Нотариальное заверение подлинности подписи"
type input "[PERSON_NAME]"
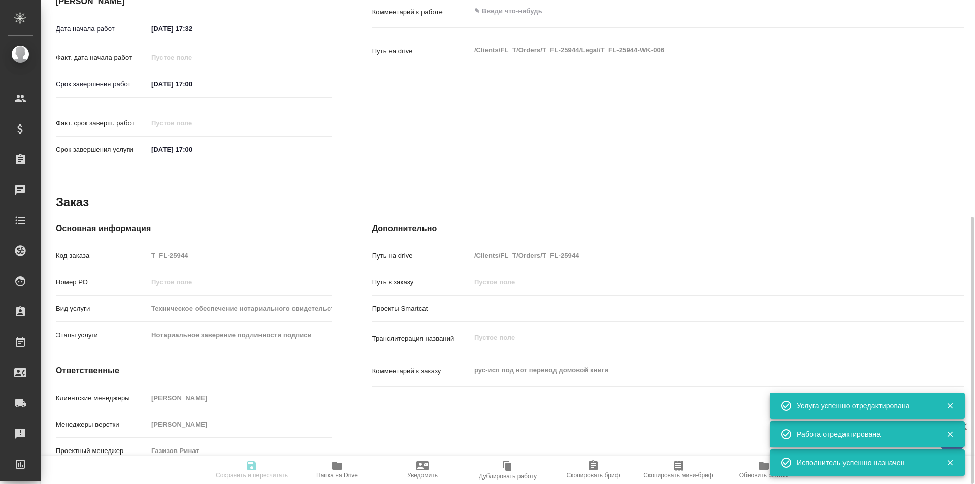
type input "/Clients/FL_T/Orders/T_FL-25944"
type textarea "x"
type textarea "рус-исп под нот перевод домовой книги"
type textarea "x"
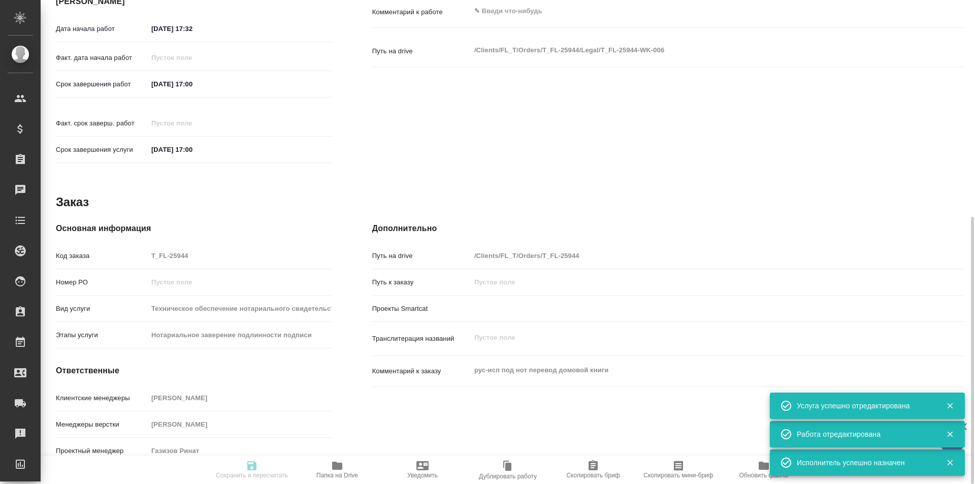
type textarea "x"
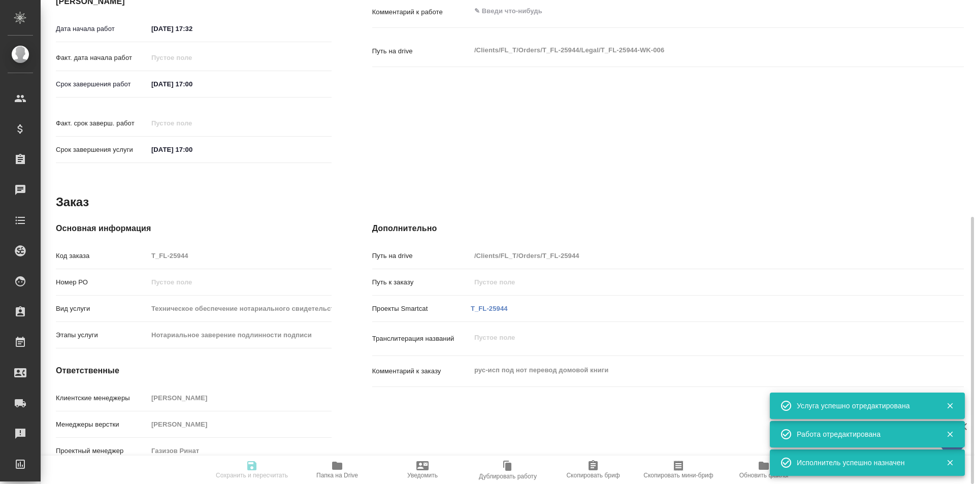
type textarea "x"
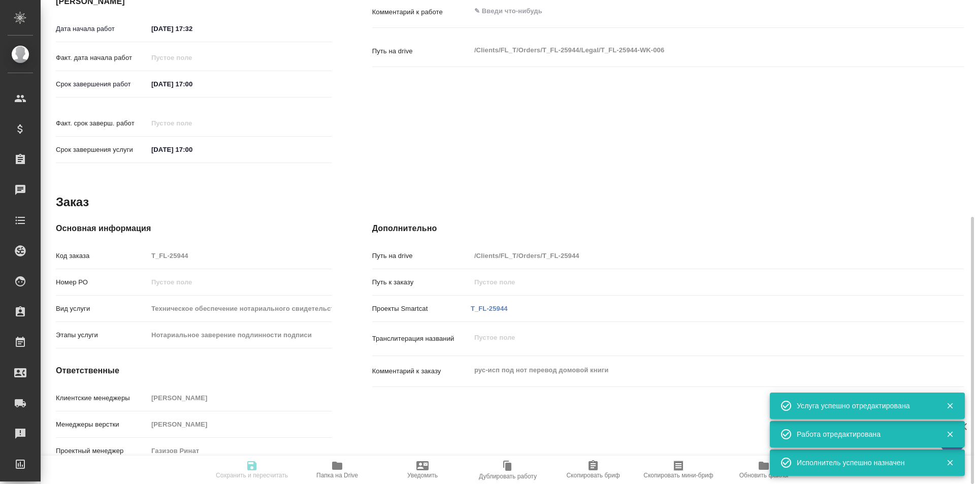
type textarea "x"
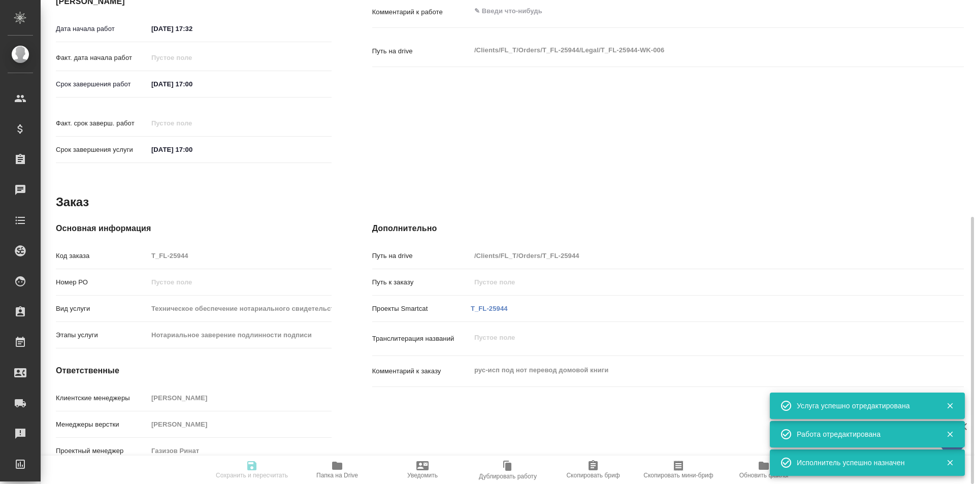
type textarea "x"
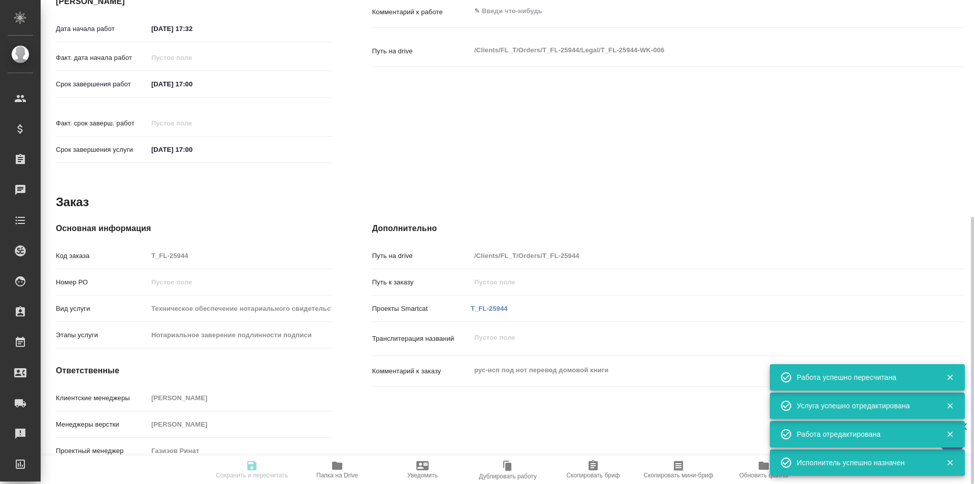
type input "readyForWork"
type textarea "Нотариальное заверение подлинности подписи"
type textarea "x"
type input "Не указан"
type input "5a8b1489cc6b4906c91bfd8b"
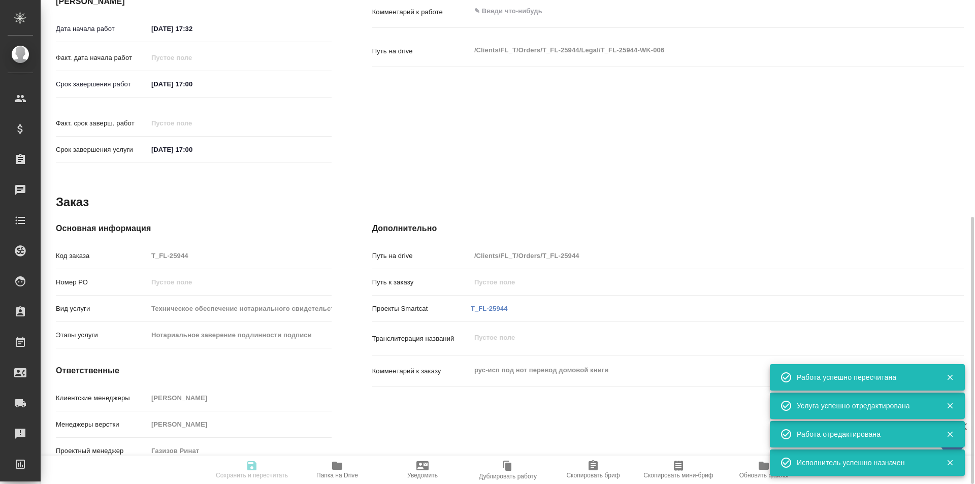
type input "1"
type input "yr-fn"
type input "5a8b8b956a9677013d343cfe"
checkbox input "true"
type input "[DATE] 17:32"
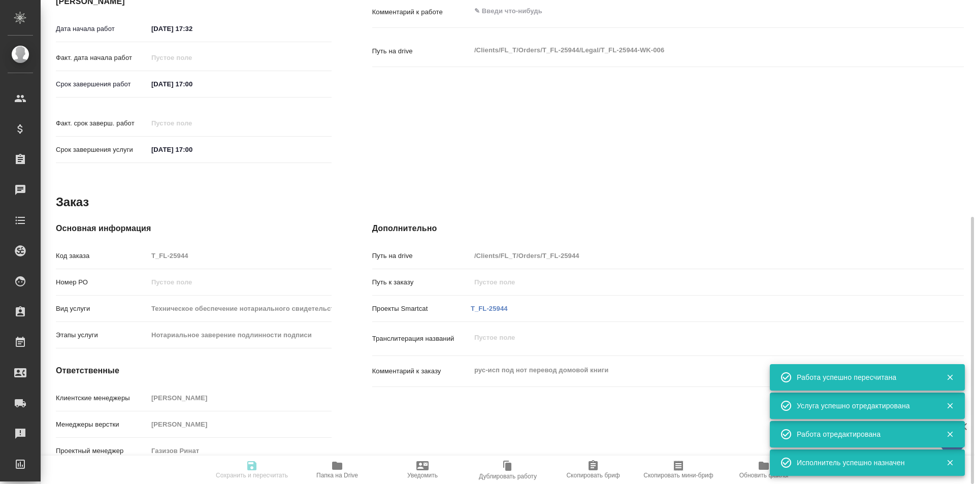
type input "[DATE] 17:00"
type input "Сертифай"
type input "notPayed"
type input "280"
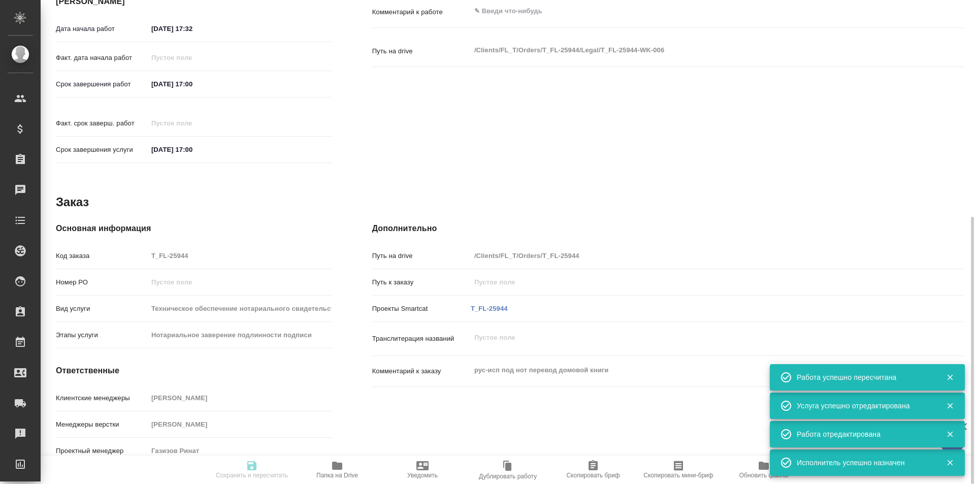
type input "RUB"
type input "[PERSON_NAME]"
type textarea "x"
type textarea "/Clients/FL_T/Orders/T_FL-25944/Legal/T_FL-25944-WK-006"
type textarea "x"
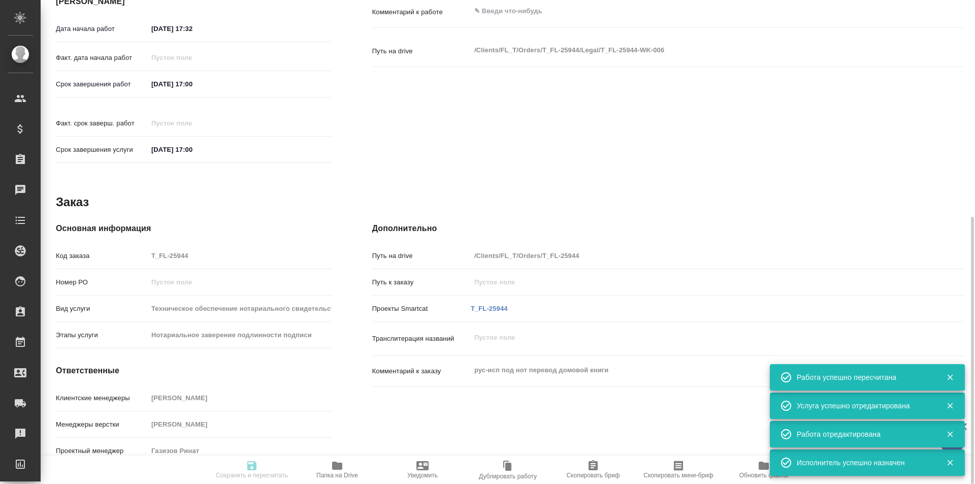
type input "T_FL-25944"
type input "Техническое обеспечение нотариального свидетельствования подлинности подписи пе…"
type input "Нотариальное заверение подлинности подписи"
type input "[PERSON_NAME]"
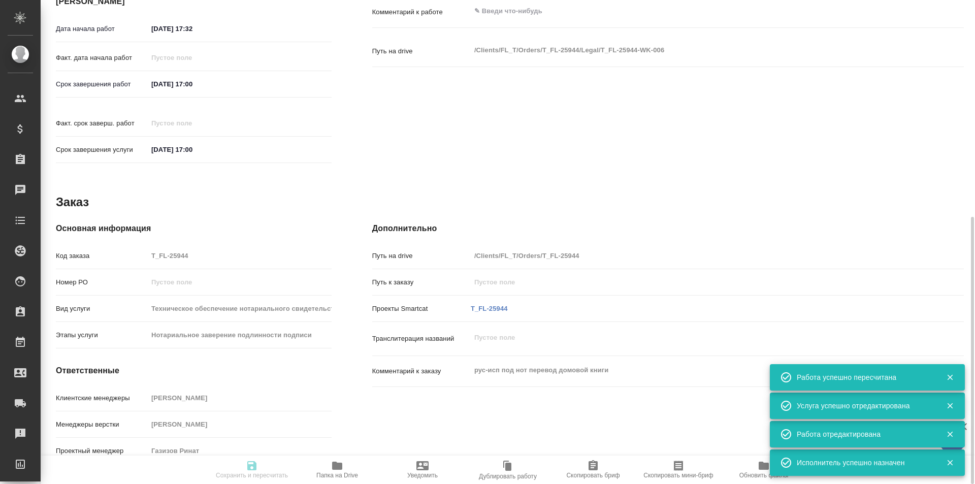
type input "/Clients/FL_T/Orders/T_FL-25944"
type textarea "x"
type textarea "рус-исп под нот перевод домовой книги"
type textarea "x"
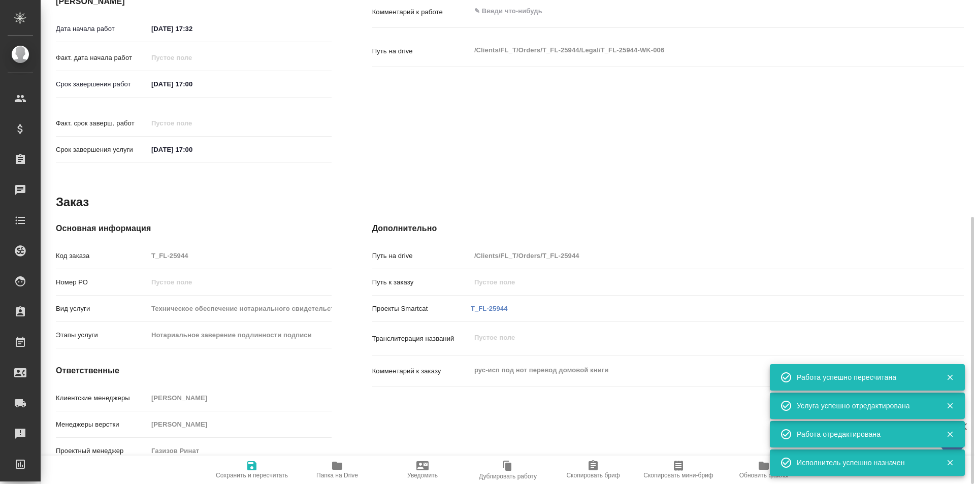
type textarea "x"
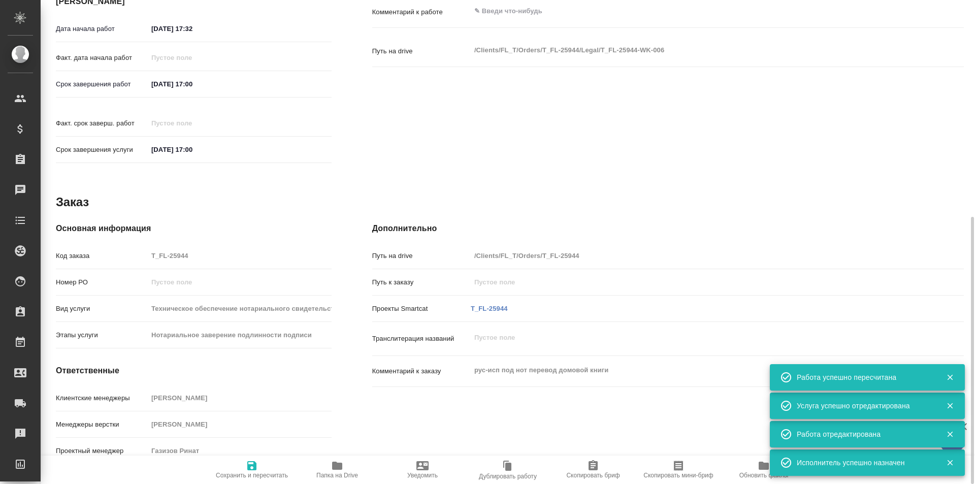
type textarea "x"
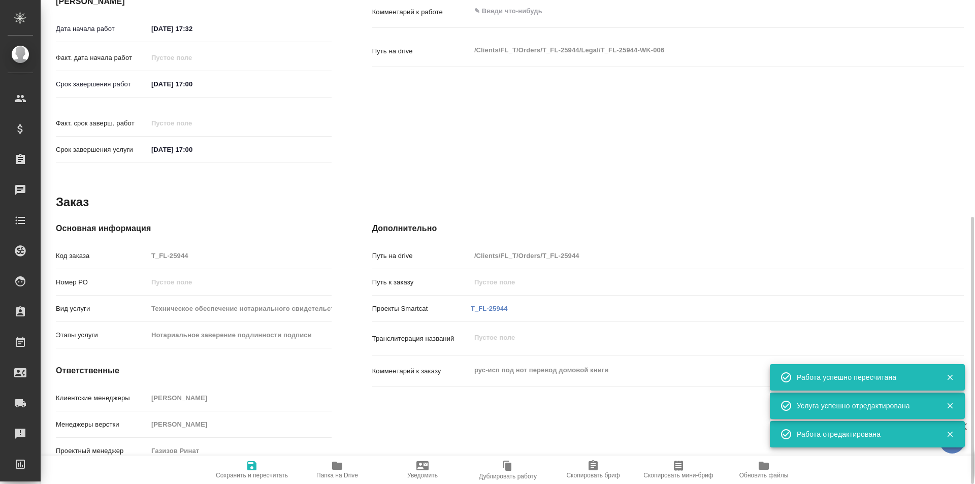
scroll to position [189, 0]
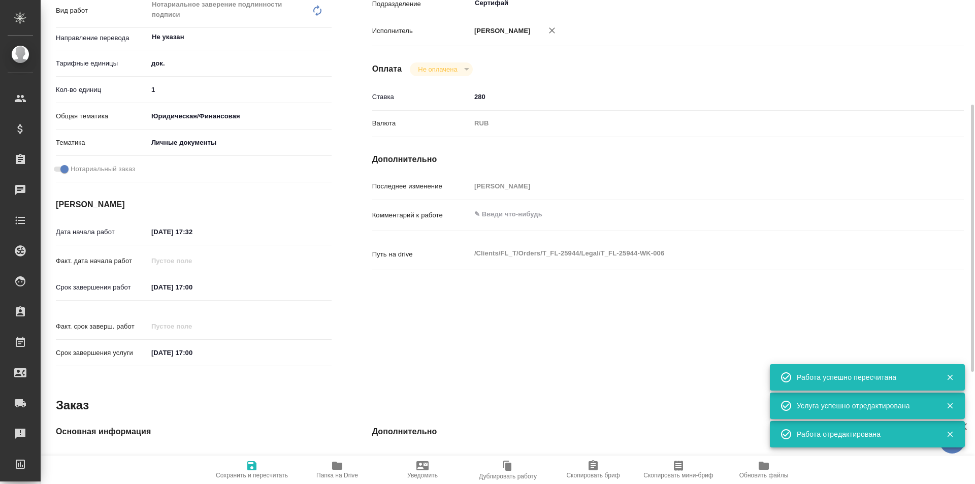
type textarea "x"
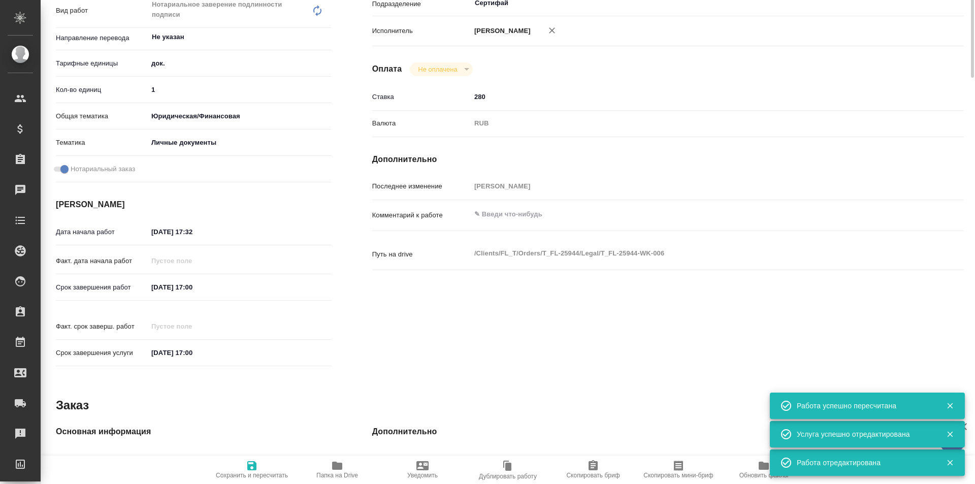
scroll to position [0, 0]
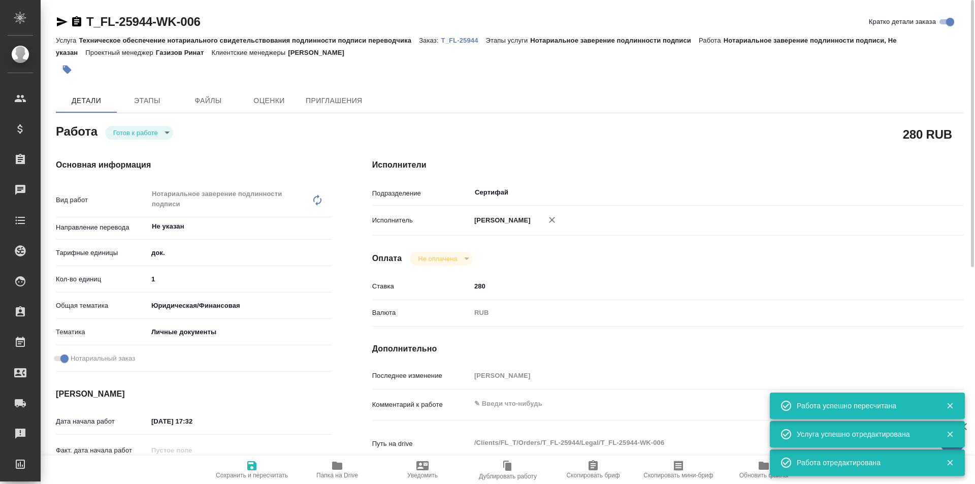
type textarea "x"
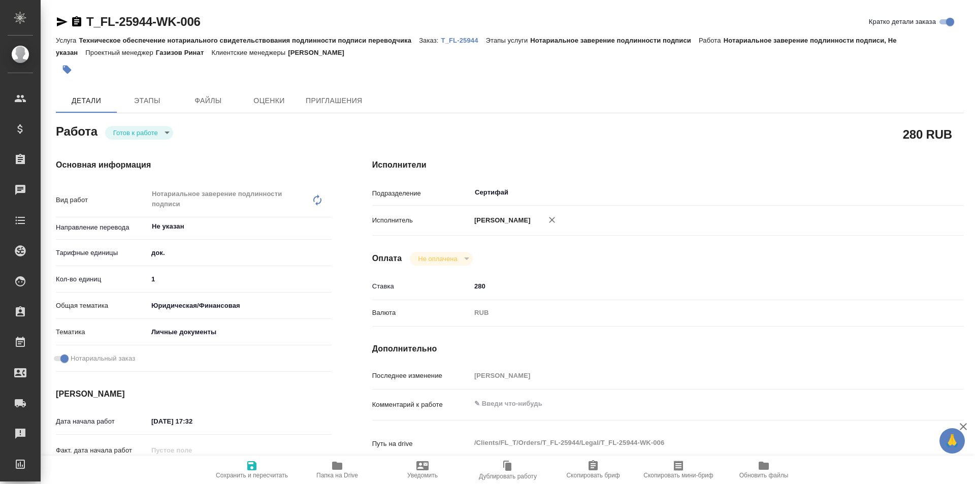
type textarea "x"
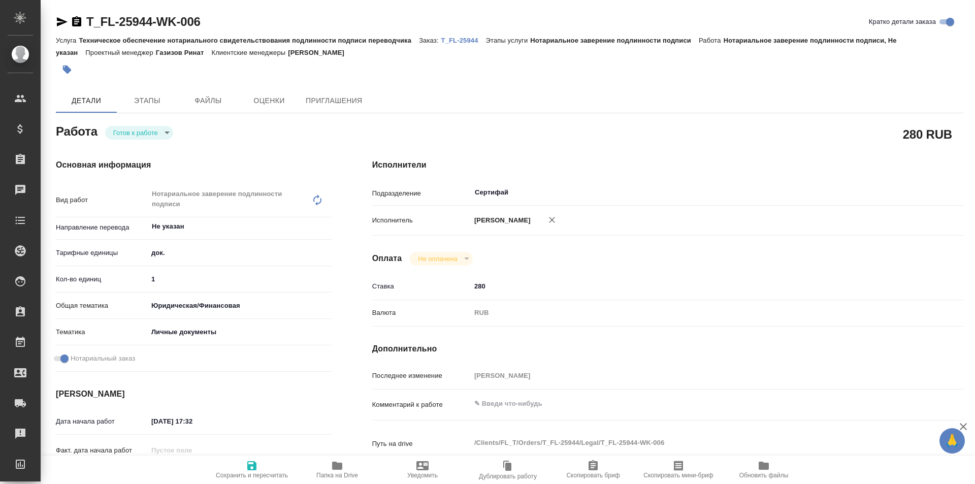
type textarea "x"
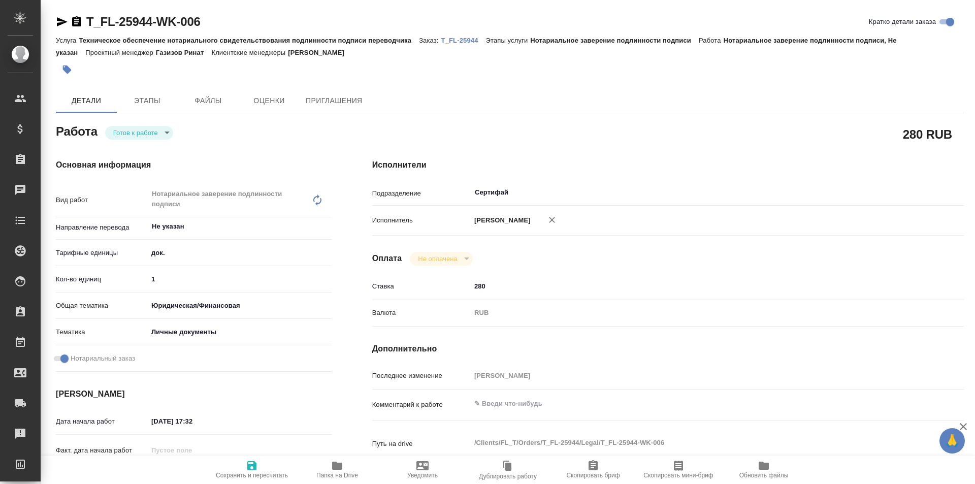
click at [157, 138] on body "🙏 .cls-1 fill:#fff; AWATERA Galisheva [PERSON_NAME] Спецификации Заказы Чаты To…" at bounding box center [487, 242] width 975 height 484
type textarea "x"
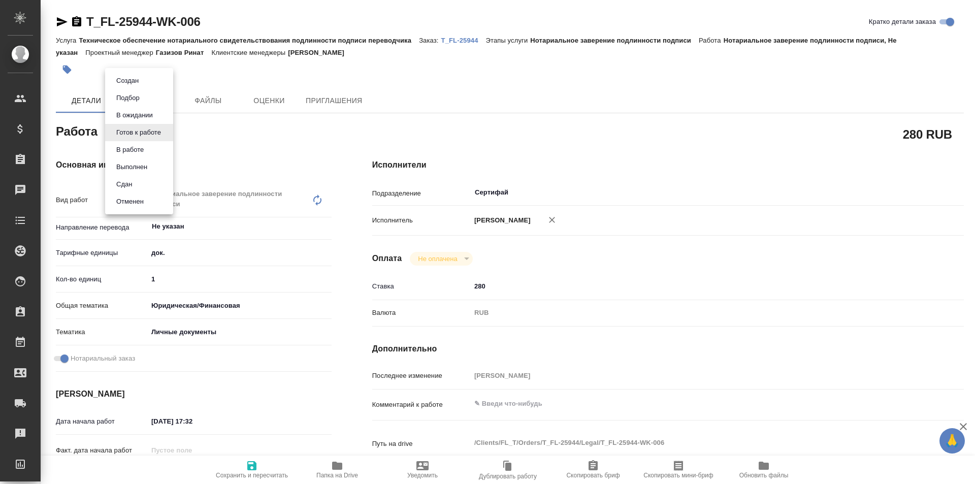
type textarea "x"
click at [137, 178] on li "Сдан" at bounding box center [139, 184] width 68 height 17
type textarea "x"
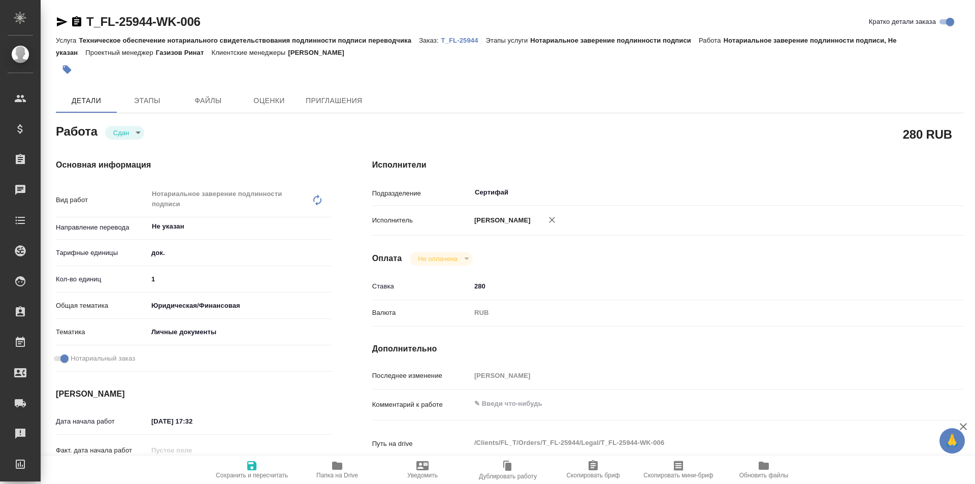
type textarea "x"
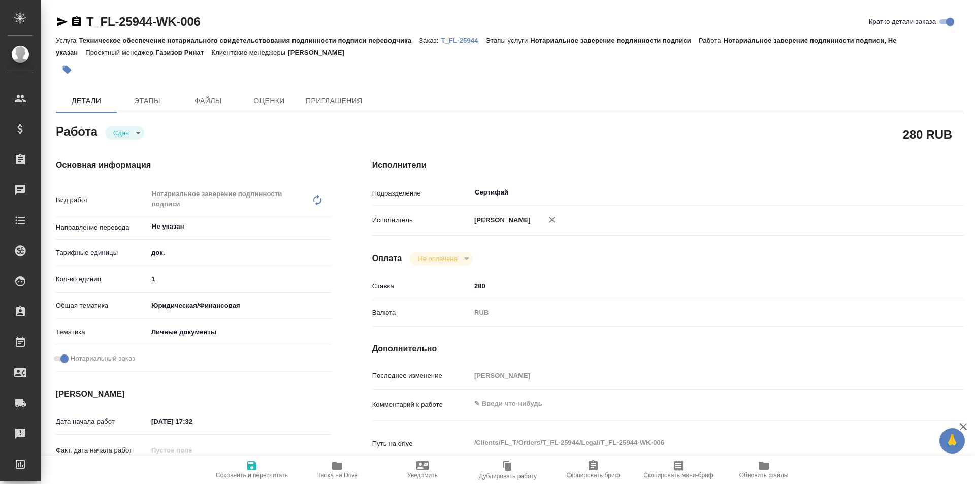
type textarea "x"
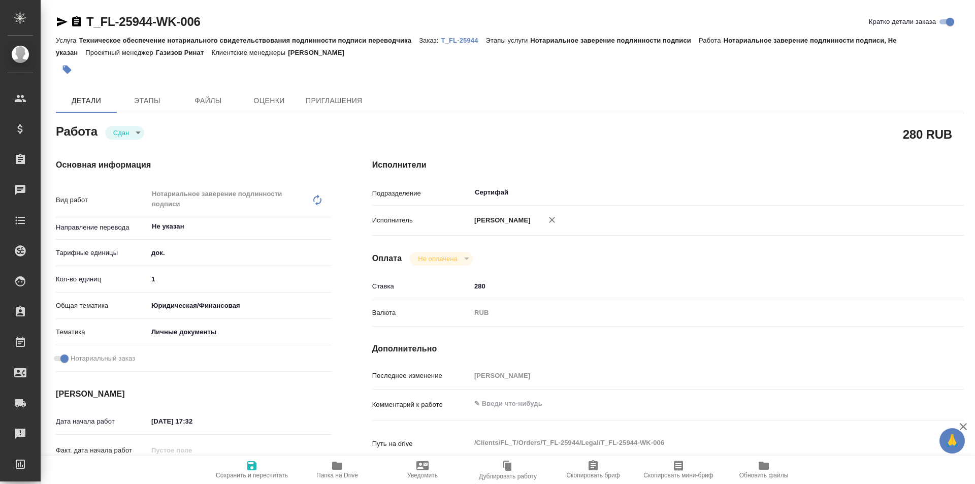
type textarea "x"
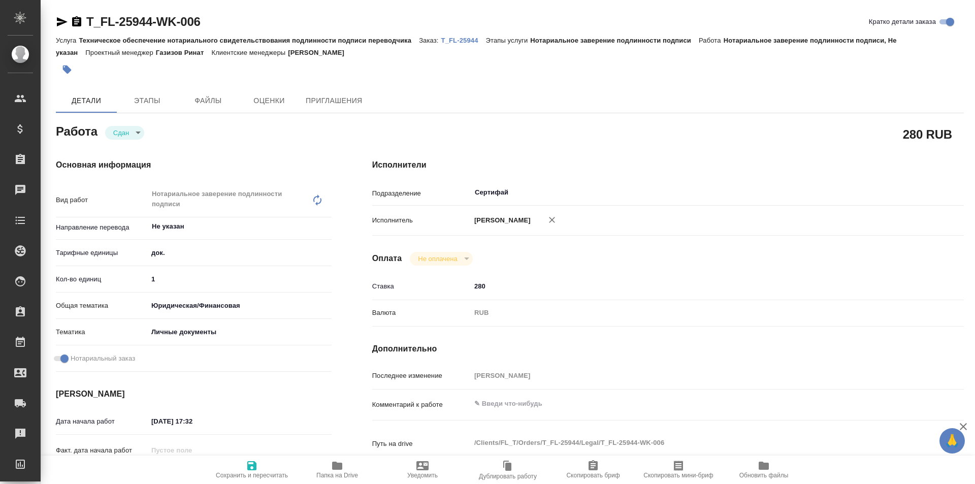
type textarea "x"
click at [241, 464] on span "Сохранить и пересчитать" at bounding box center [251, 469] width 73 height 19
type textarea "x"
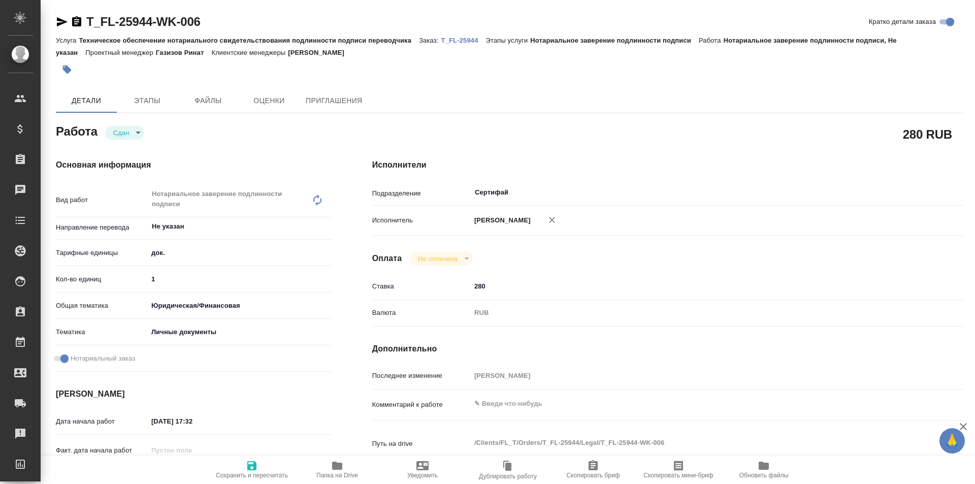
type textarea "x"
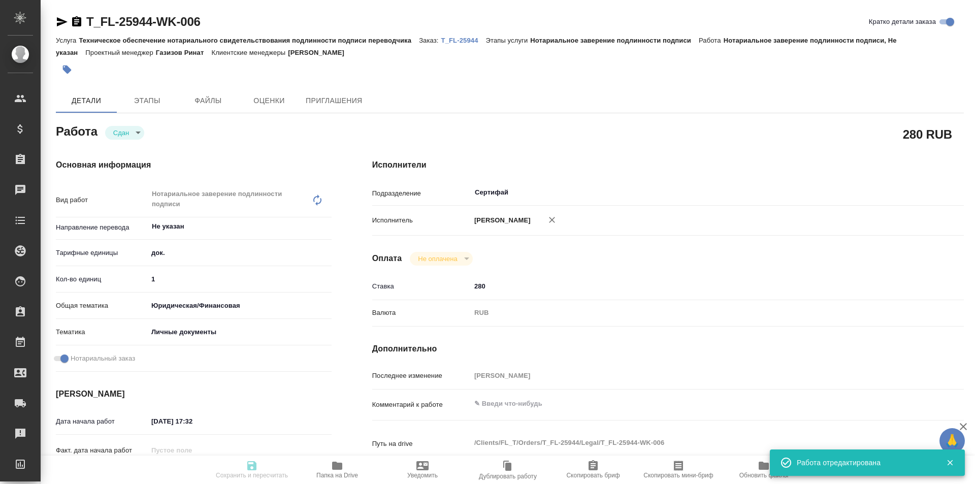
type textarea "x"
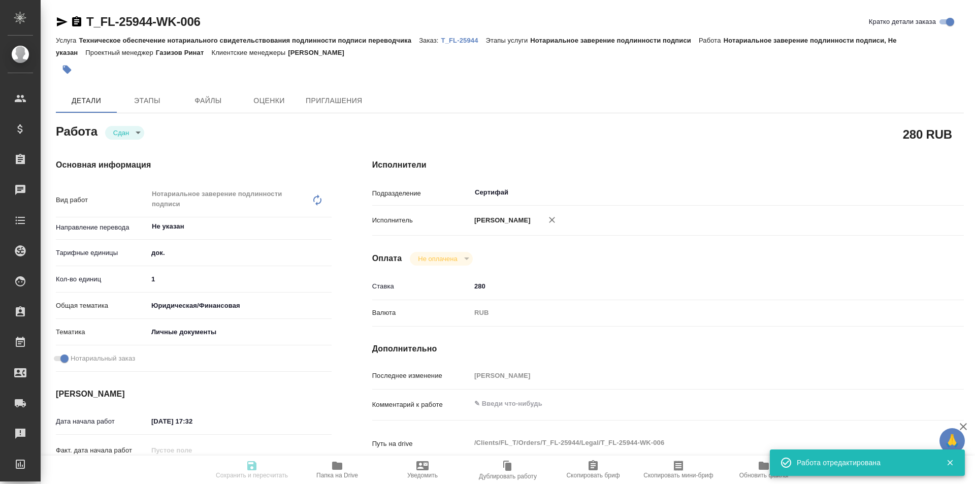
type input "closed"
type textarea "Нотариальное заверение подлинности подписи"
type textarea "x"
type input "Не указан"
type input "5a8b1489cc6b4906c91bfd8b"
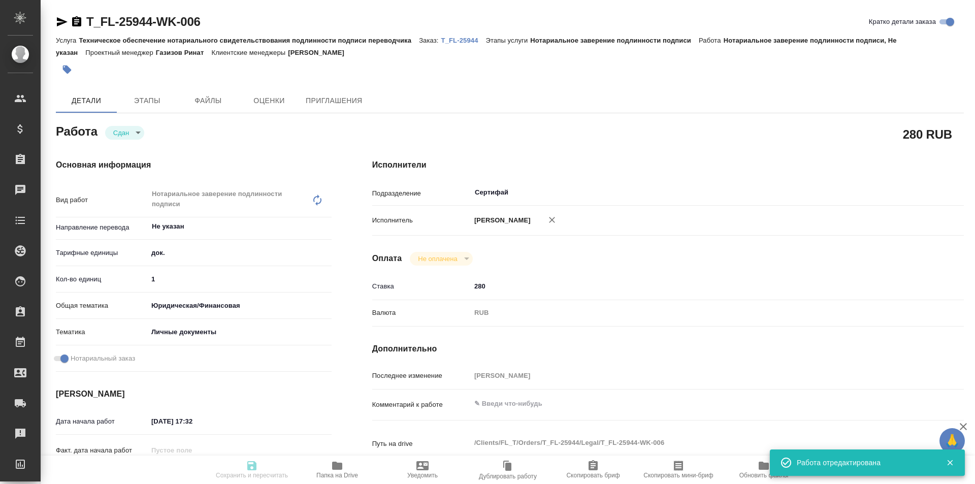
type input "1"
type input "yr-fn"
type input "5a8b8b956a9677013d343cfe"
checkbox input "true"
type input "09.09.2025 17:32"
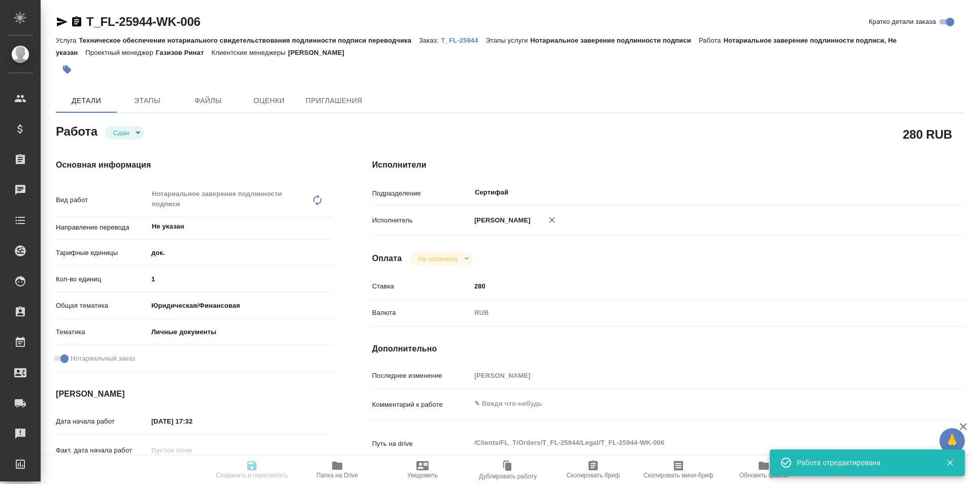
type input "11.09.2025 17:00"
type input "11.09.2025 12:27"
type input "11.09.2025 17:00"
type input "Сертифай"
type input "notPayed"
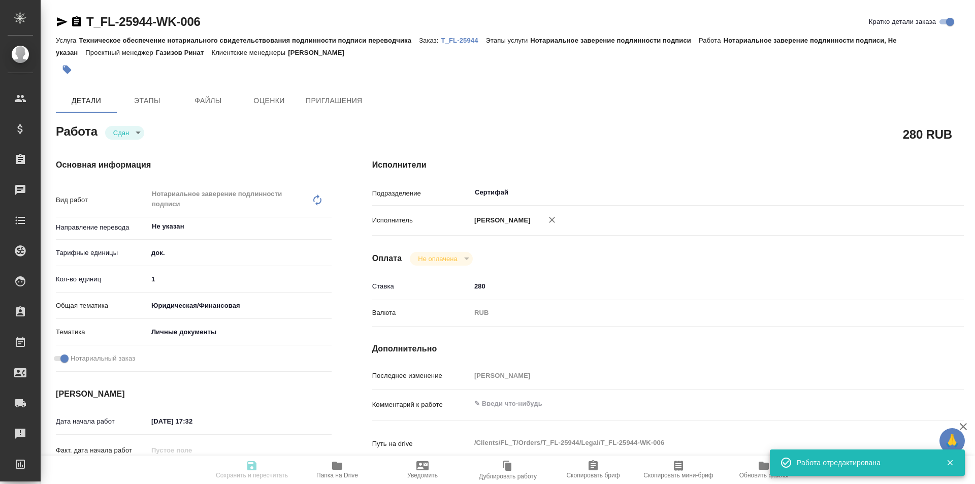
type input "280"
type input "RUB"
type input "[PERSON_NAME]"
type textarea "x"
type textarea "/Clients/FL_T/Orders/T_FL-25944/Legal/T_FL-25944-WK-006"
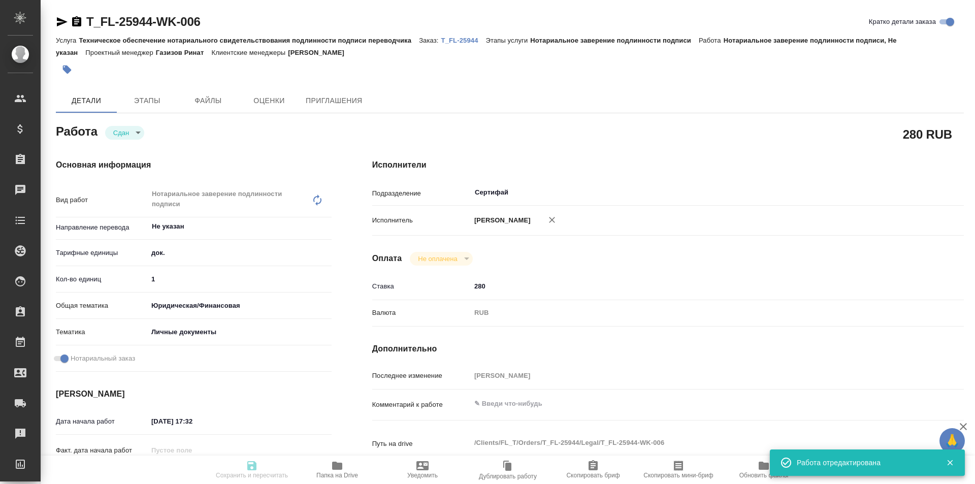
type textarea "x"
type input "T_FL-25944"
type input "Техническое обеспечение нотариального свидетельствования подлинности подписи пе…"
type input "Нотариальное заверение подлинности подписи"
type input "Прохорова Анастасия"
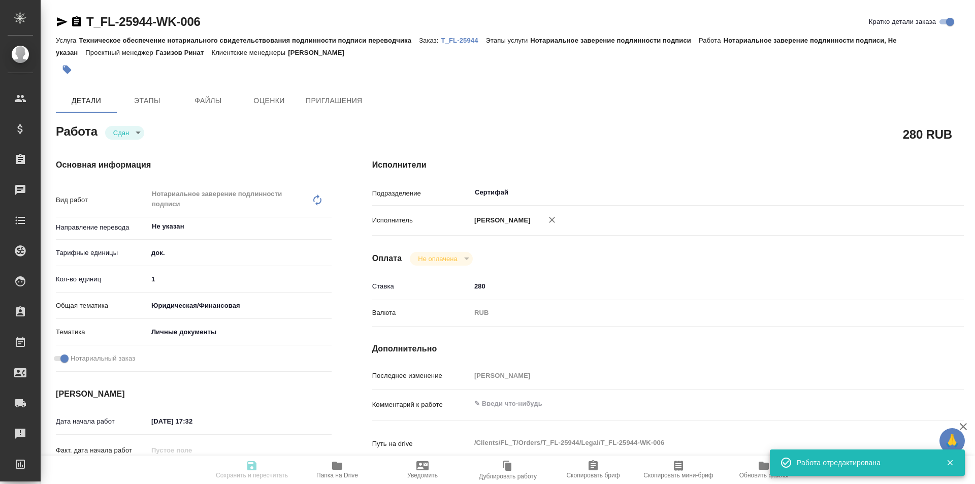
type input "[PERSON_NAME]"
type input "/Clients/FL_T/Orders/T_FL-25944"
type textarea "x"
type textarea "рус-исп под нот перевод домовой книги"
type textarea "x"
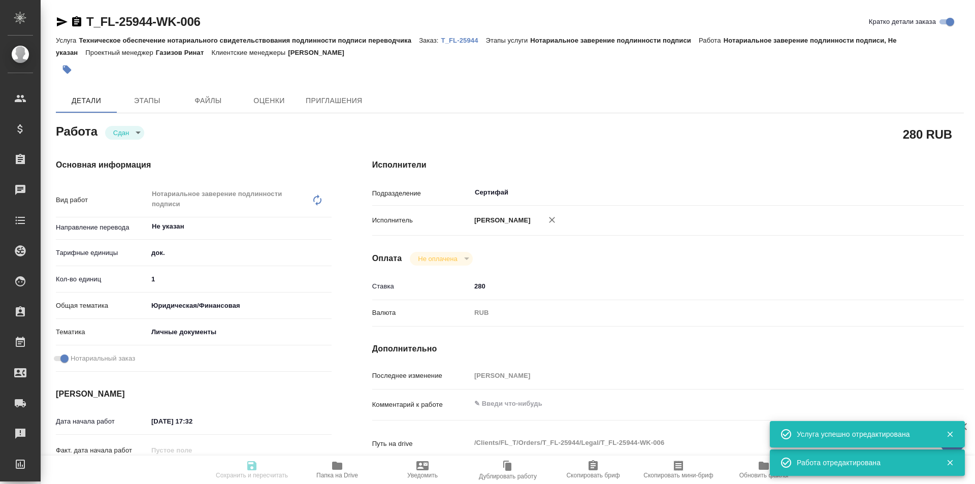
type textarea "x"
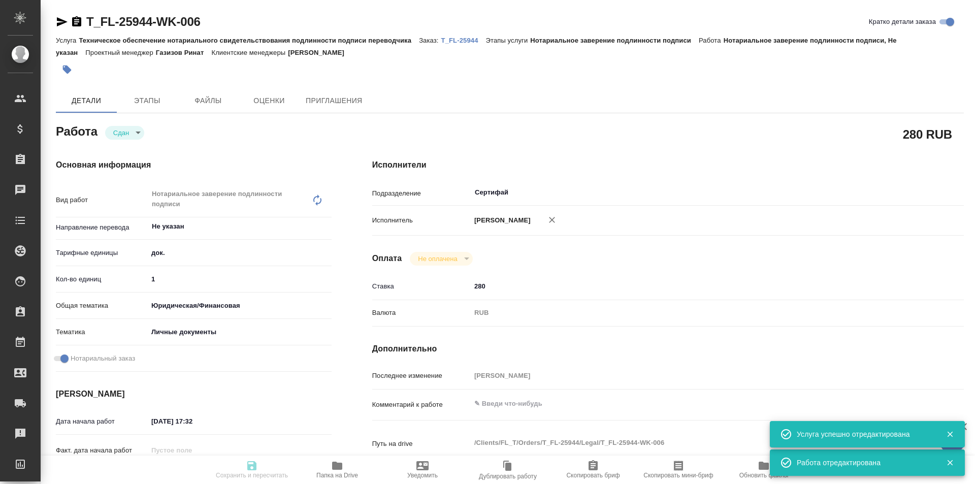
type textarea "x"
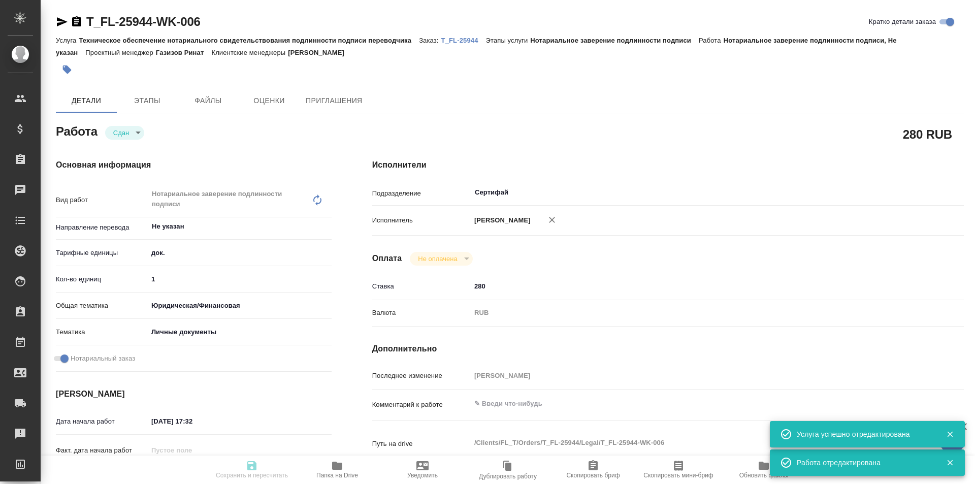
type textarea "x"
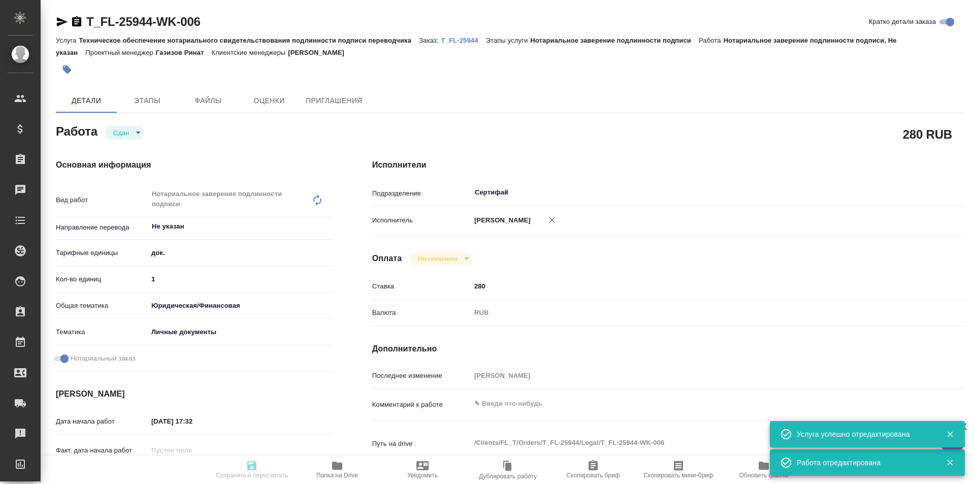
type textarea "x"
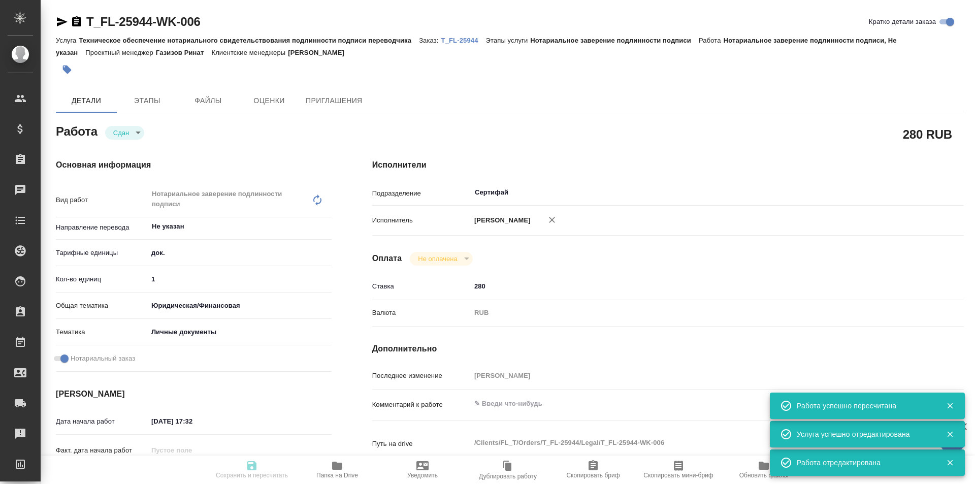
type input "closed"
type textarea "Нотариальное заверение подлинности подписи"
type textarea "x"
type input "Не указан"
type input "5a8b1489cc6b4906c91bfd8b"
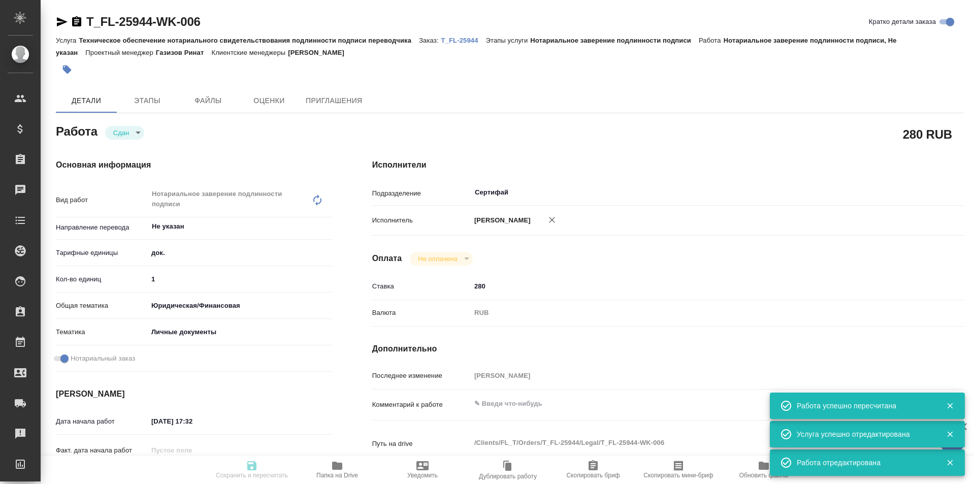
type input "1"
type input "yr-fn"
type input "5a8b8b956a9677013d343cfe"
checkbox input "true"
type input "09.09.2025 17:32"
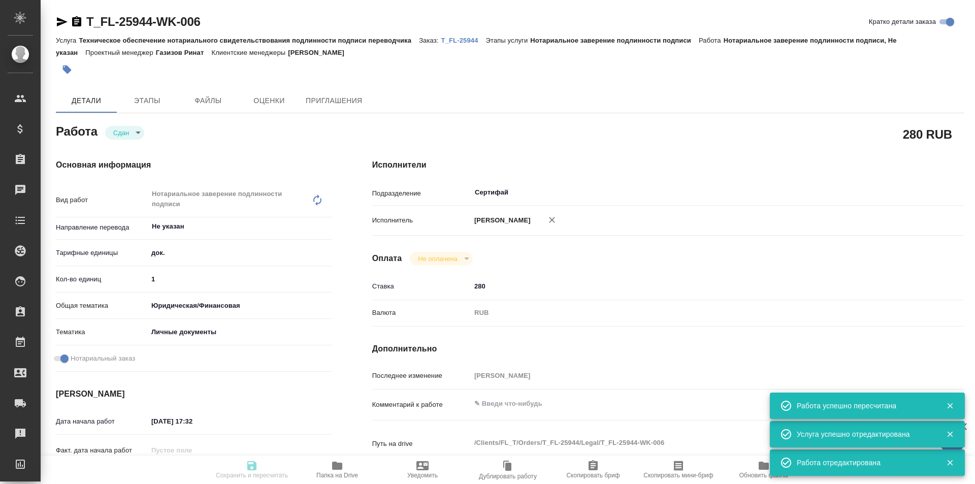
type input "11.09.2025 17:00"
type input "11.09.2025 12:27"
type input "11.09.2025 17:00"
type input "Сертифай"
type input "notPayed"
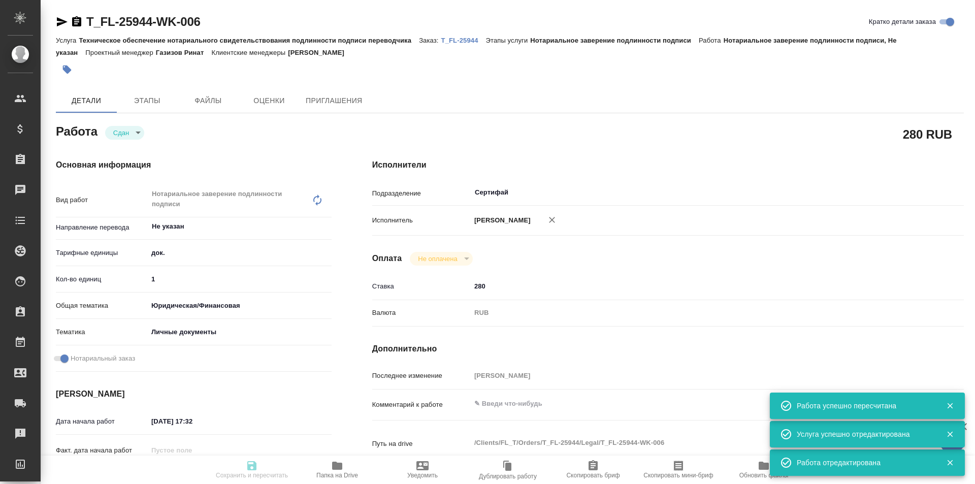
type input "280"
type input "RUB"
type input "[PERSON_NAME]"
type textarea "x"
type textarea "/Clients/FL_T/Orders/T_FL-25944/Legal/T_FL-25944-WK-006"
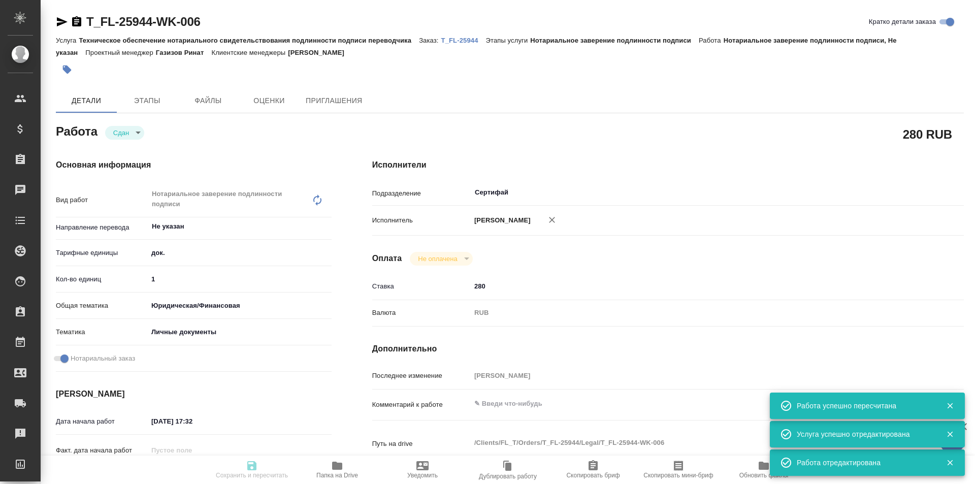
type textarea "x"
type input "T_FL-25944"
type input "Техническое обеспечение нотариального свидетельствования подлинности подписи пе…"
type input "Нотариальное заверение подлинности подписи"
type input "Прохорова Анастасия"
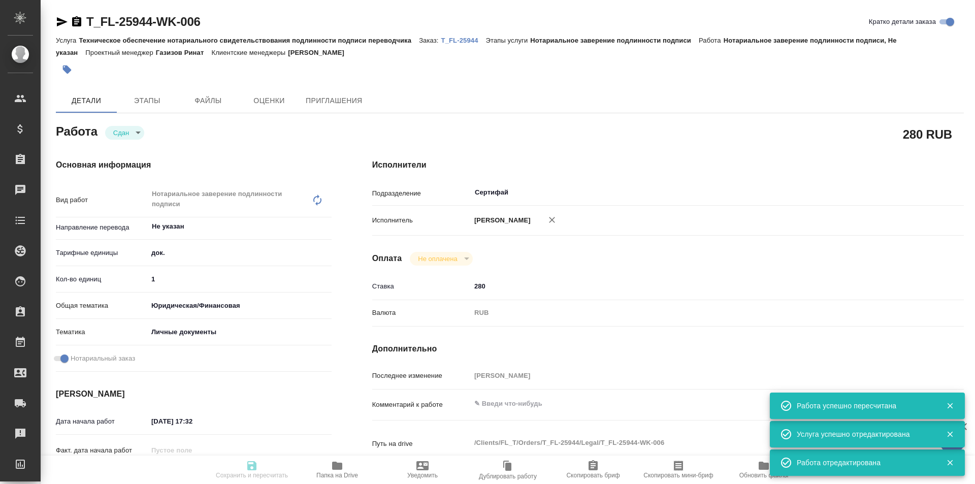
type input "[PERSON_NAME]"
type input "/Clients/FL_T/Orders/T_FL-25944"
type textarea "x"
type textarea "рус-исп под нот перевод домовой книги"
type textarea "x"
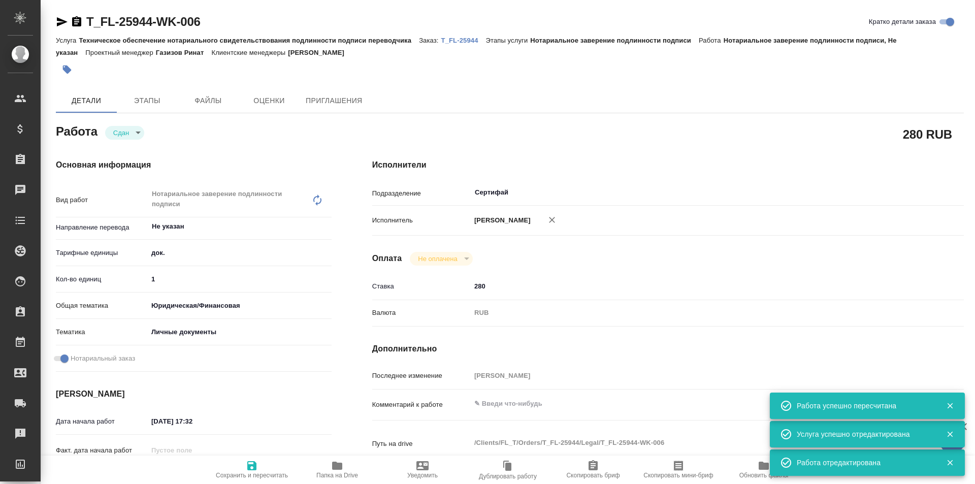
type textarea "x"
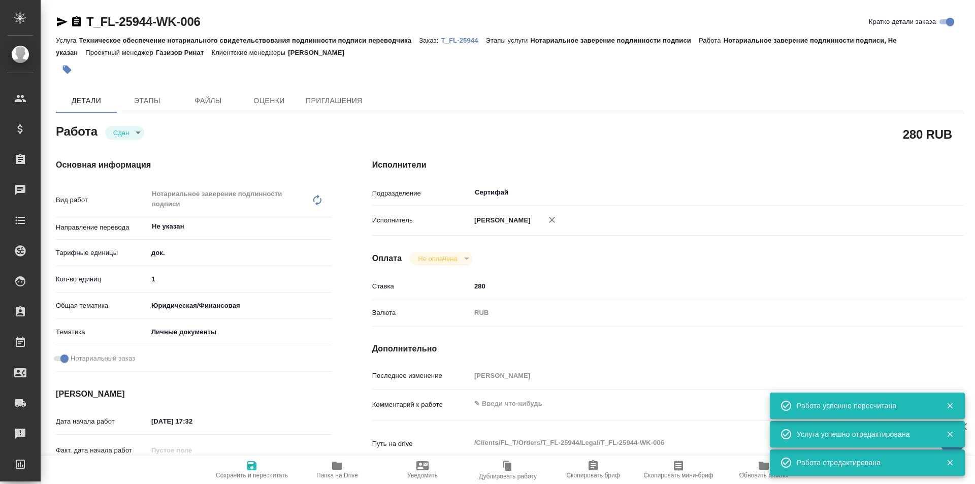
type textarea "x"
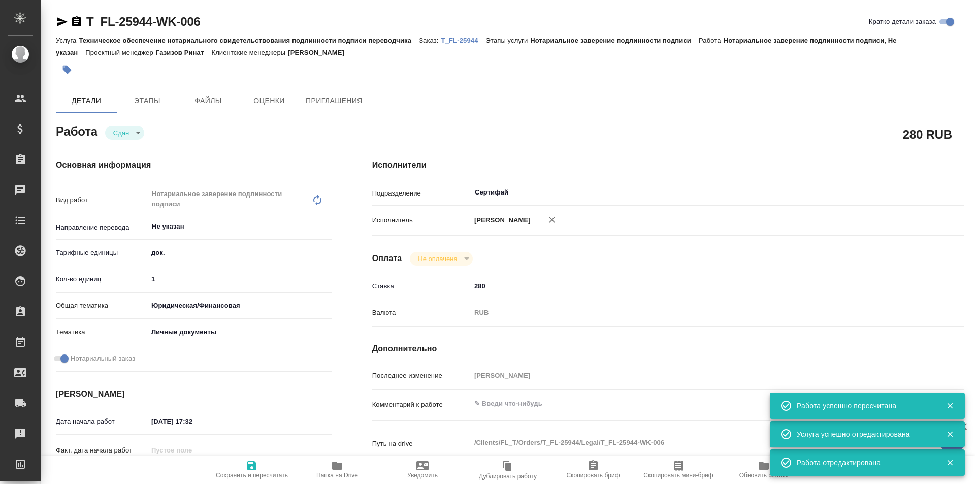
type textarea "x"
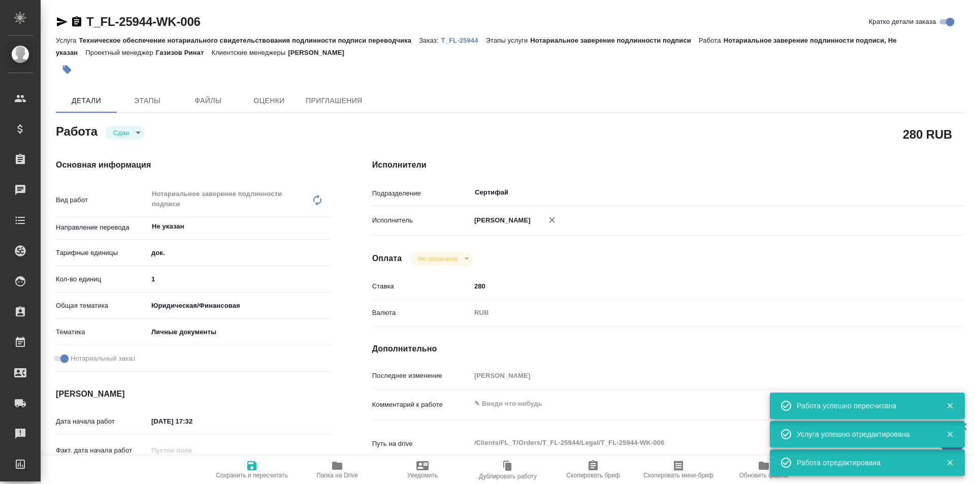
type textarea "x"
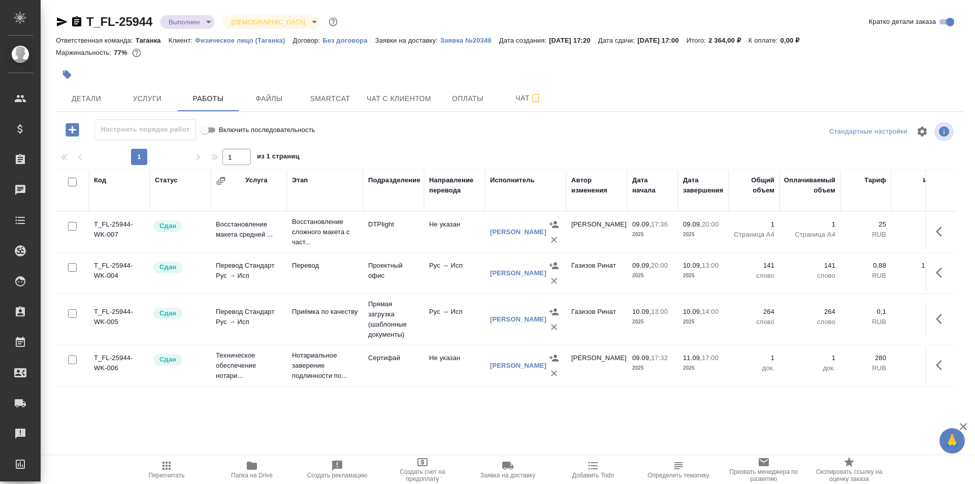
scroll to position [6, 0]
click at [196, 23] on body "🙏 .cls-1 fill:#fff; AWATERA Galisheva [PERSON_NAME] Спецификации Заказы 0 Чаты …" at bounding box center [487, 242] width 975 height 484
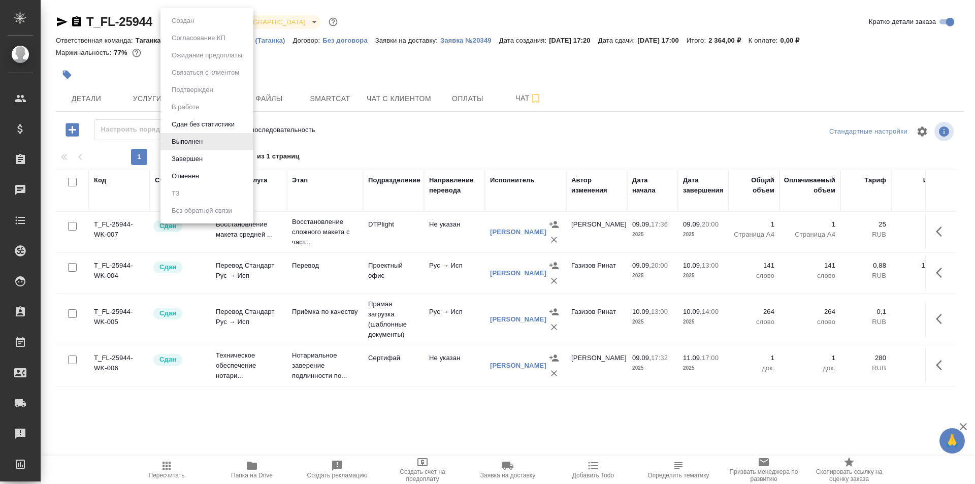
click at [329, 73] on div at bounding box center [487, 242] width 975 height 484
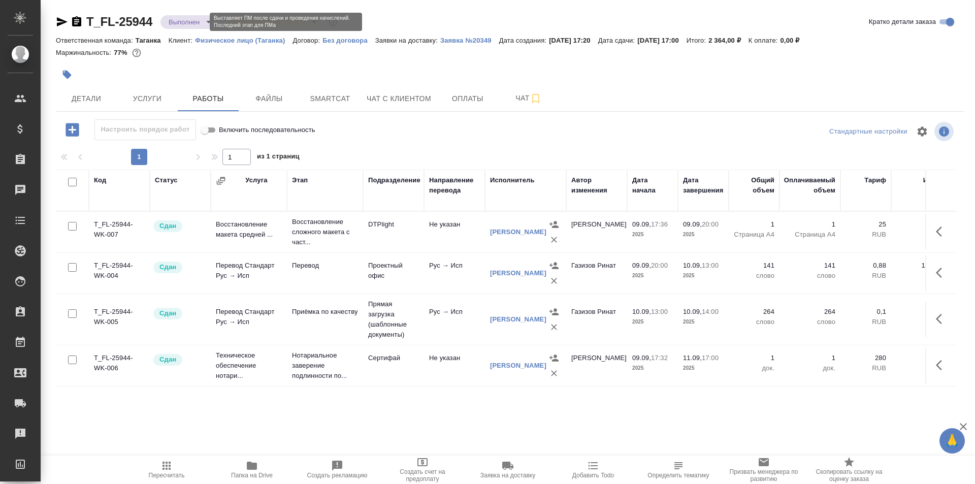
click at [187, 19] on body "🙏 .cls-1 fill:#fff; AWATERA Galisheva [PERSON_NAME] Спецификации Заказы 0 Чаты …" at bounding box center [487, 242] width 975 height 484
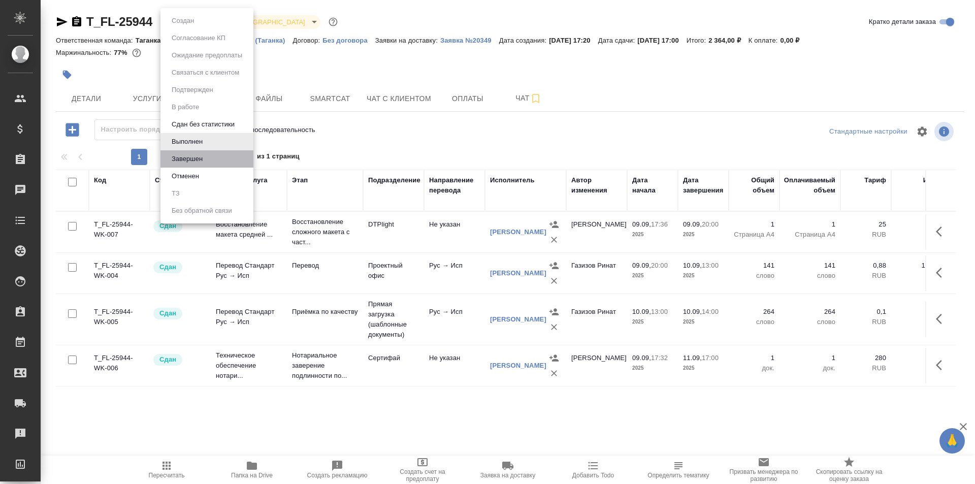
click at [223, 160] on li "Завершен" at bounding box center [207, 158] width 93 height 17
